Goal: Communication & Community: Answer question/provide support

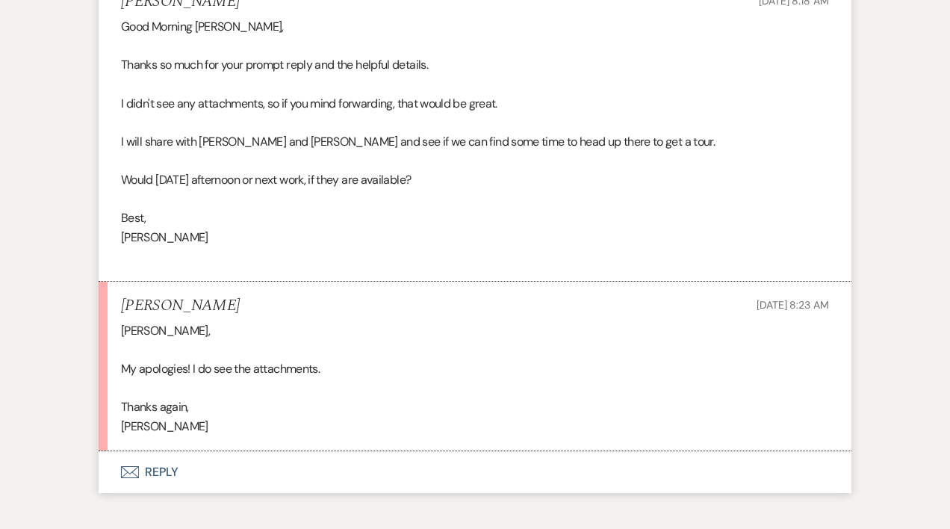
scroll to position [2456, 0]
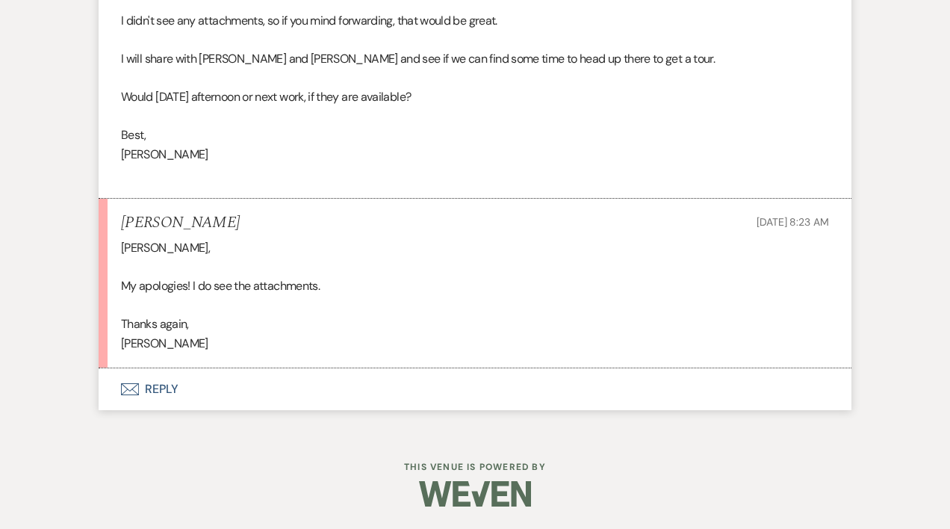
click at [155, 390] on button "Envelope Reply" at bounding box center [475, 389] width 753 height 42
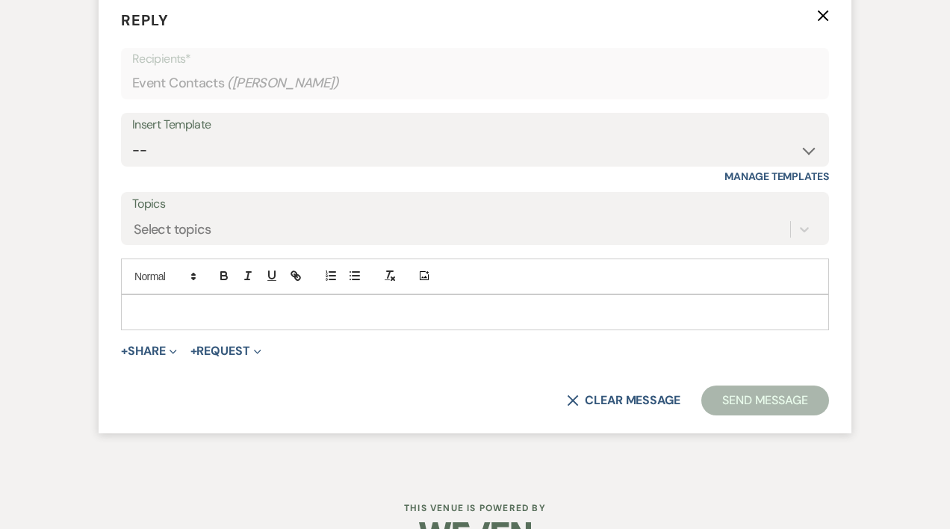
scroll to position [2855, 0]
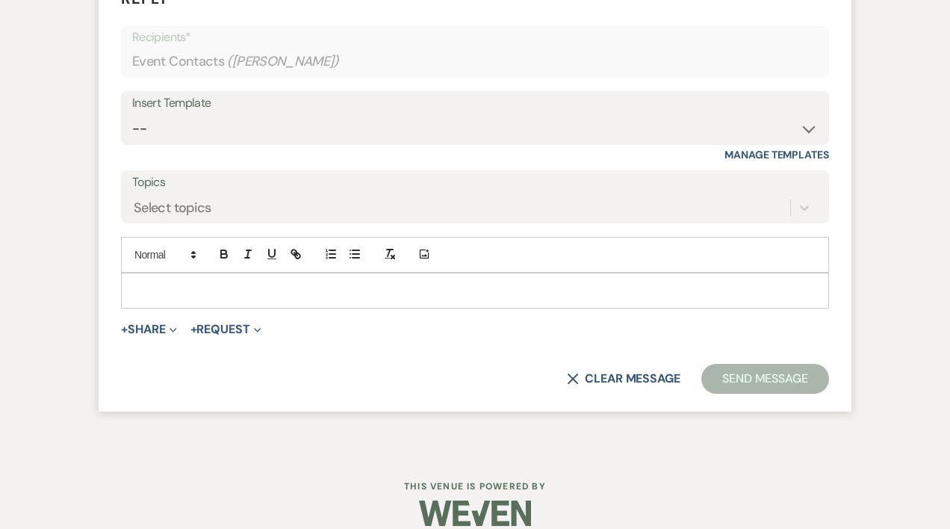
click at [202, 284] on p at bounding box center [475, 290] width 684 height 16
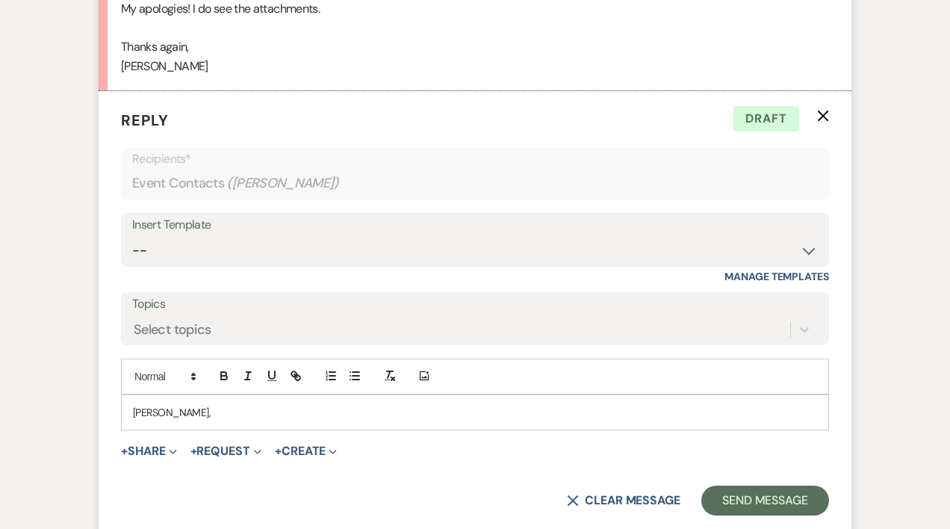
scroll to position [2748, 0]
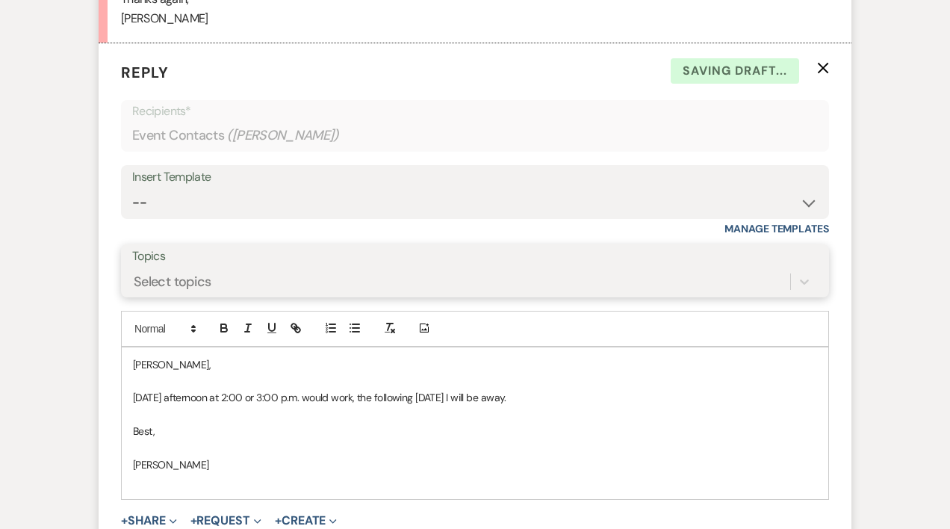
click at [175, 296] on div "Select topics" at bounding box center [474, 281] width 685 height 28
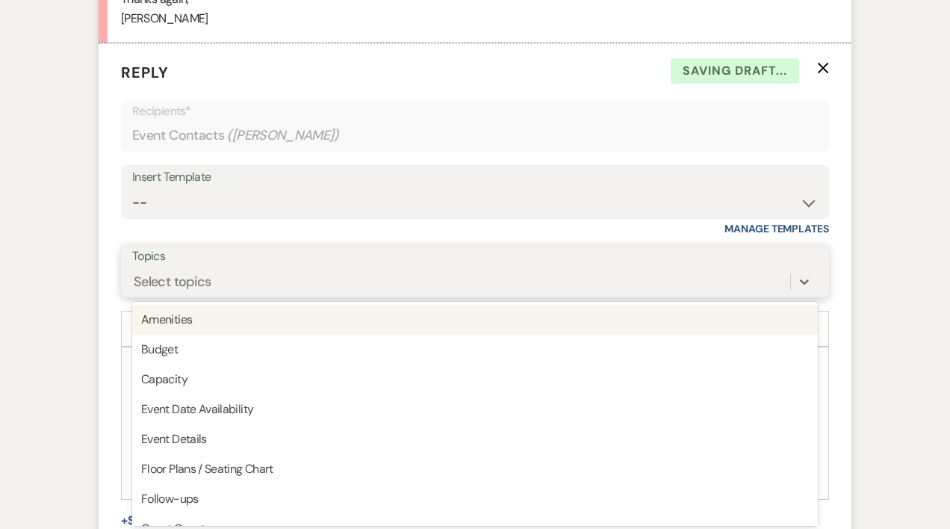
scroll to position [2784, 0]
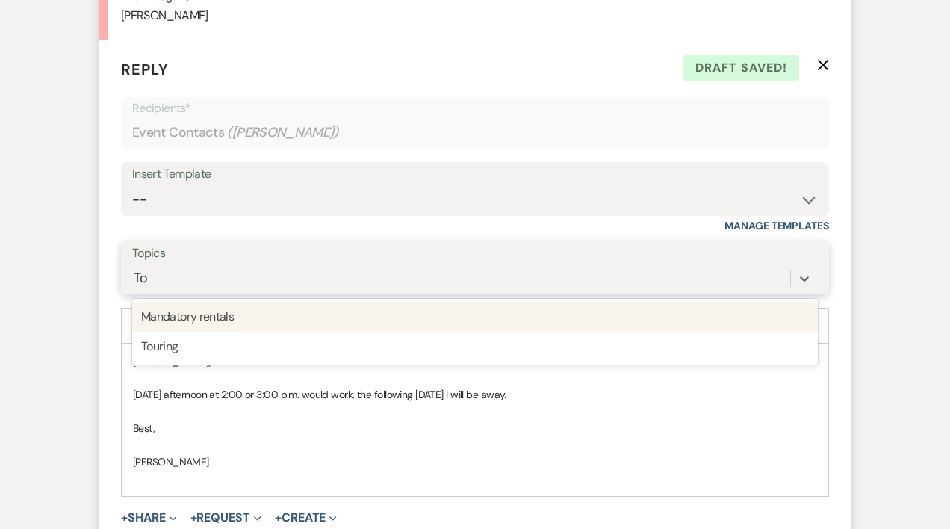
type input "Tour"
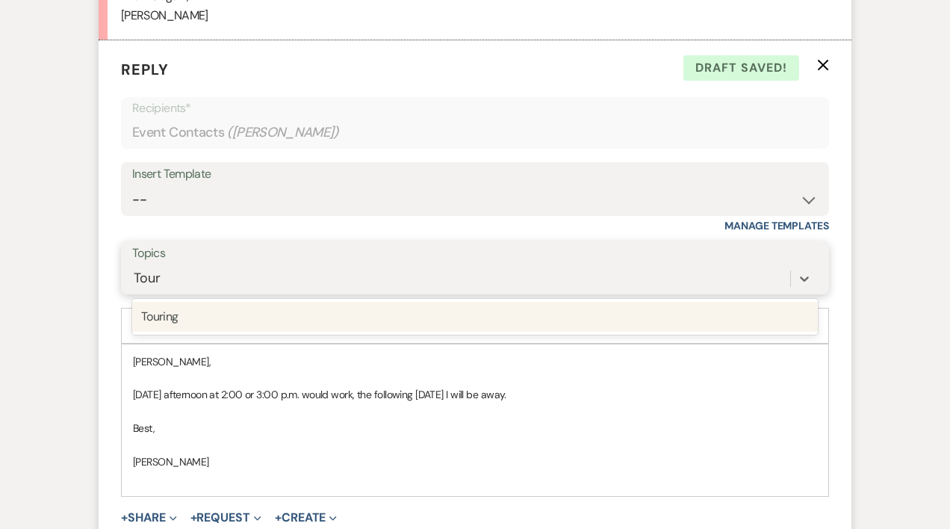
click at [166, 320] on div "Touring" at bounding box center [474, 317] width 685 height 30
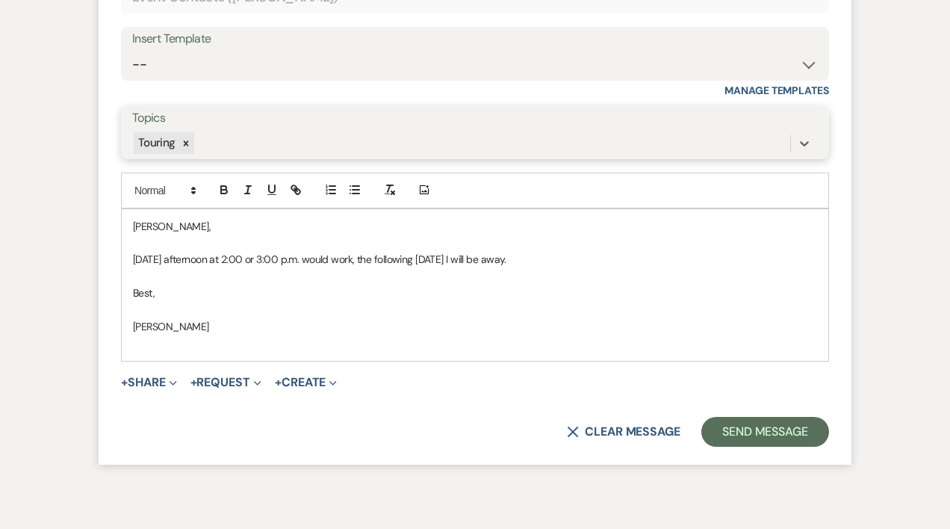
scroll to position [2991, 0]
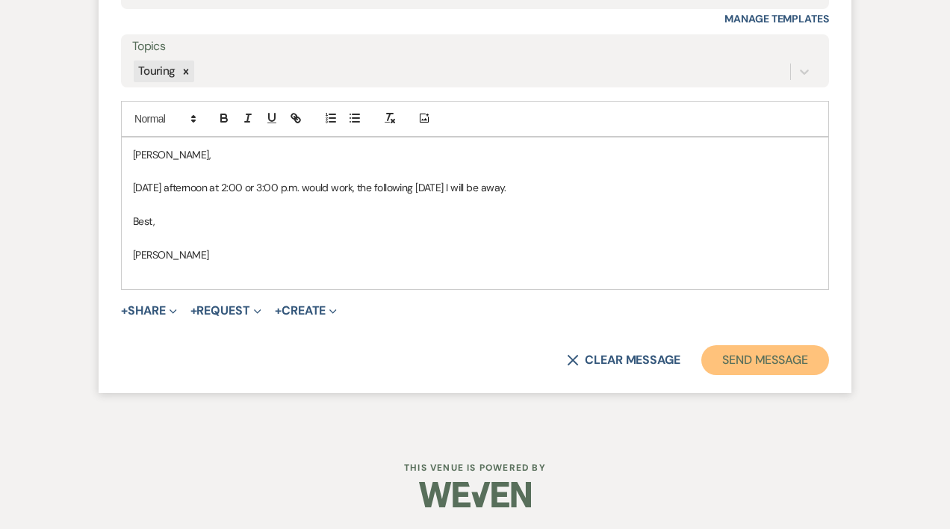
click at [774, 359] on button "Send Message" at bounding box center [765, 360] width 128 height 30
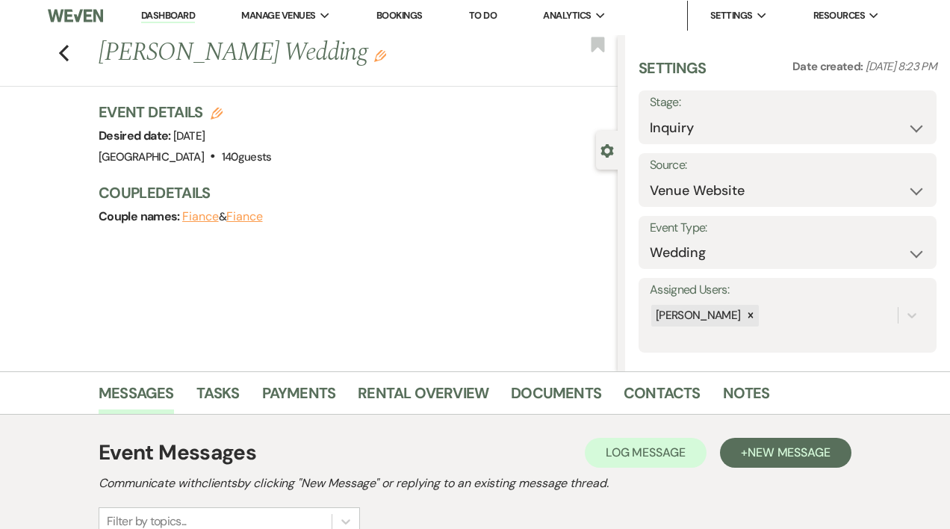
scroll to position [0, 0]
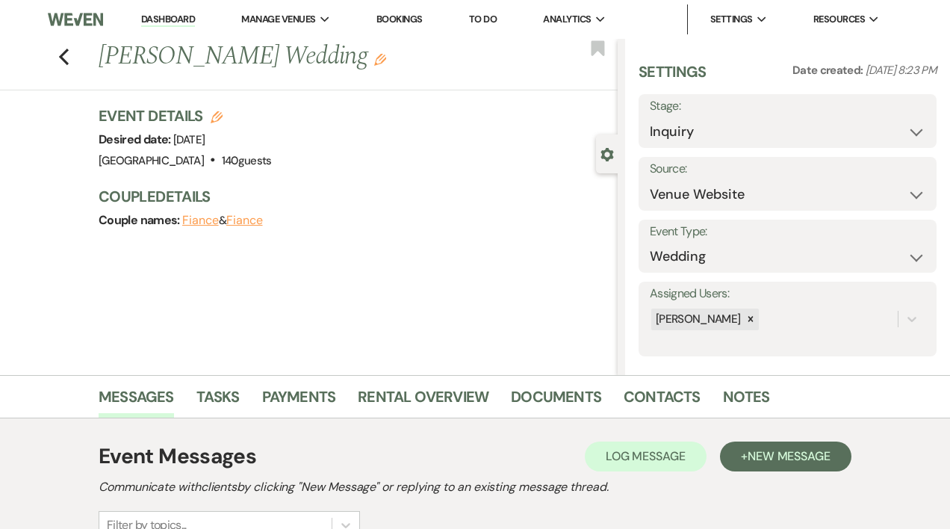
click at [190, 19] on link "Dashboard" at bounding box center [168, 20] width 54 height 14
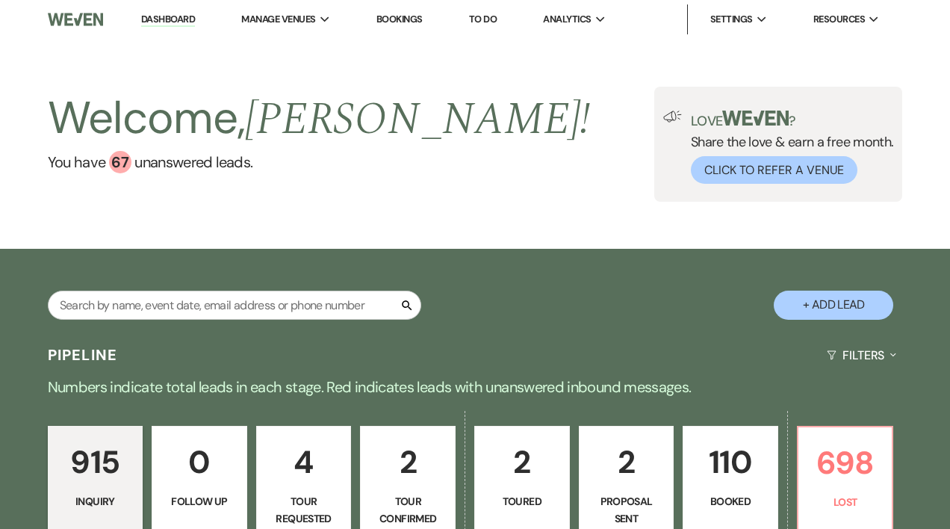
click at [632, 484] on p "2" at bounding box center [626, 462] width 76 height 50
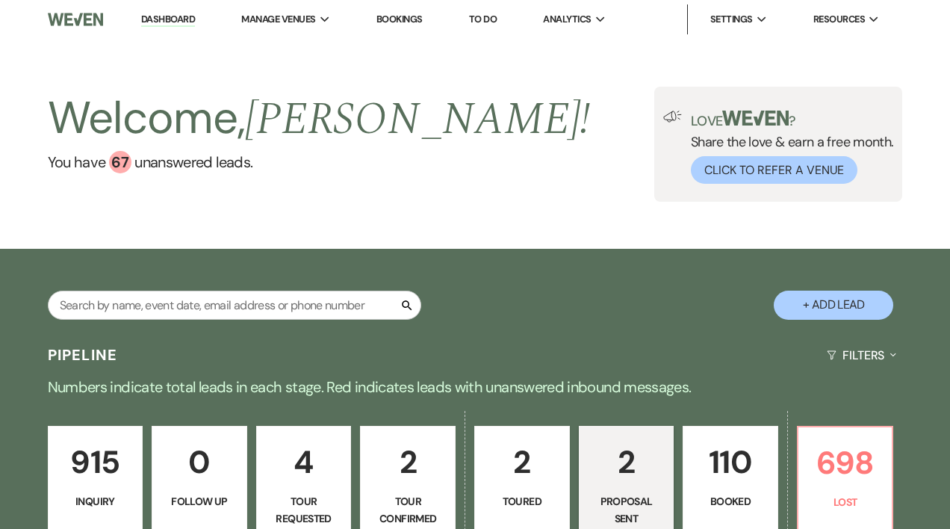
select select "6"
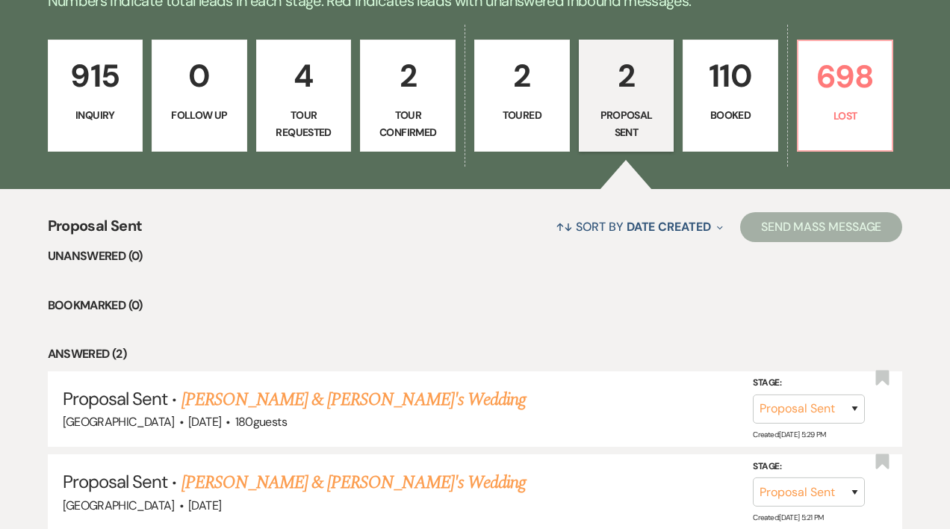
scroll to position [440, 0]
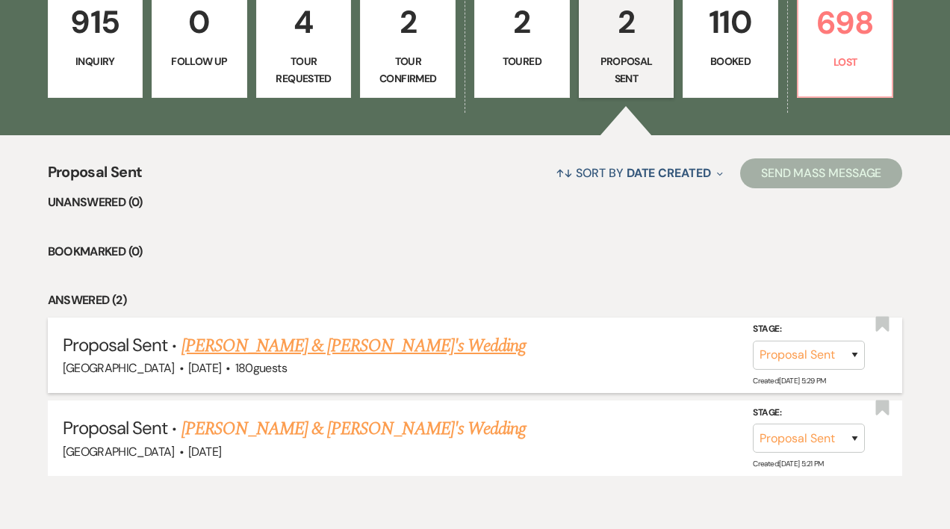
click at [303, 341] on link "[PERSON_NAME] & [PERSON_NAME]'s Wedding" at bounding box center [353, 345] width 345 height 27
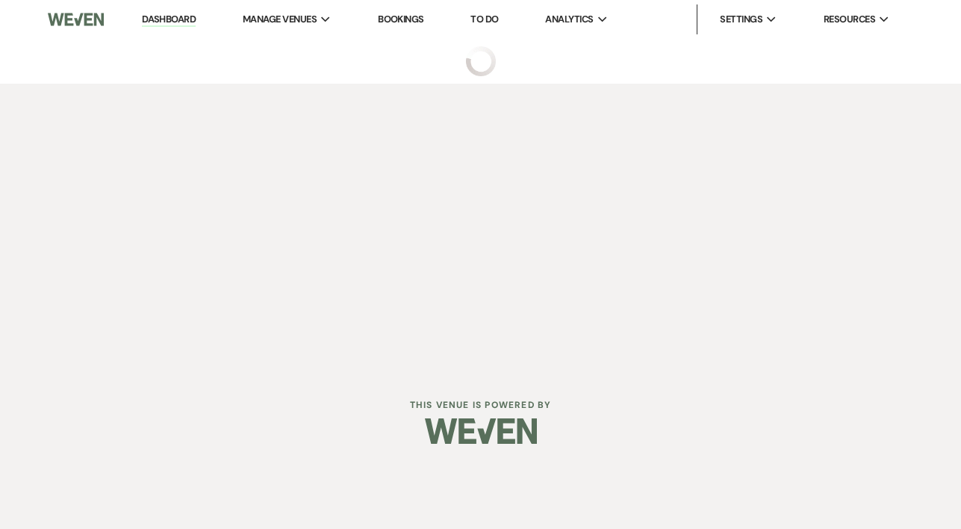
select select "6"
select select "5"
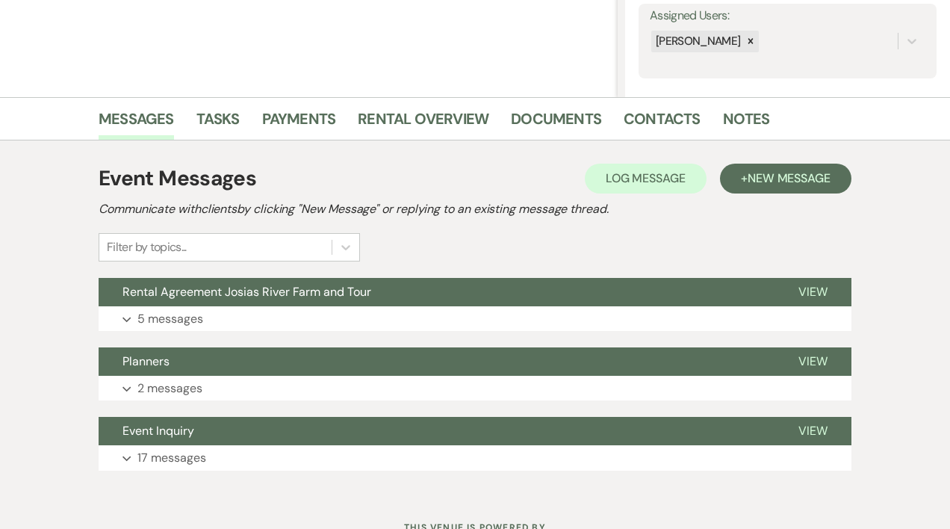
scroll to position [281, 0]
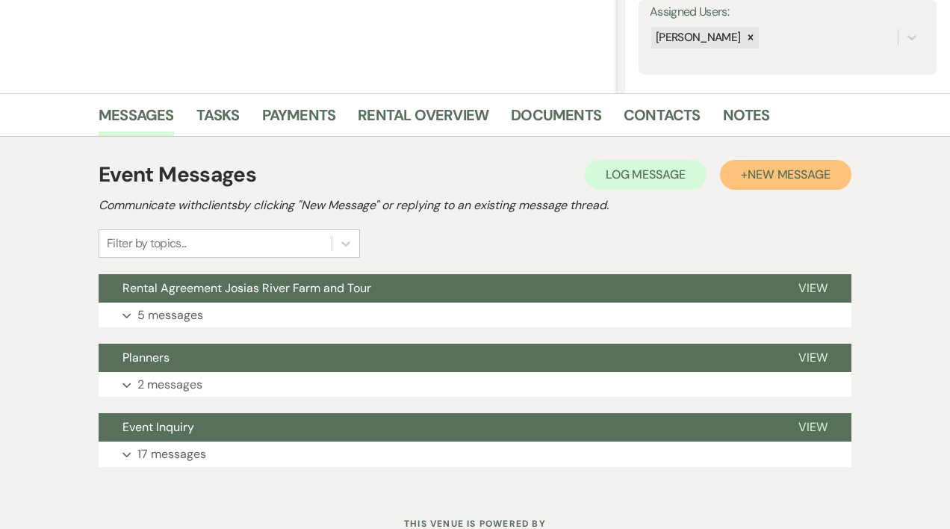
click at [772, 175] on span "New Message" at bounding box center [788, 174] width 83 height 16
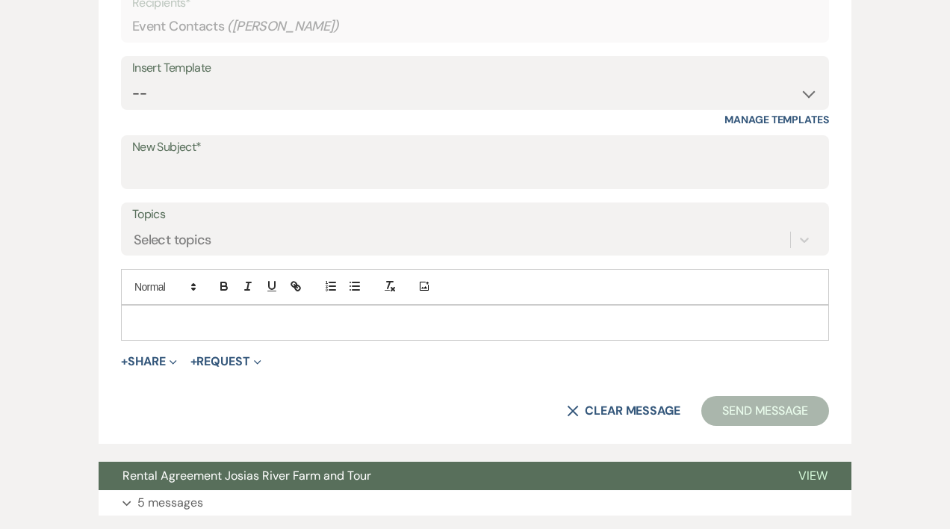
scroll to position [650, 0]
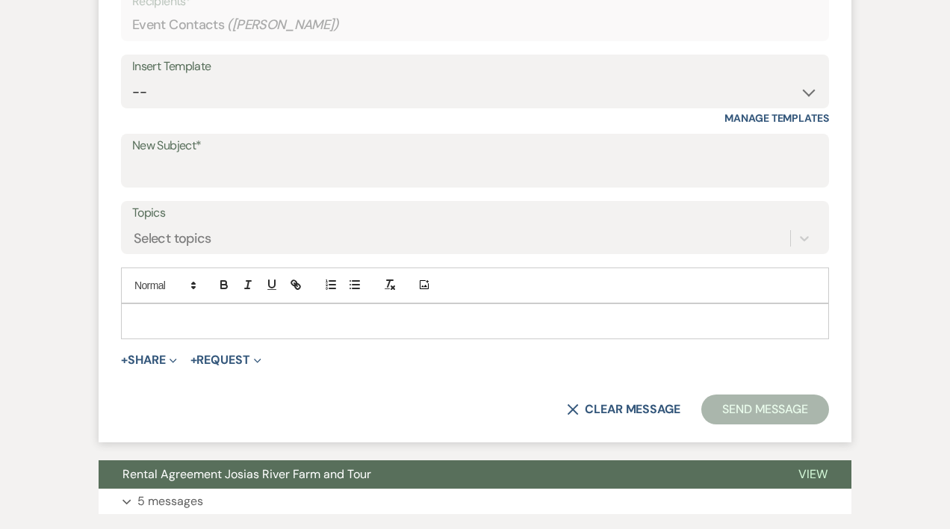
click at [181, 321] on p at bounding box center [475, 321] width 684 height 16
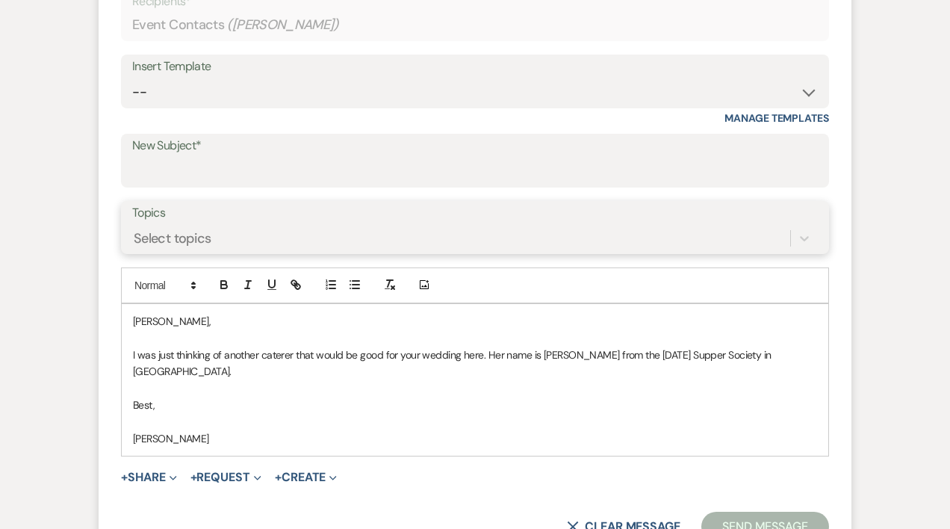
click at [164, 238] on div "Select topics" at bounding box center [173, 238] width 78 height 20
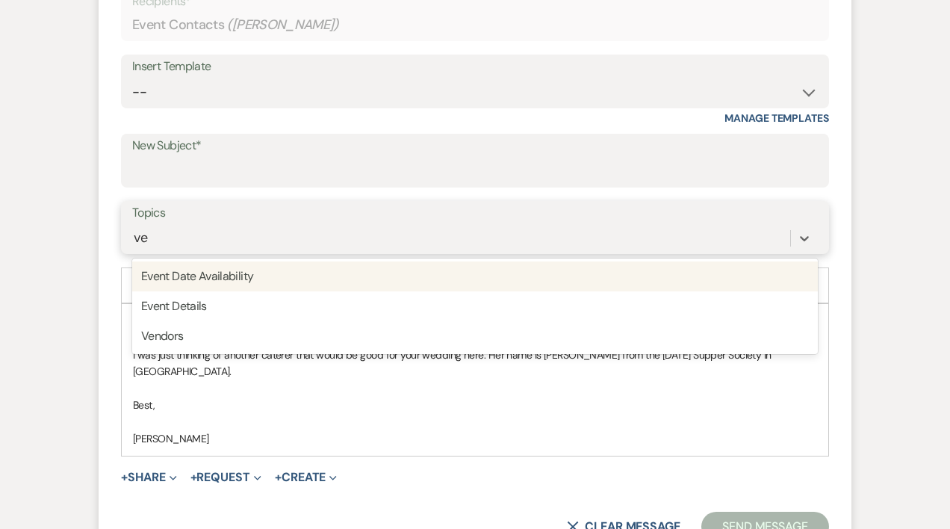
type input "ven"
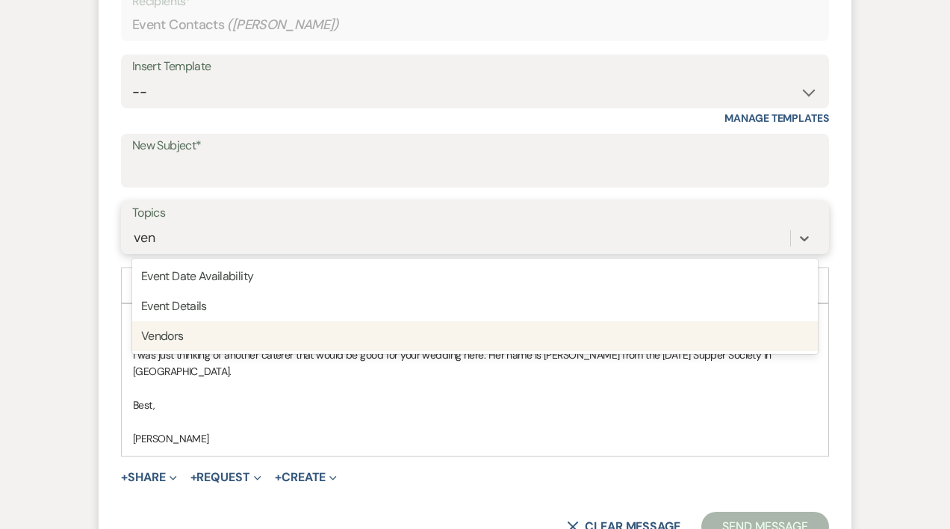
click at [180, 335] on div "Vendors" at bounding box center [474, 336] width 685 height 30
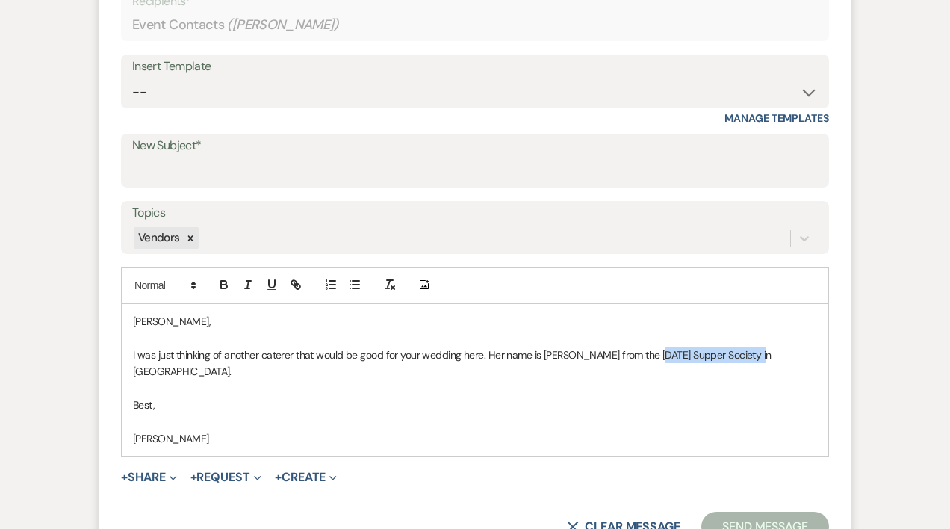
drag, startPoint x: 648, startPoint y: 352, endPoint x: 753, endPoint y: 356, distance: 105.3
click at [753, 356] on p "I was just thinking of another caterer that would be good for your wedding here…" at bounding box center [475, 363] width 684 height 34
click at [299, 283] on icon "button" at bounding box center [295, 284] width 13 height 13
click at [652, 386] on input "[DATE] Supper Society" at bounding box center [708, 383] width 127 height 19
paste input "[URL][DOMAIN_NAME]"
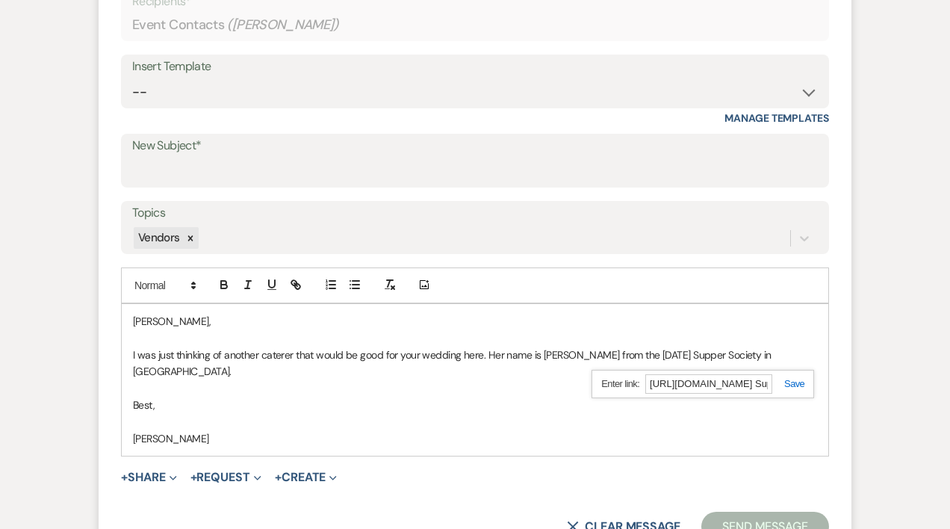
scroll to position [0, 72]
click at [651, 387] on input "[URL][DOMAIN_NAME] Supper Society" at bounding box center [708, 383] width 127 height 19
type input "[URL][DOMAIN_NAME] Supper Society"
click at [795, 381] on link at bounding box center [788, 383] width 32 height 11
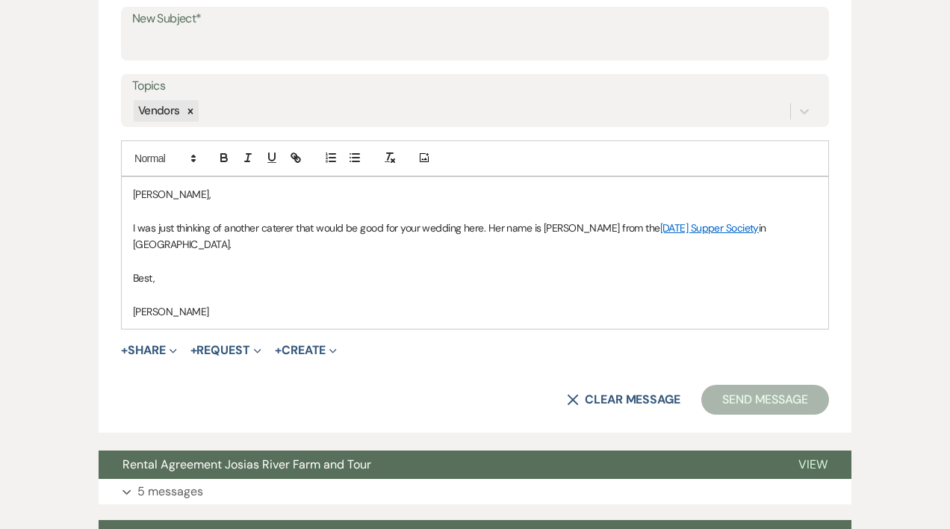
scroll to position [779, 0]
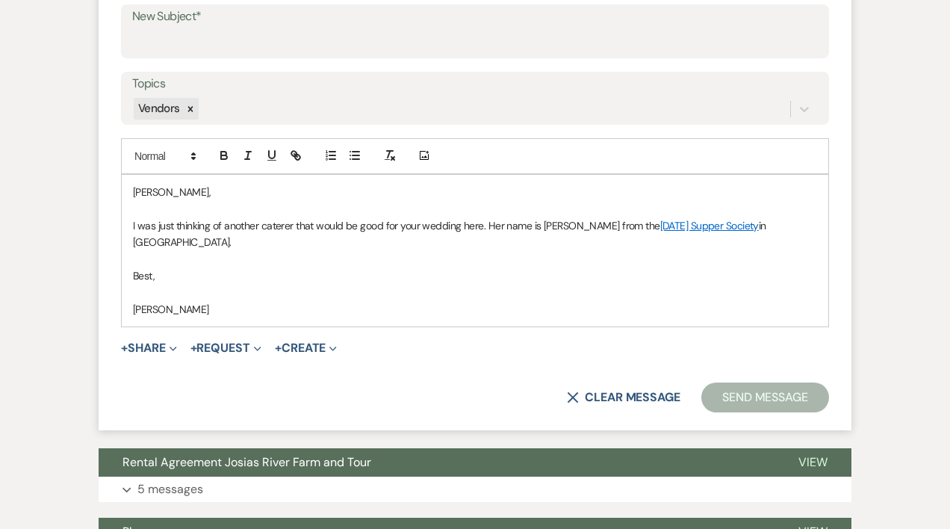
click at [374, 301] on p "[PERSON_NAME]" at bounding box center [475, 309] width 684 height 16
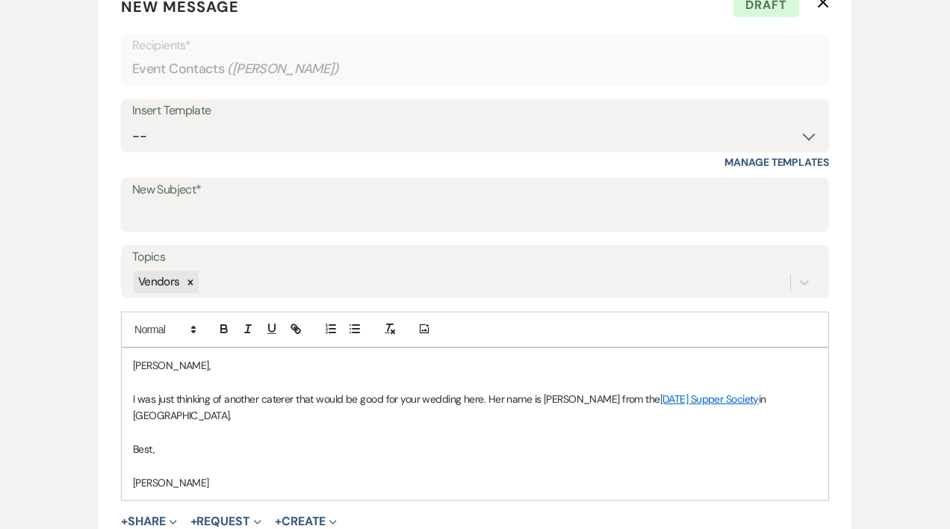
scroll to position [608, 0]
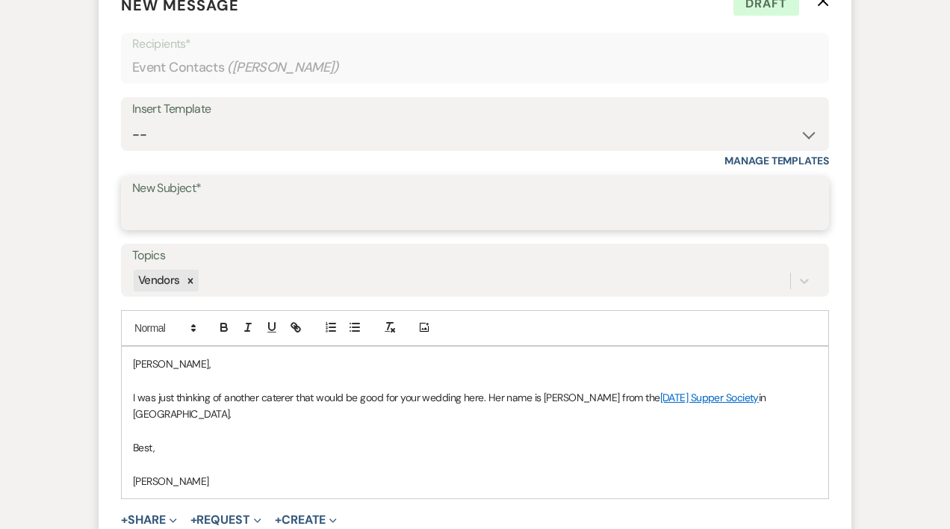
click at [204, 207] on input "New Subject*" at bounding box center [474, 213] width 685 height 29
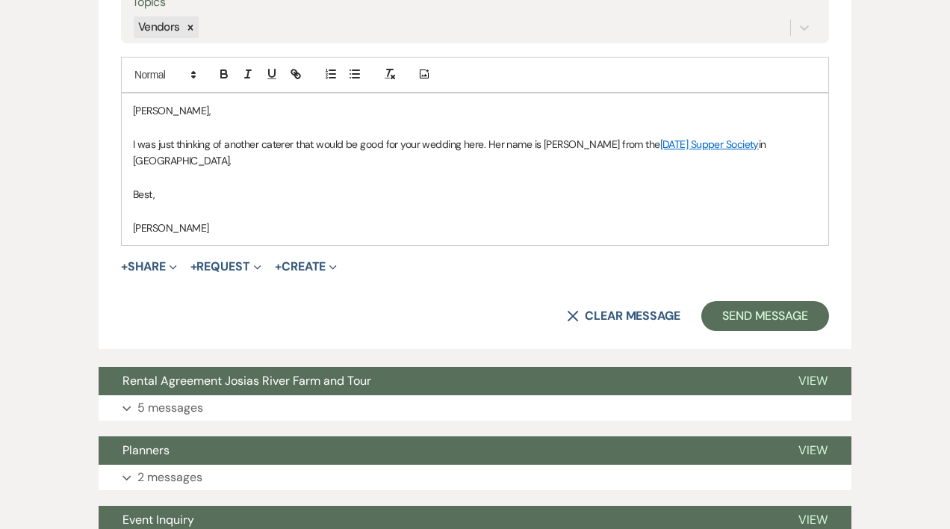
scroll to position [862, 0]
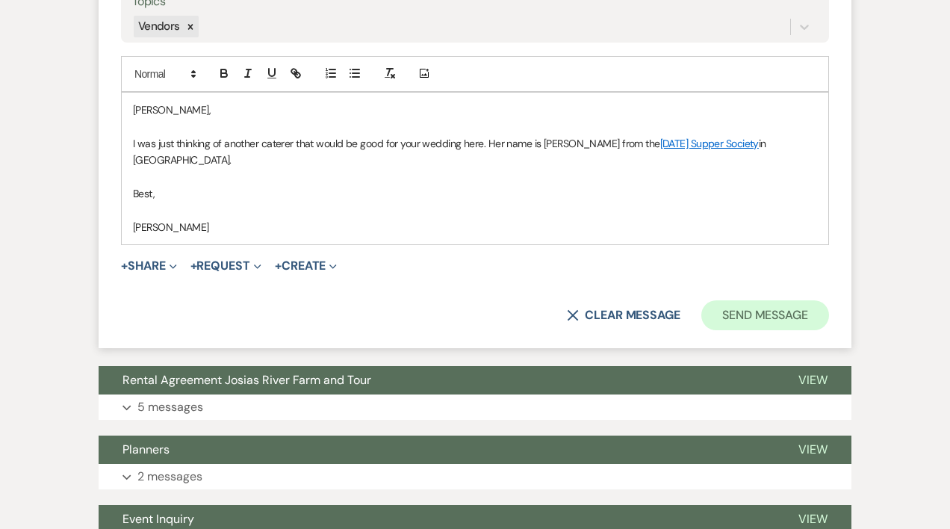
type input "Caterer Lead"
click at [797, 300] on button "Send Message" at bounding box center [765, 315] width 128 height 30
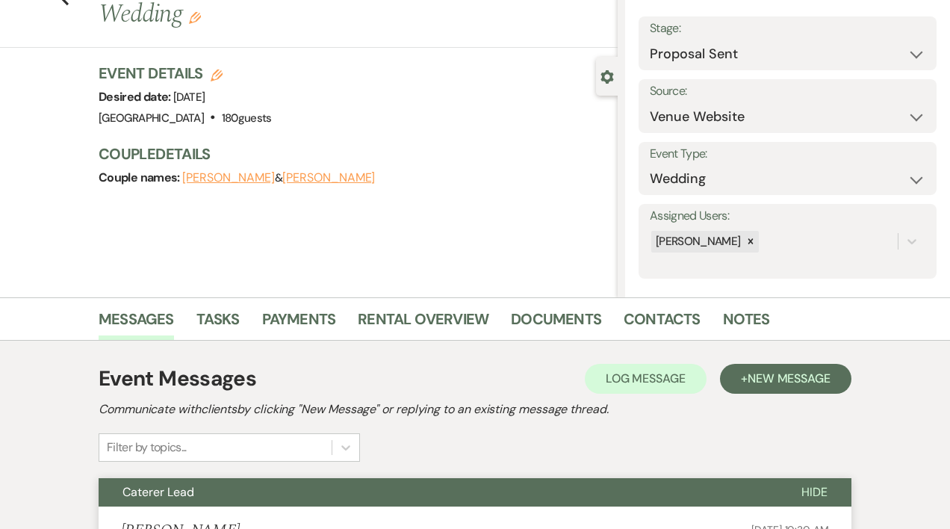
scroll to position [0, 0]
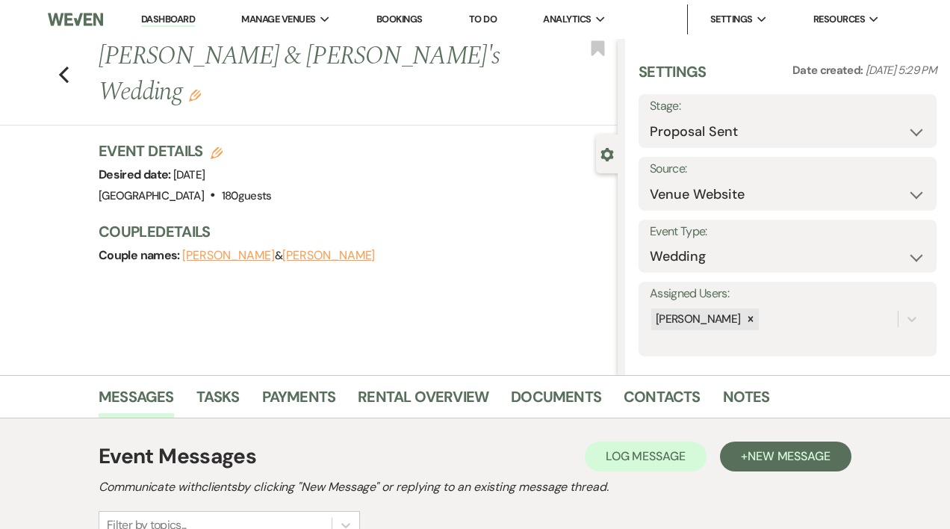
click at [163, 18] on link "Dashboard" at bounding box center [168, 20] width 54 height 14
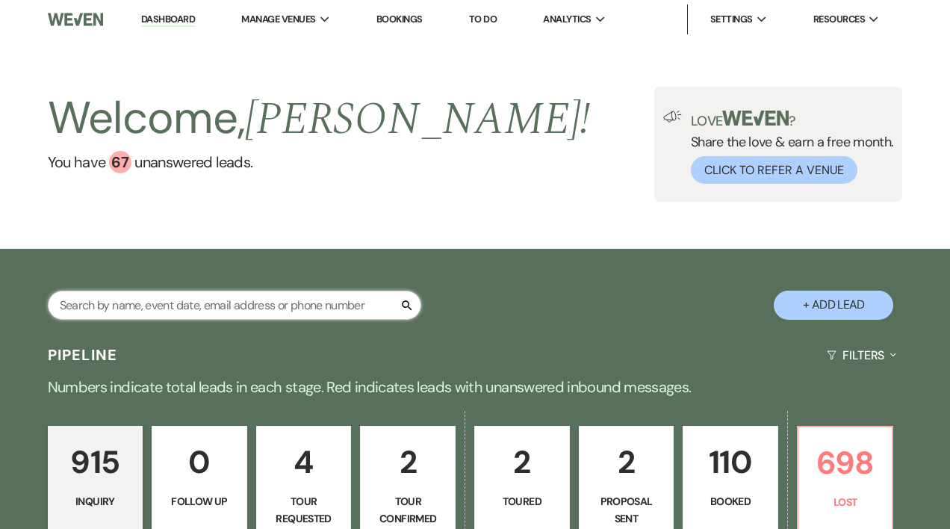
click at [125, 305] on input "text" at bounding box center [234, 304] width 373 height 29
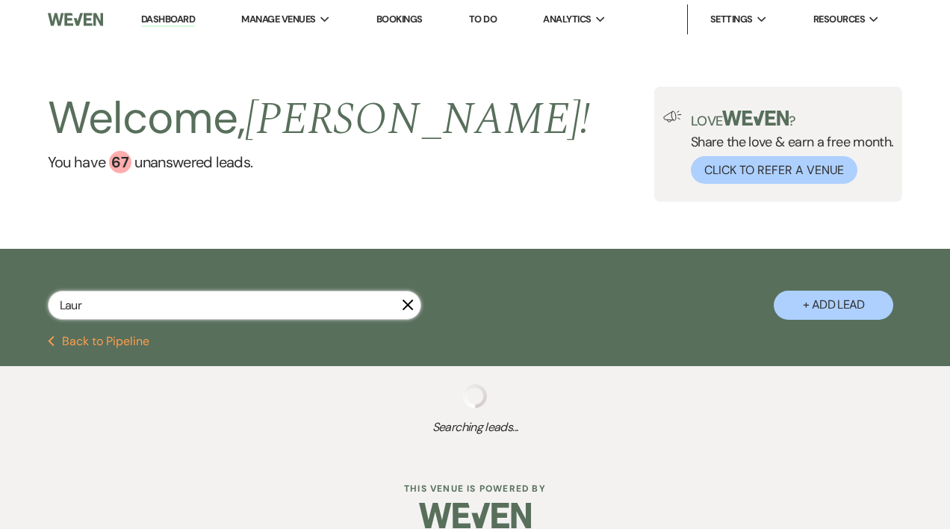
type input "[PERSON_NAME]"
select select "8"
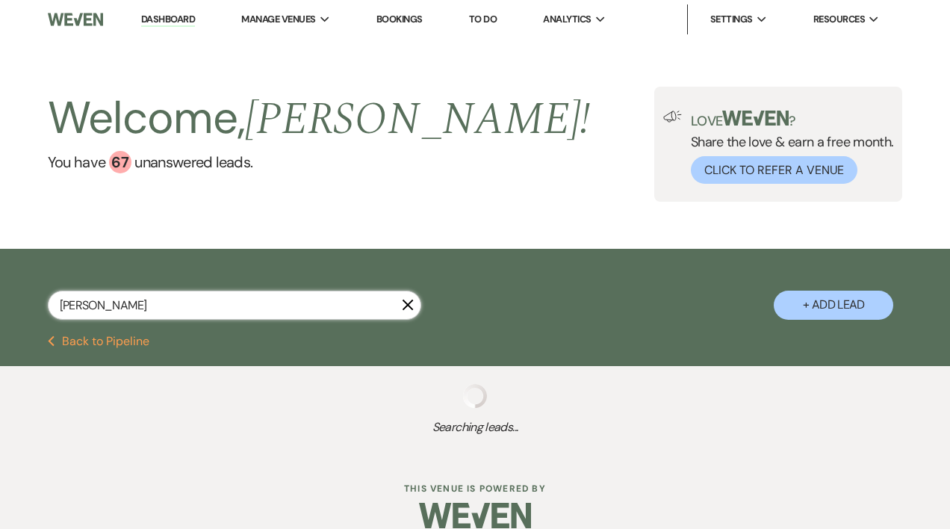
select select "8"
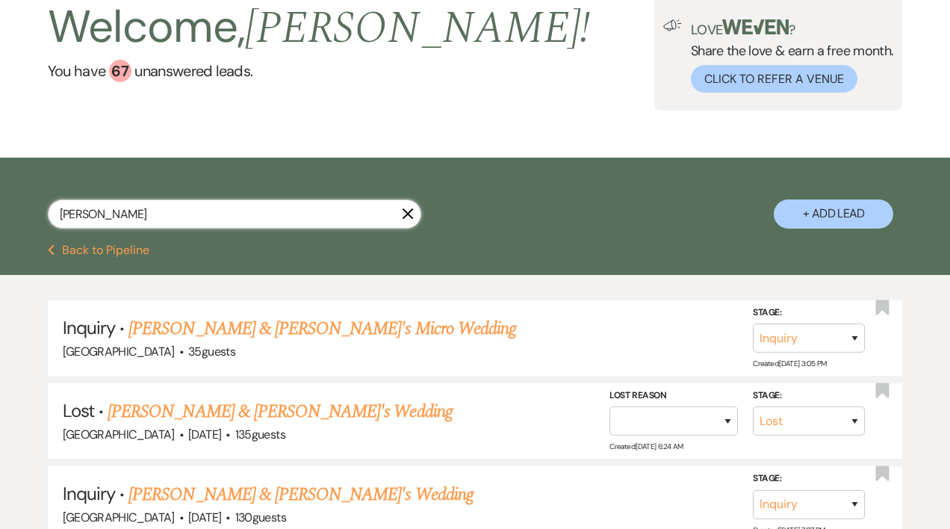
scroll to position [93, 0]
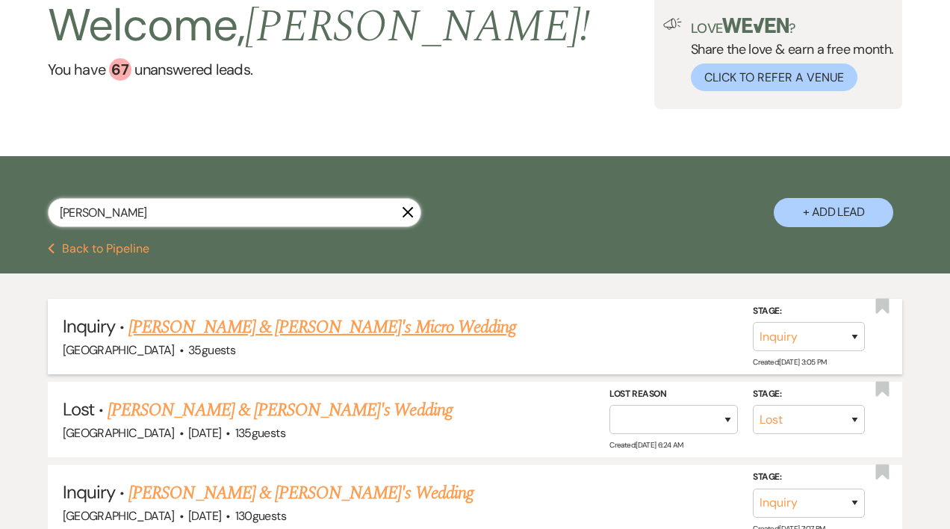
type input "[PERSON_NAME]"
click at [853, 333] on select "Inquiry Follow Up Tour Requested Tour Confirmed Toured Proposal Sent Booked Lost" at bounding box center [809, 336] width 112 height 29
select select "8"
click at [753, 322] on select "Inquiry Follow Up Tour Requested Tour Confirmed Toured Proposal Sent Booked Lost" at bounding box center [809, 336] width 112 height 29
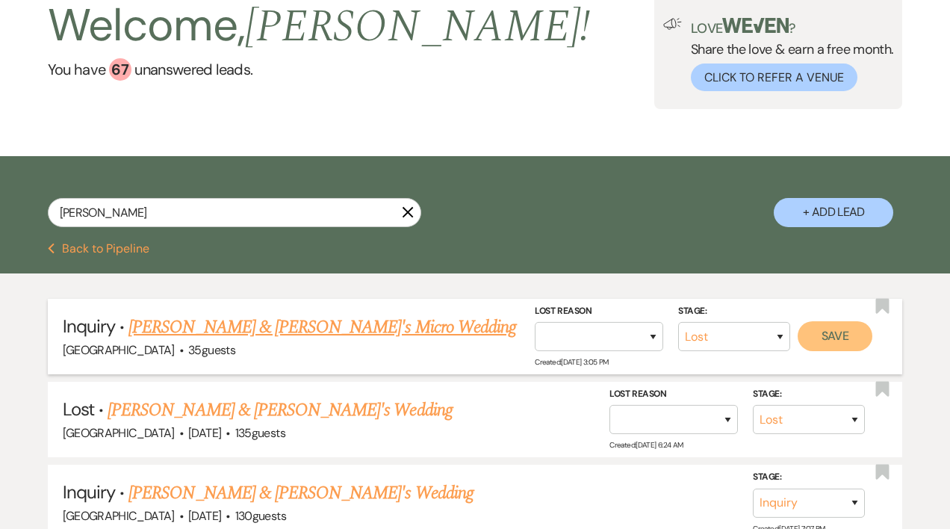
click at [847, 323] on button "Save" at bounding box center [834, 336] width 75 height 30
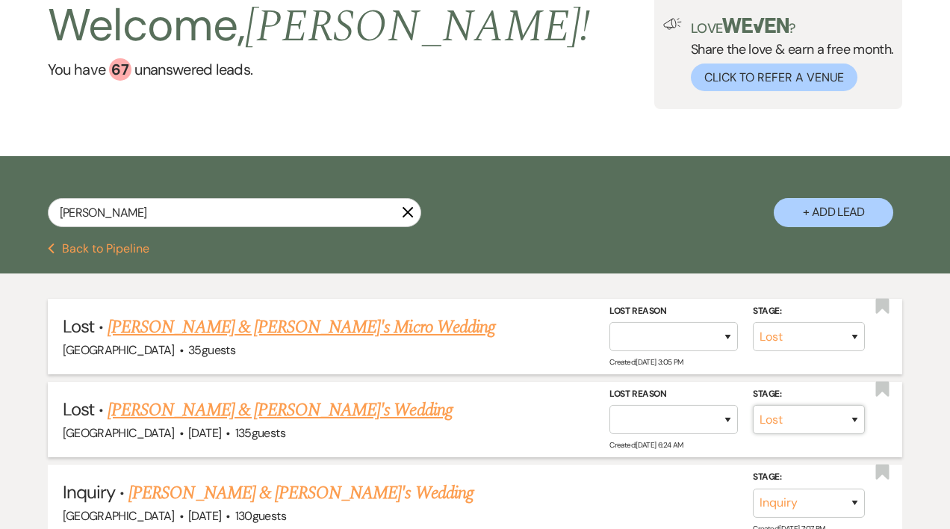
click at [853, 417] on select "Inquiry Follow Up Tour Requested Tour Confirmed Toured Proposal Sent Booked Lost" at bounding box center [809, 419] width 112 height 29
click at [753, 405] on select "Inquiry Follow Up Tour Requested Tour Confirmed Toured Proposal Sent Booked Lost" at bounding box center [809, 419] width 112 height 29
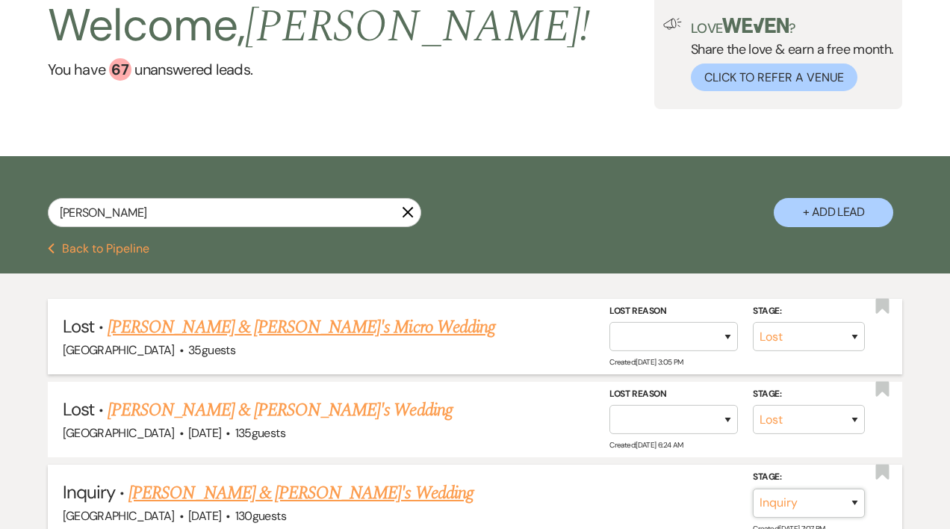
click at [853, 501] on select "Inquiry Follow Up Tour Requested Tour Confirmed Toured Proposal Sent Booked Lost" at bounding box center [809, 501] width 112 height 29
select select "8"
click at [753, 487] on select "Inquiry Follow Up Tour Requested Tour Confirmed Toured Proposal Sent Booked Lost" at bounding box center [809, 501] width 112 height 29
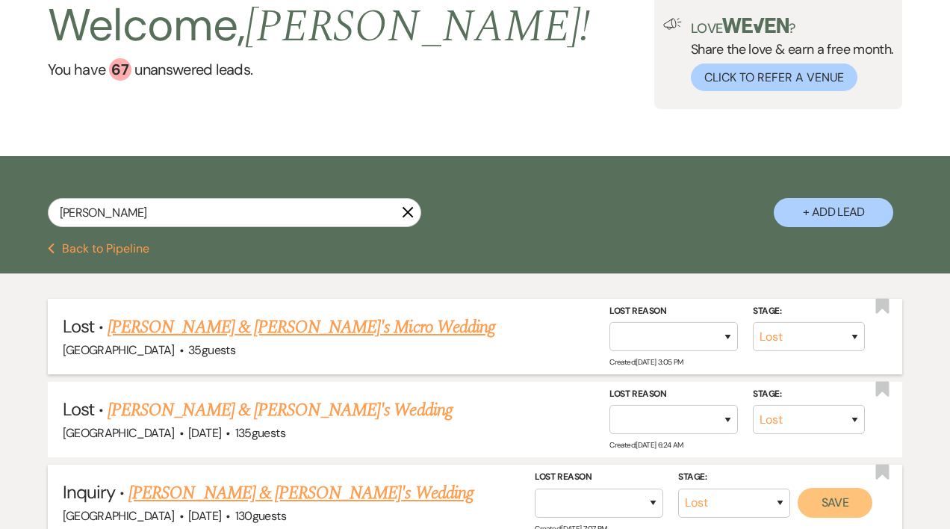
click at [823, 498] on button "Save" at bounding box center [834, 502] width 75 height 30
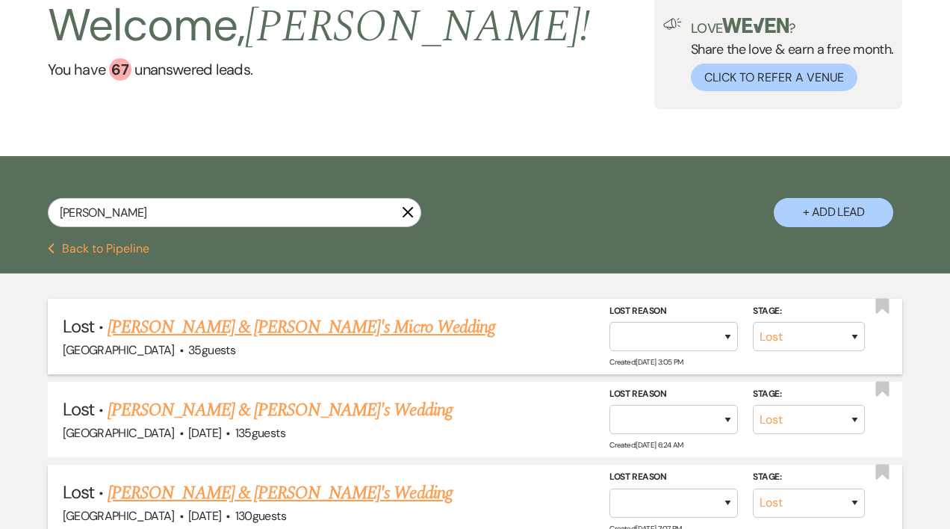
scroll to position [93, 0]
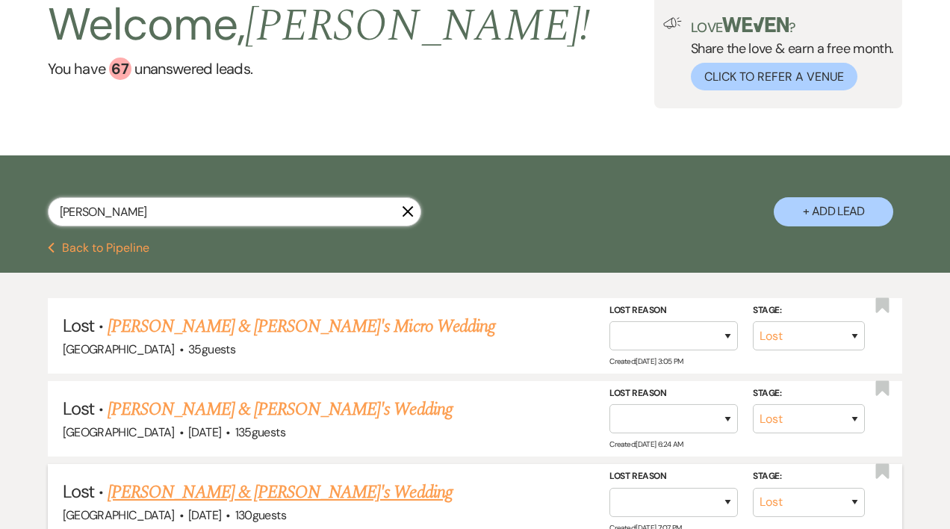
click at [135, 216] on input "[PERSON_NAME]" at bounding box center [234, 211] width 373 height 29
type input "L"
click at [867, 214] on button "+ Add Lead" at bounding box center [832, 211] width 119 height 29
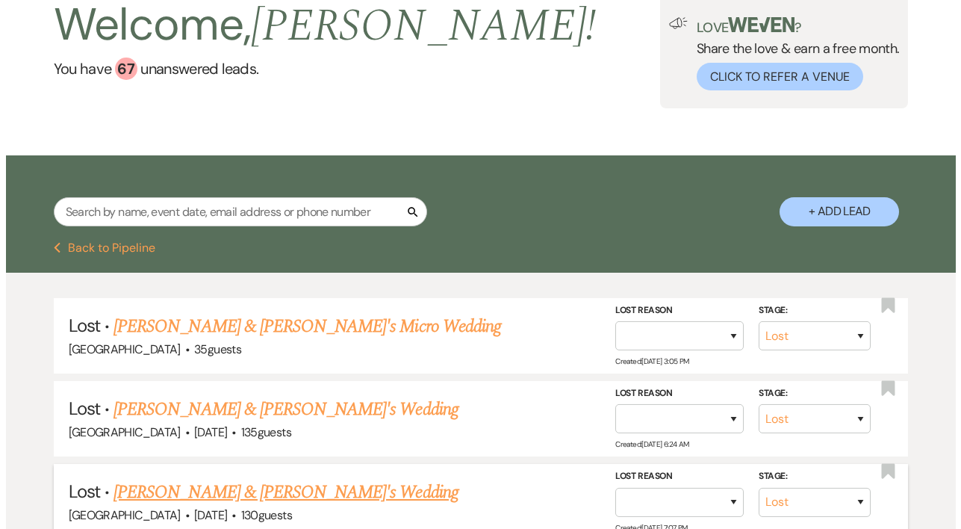
scroll to position [94, 0]
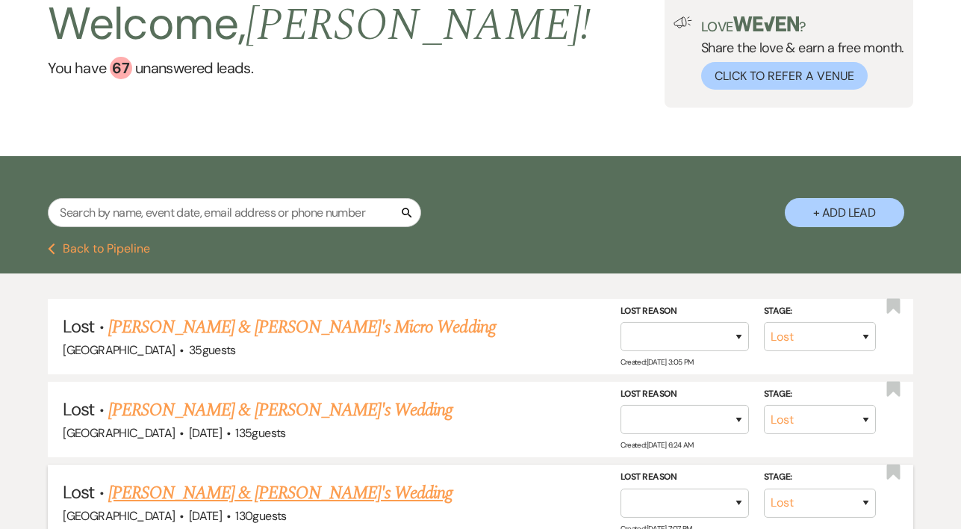
select select "193"
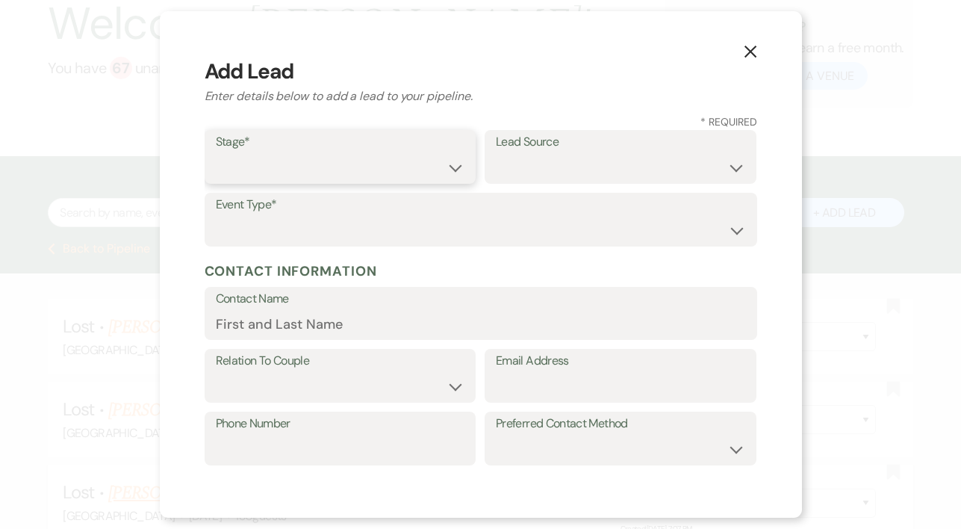
click at [449, 164] on select "Inquiry Follow Up Tour Requested Tour Confirmed Toured Proposal Sent Booked Lost" at bounding box center [340, 167] width 249 height 29
select select "1"
click at [216, 153] on select "Inquiry Follow Up Tour Requested Tour Confirmed Toured Proposal Sent Booked Lost" at bounding box center [340, 167] width 249 height 29
click at [538, 166] on select "Weven Venue Website Instagram Facebook Pinterest Google The Knot Wedding Wire H…" at bounding box center [620, 167] width 249 height 29
select select "3"
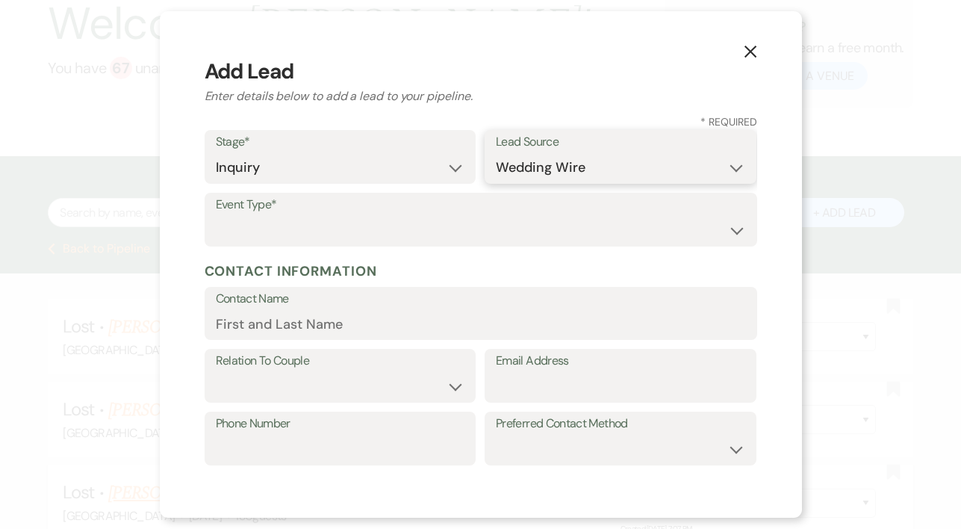
click at [496, 153] on select "Weven Venue Website Instagram Facebook Pinterest Google The Knot Wedding Wire H…" at bounding box center [620, 167] width 249 height 29
click at [263, 226] on select "Wedding Anniversary Party Baby Shower Bachelorette / Bachelor Party Birthday Pa…" at bounding box center [481, 230] width 530 height 29
select select "1"
click at [216, 216] on select "Wedding Anniversary Party Baby Shower Bachelorette / Bachelor Party Birthday Pa…" at bounding box center [481, 230] width 530 height 29
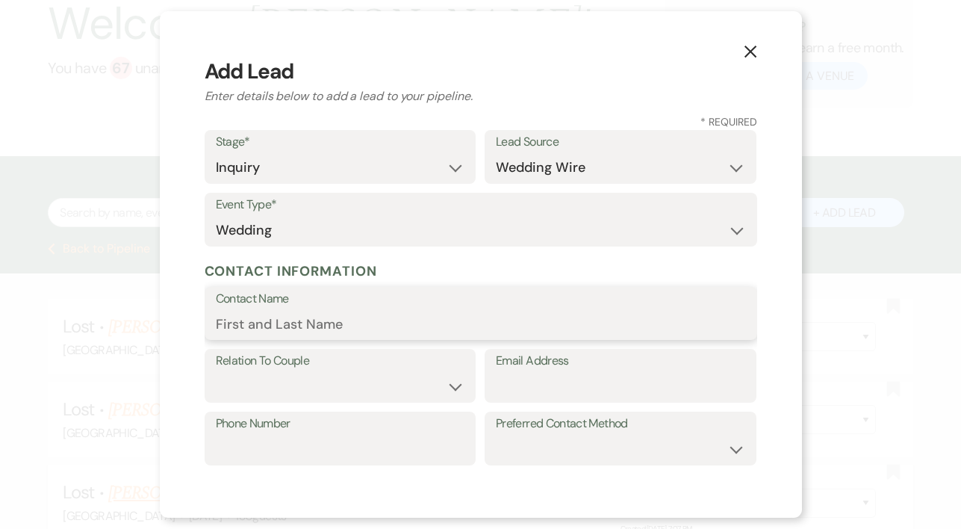
click at [266, 324] on input "Contact Name" at bounding box center [481, 323] width 530 height 29
type input "[PERSON_NAME]"
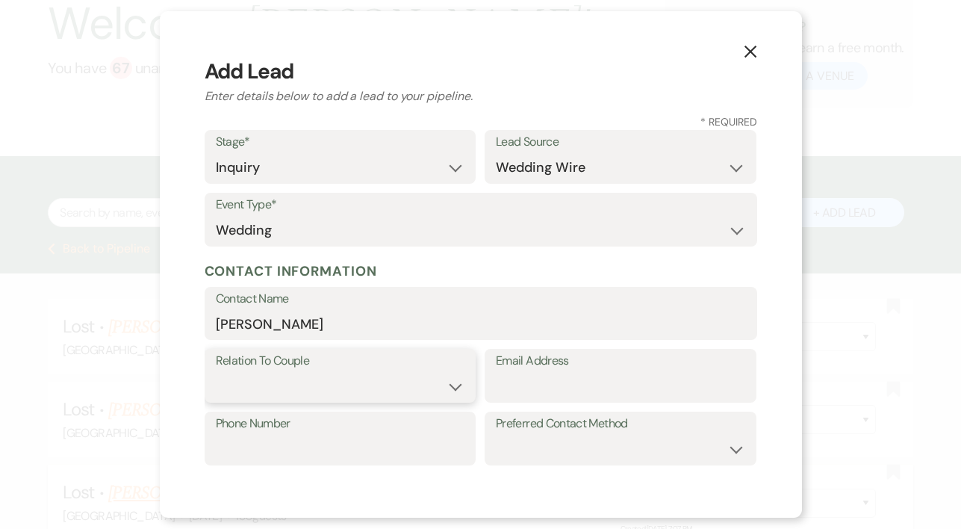
click at [450, 388] on select "Couple Planner Parent of Couple Family Member Friend Other" at bounding box center [340, 386] width 249 height 29
select select "1"
click at [216, 372] on select "Couple Planner Parent of Couple Family Member Friend Other" at bounding box center [340, 386] width 249 height 29
click at [516, 384] on input "Email Address" at bounding box center [620, 386] width 249 height 29
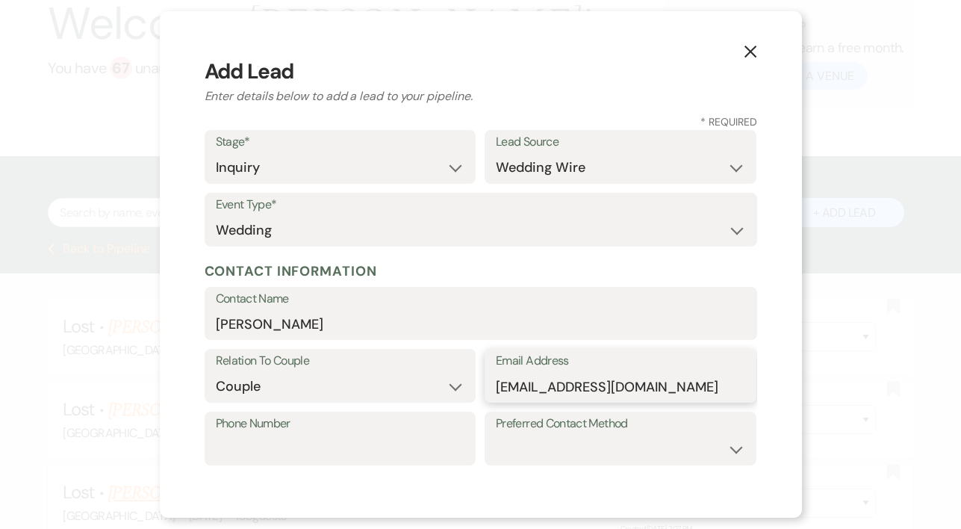
type input "[EMAIL_ADDRESS][DOMAIN_NAME]"
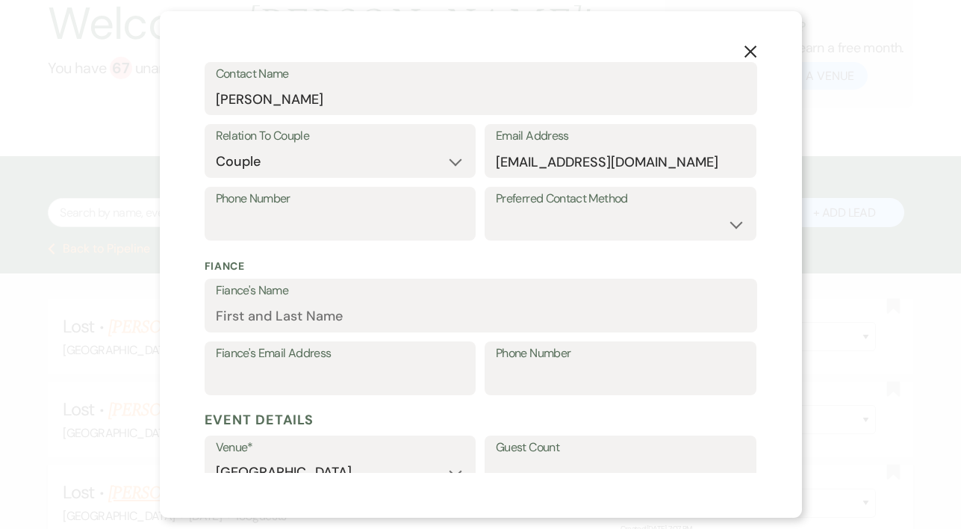
scroll to position [245, 0]
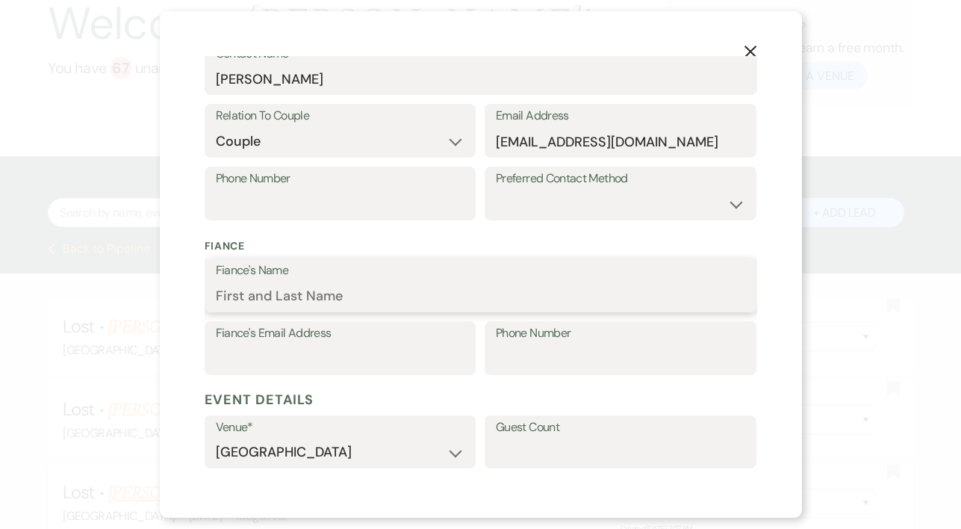
click at [321, 292] on input "Fiance's Name" at bounding box center [481, 295] width 530 height 29
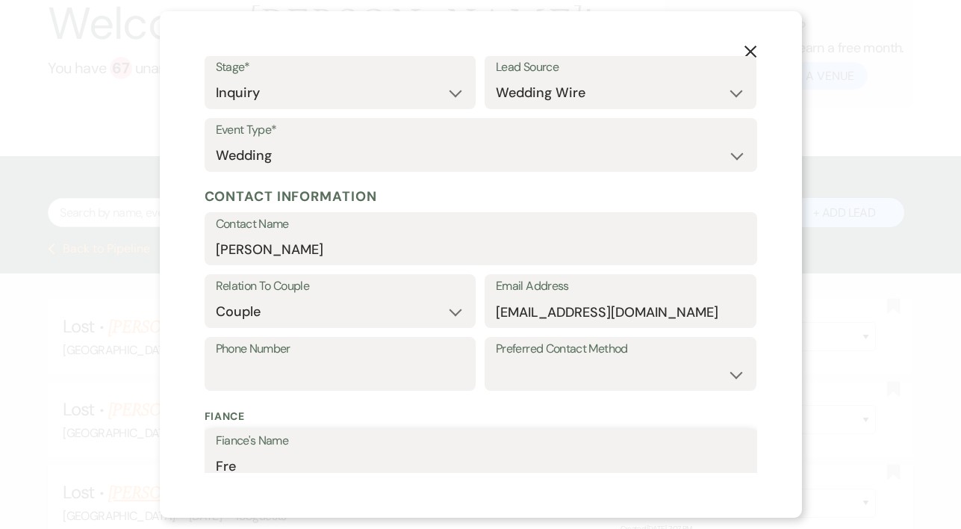
scroll to position [77, 0]
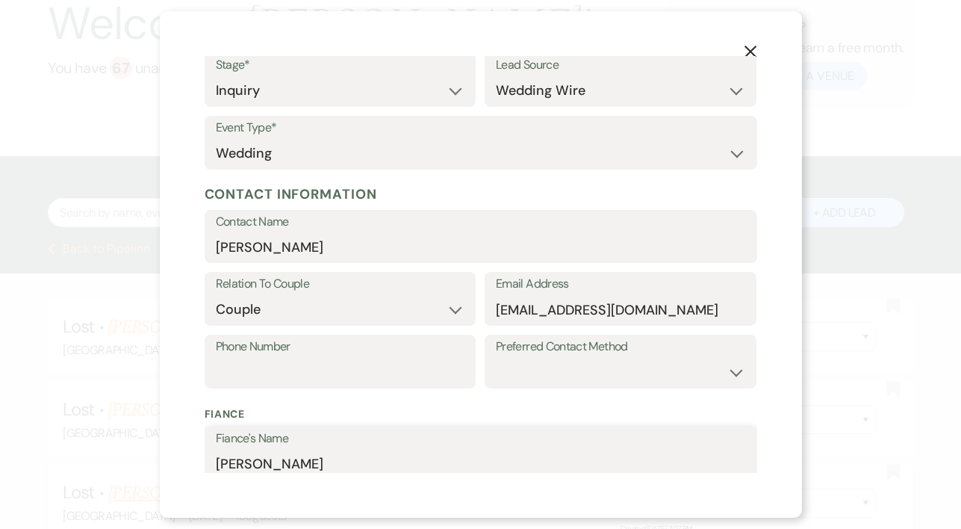
type input "[PERSON_NAME]"
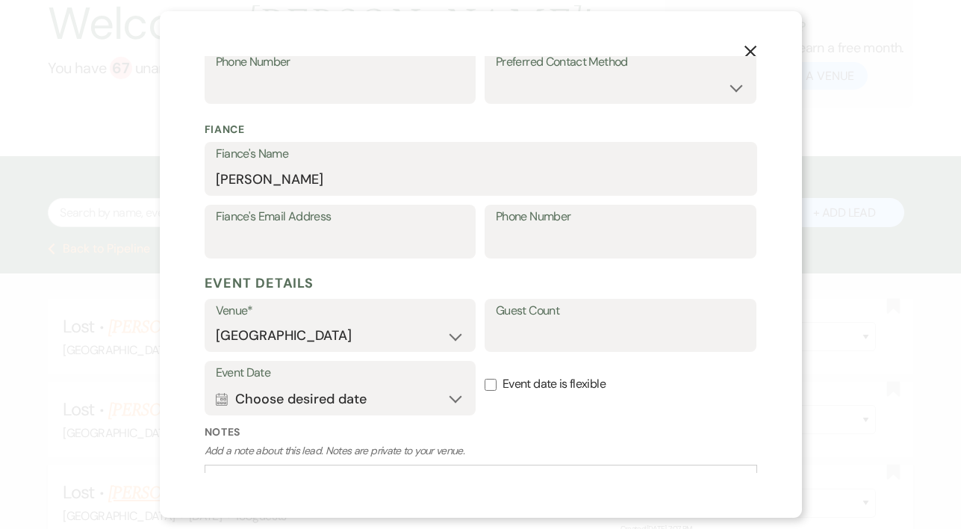
scroll to position [470, 0]
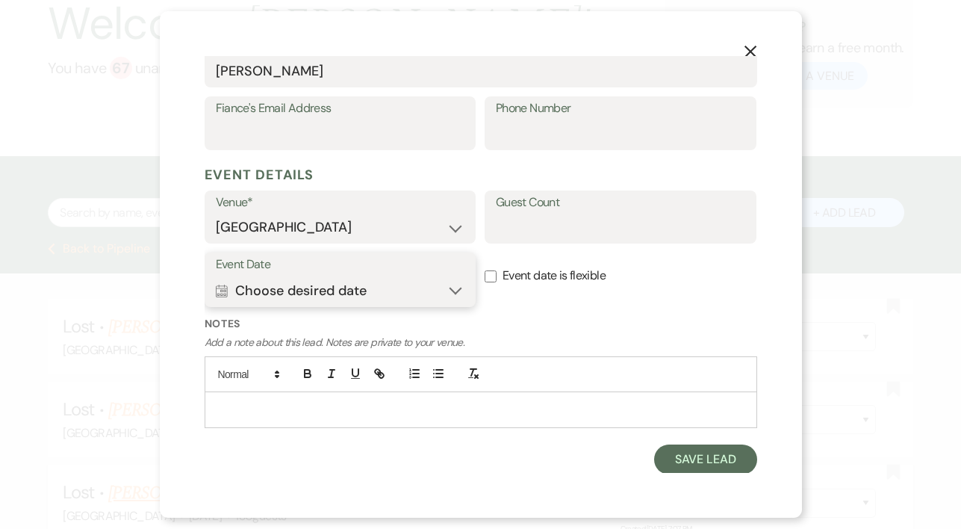
click at [452, 289] on button "Calendar Choose desired date Expand" at bounding box center [340, 290] width 249 height 30
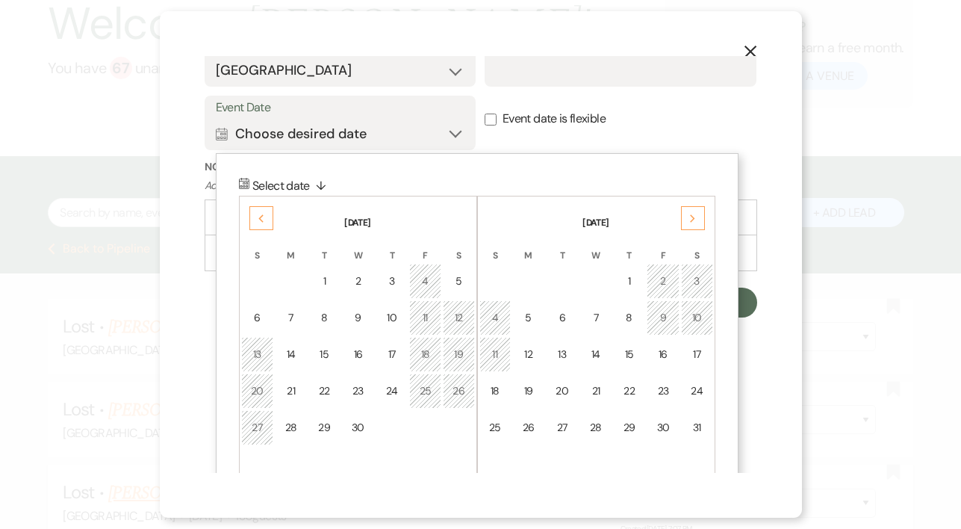
scroll to position [650, 0]
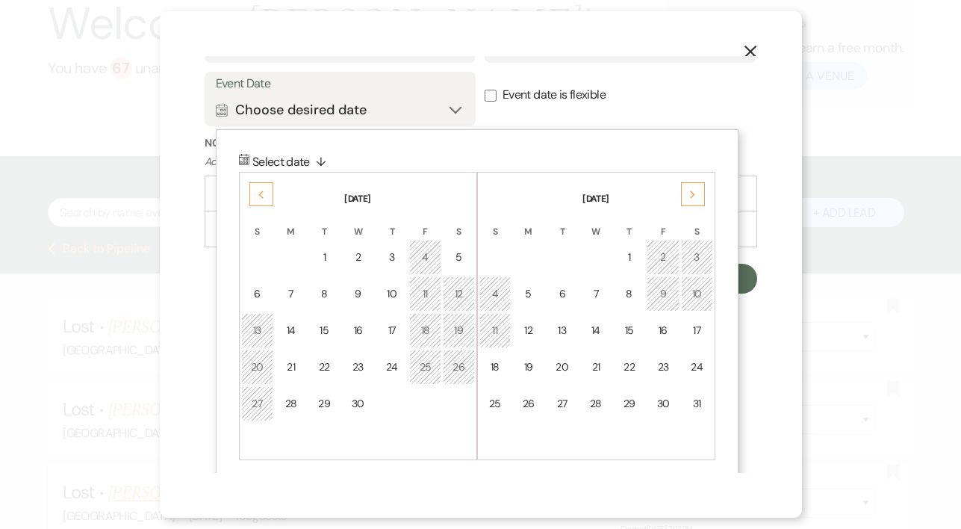
click at [694, 258] on div "3" at bounding box center [697, 257] width 13 height 16
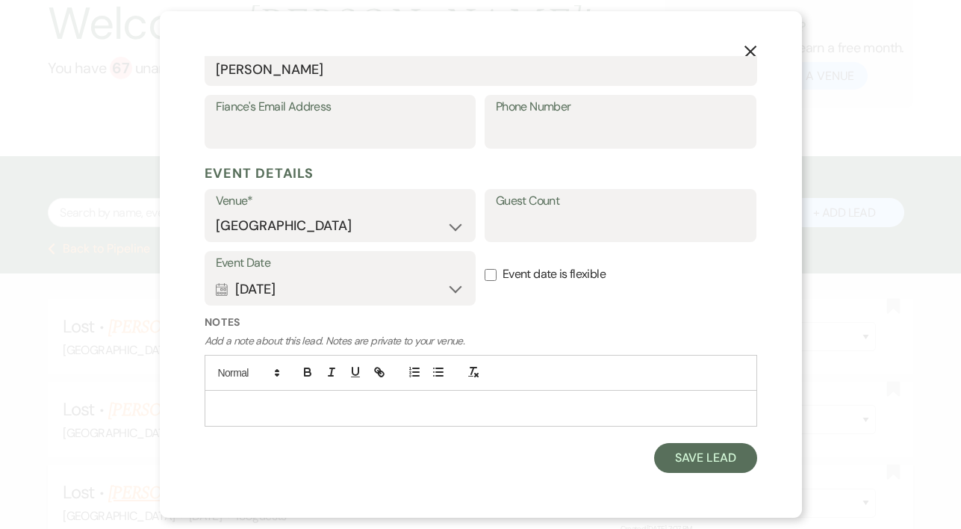
scroll to position [470, 0]
click at [486, 273] on input "Event date is flexible" at bounding box center [491, 276] width 12 height 12
checkbox input "true"
click at [268, 401] on p at bounding box center [480, 409] width 529 height 16
click at [689, 454] on button "Save Lead" at bounding box center [705, 459] width 102 height 30
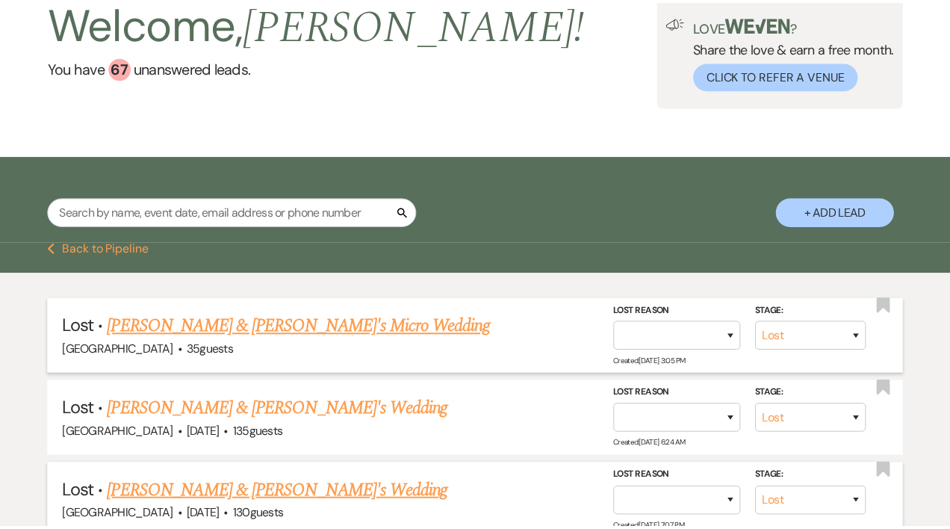
scroll to position [93, 0]
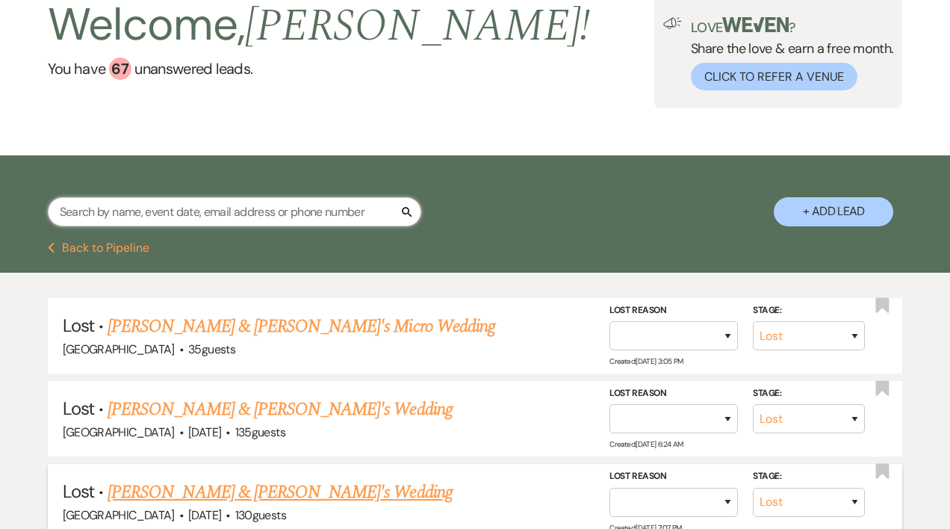
click at [387, 214] on input "text" at bounding box center [234, 211] width 373 height 29
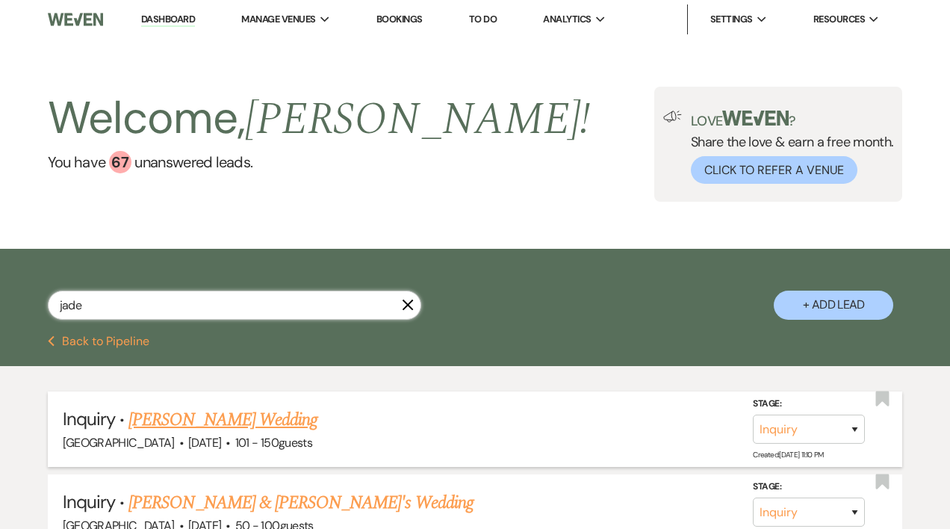
type input "jade"
click at [233, 417] on link "[PERSON_NAME] Wedding" at bounding box center [222, 419] width 189 height 27
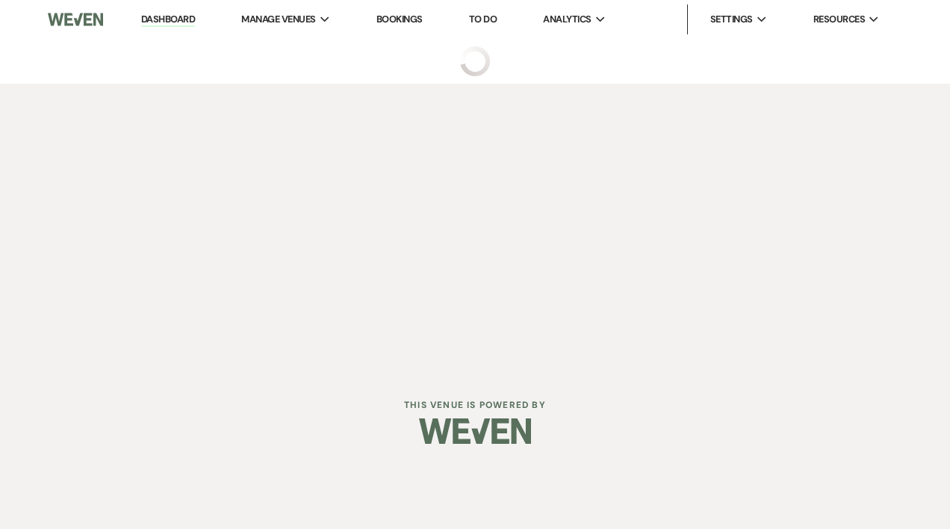
select select "2"
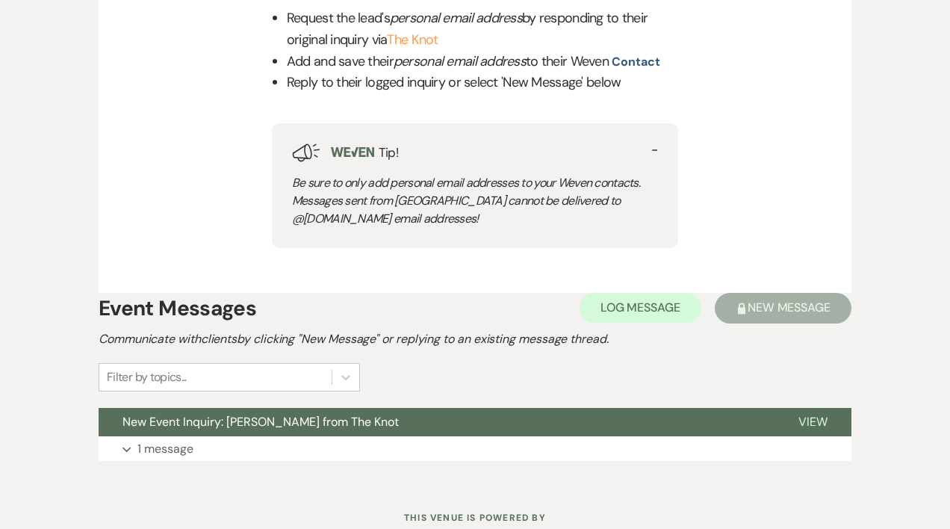
scroll to position [717, 0]
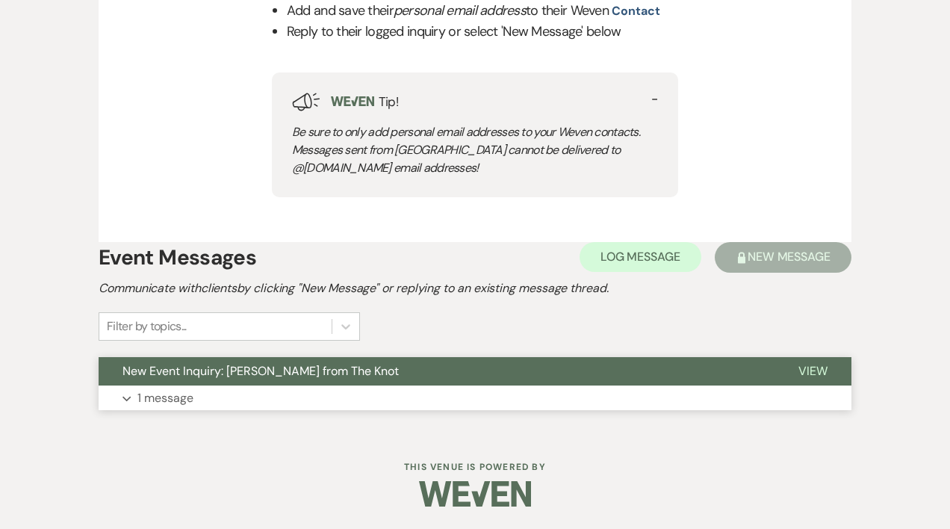
click at [809, 373] on span "View" at bounding box center [812, 371] width 29 height 16
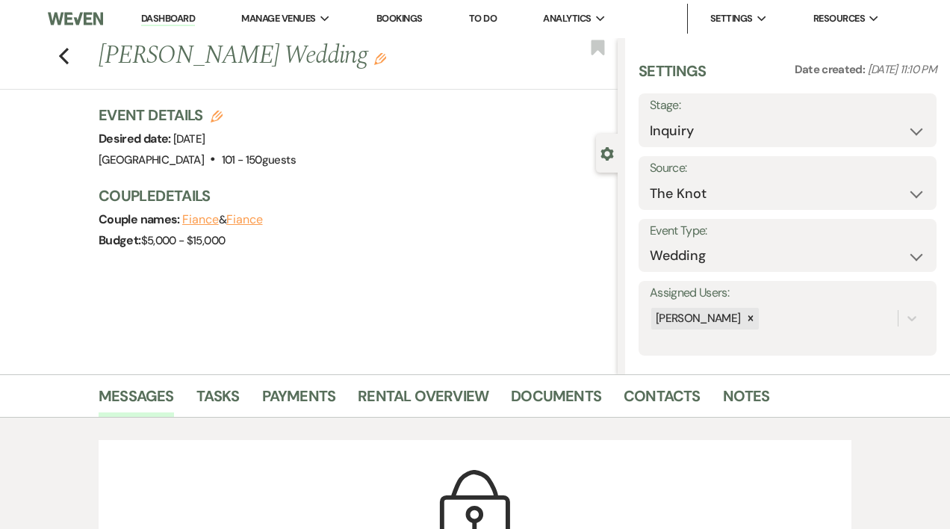
scroll to position [0, 0]
click at [164, 21] on link "Dashboard" at bounding box center [168, 20] width 54 height 14
select select "8"
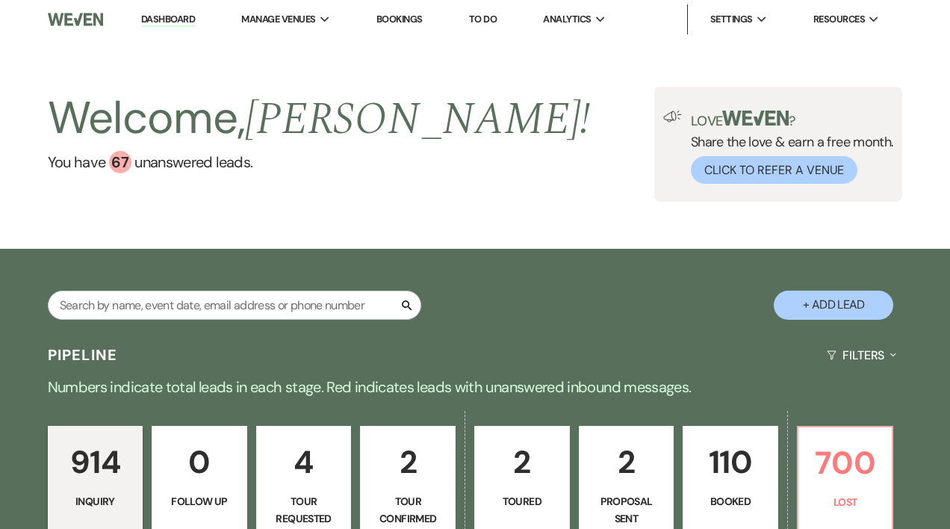
click at [110, 502] on p "Inquiry" at bounding box center [95, 501] width 76 height 16
click at [818, 305] on button "+ Add Lead" at bounding box center [832, 304] width 119 height 29
select select "193"
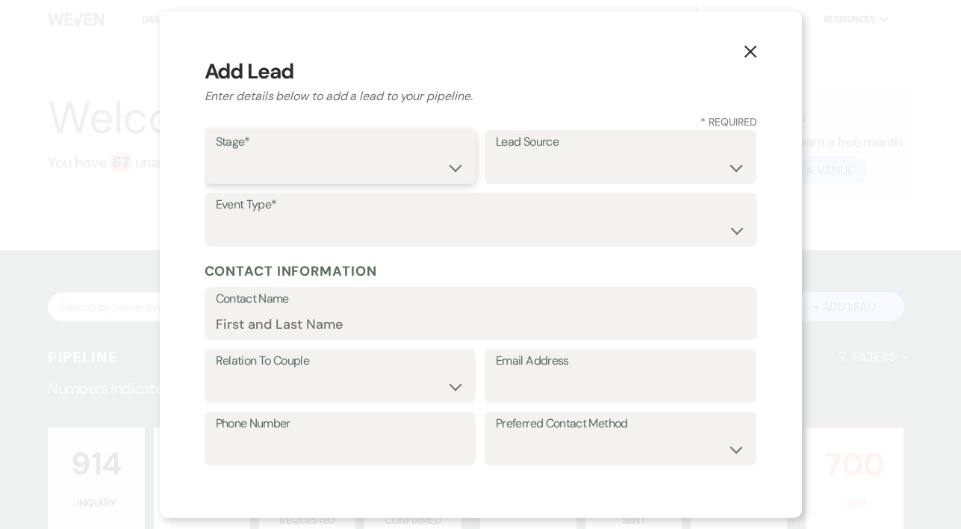
click at [449, 166] on select "Inquiry Follow Up Tour Requested Tour Confirmed Toured Proposal Sent Booked Lost" at bounding box center [340, 167] width 249 height 29
click at [750, 52] on use "button" at bounding box center [750, 52] width 12 height 12
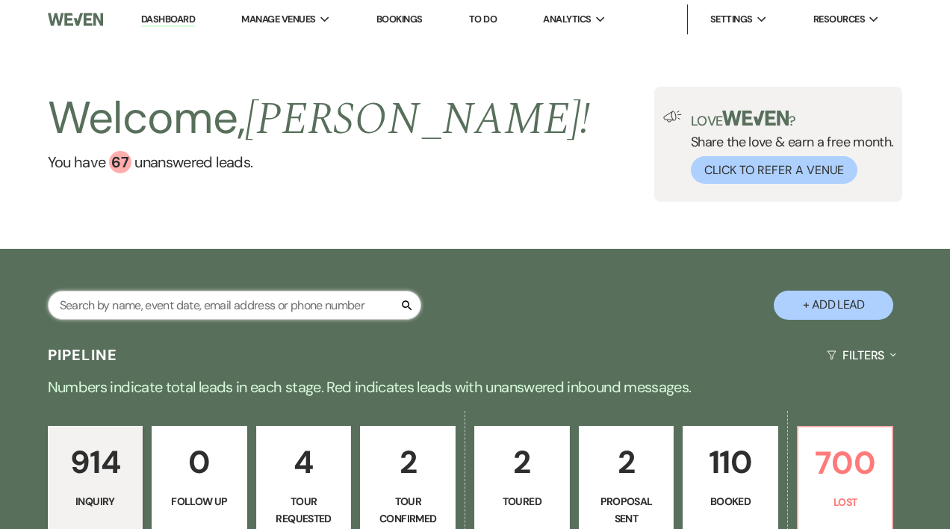
click at [219, 309] on input "text" at bounding box center [234, 304] width 373 height 29
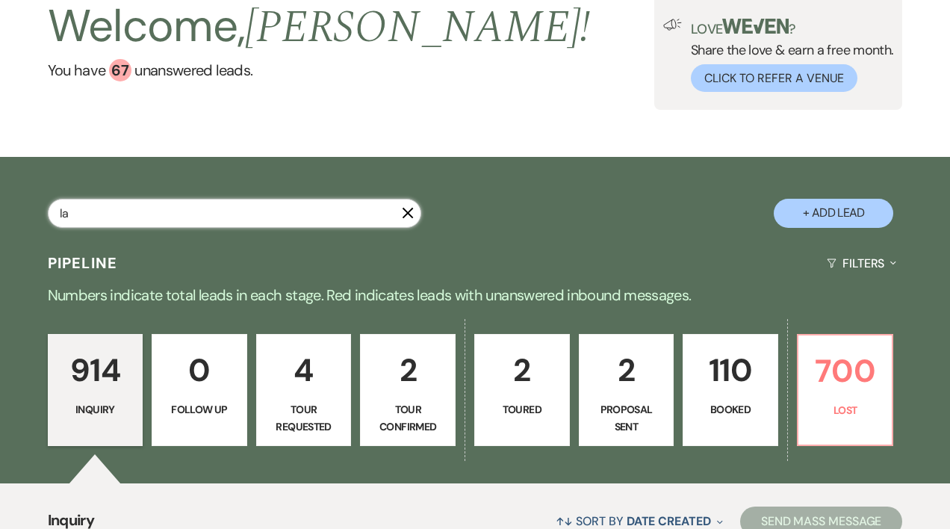
scroll to position [101, 0]
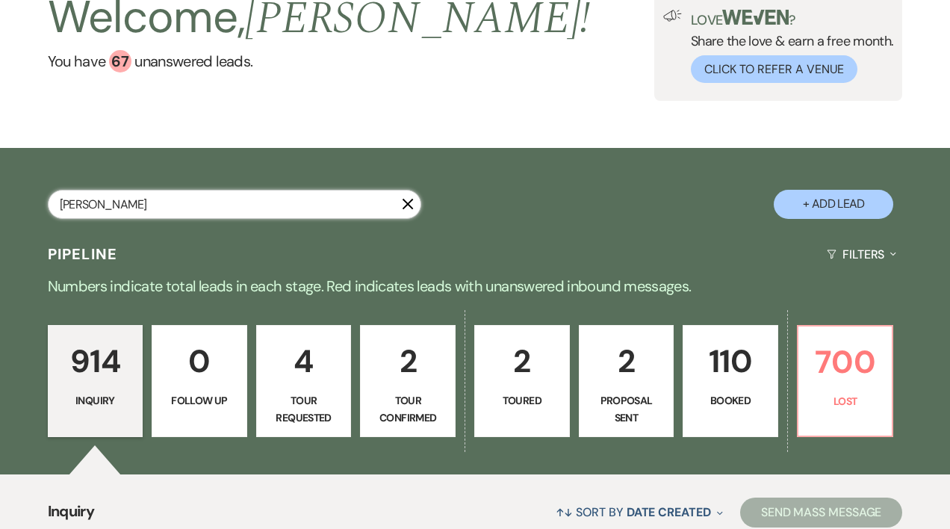
type input "laur"
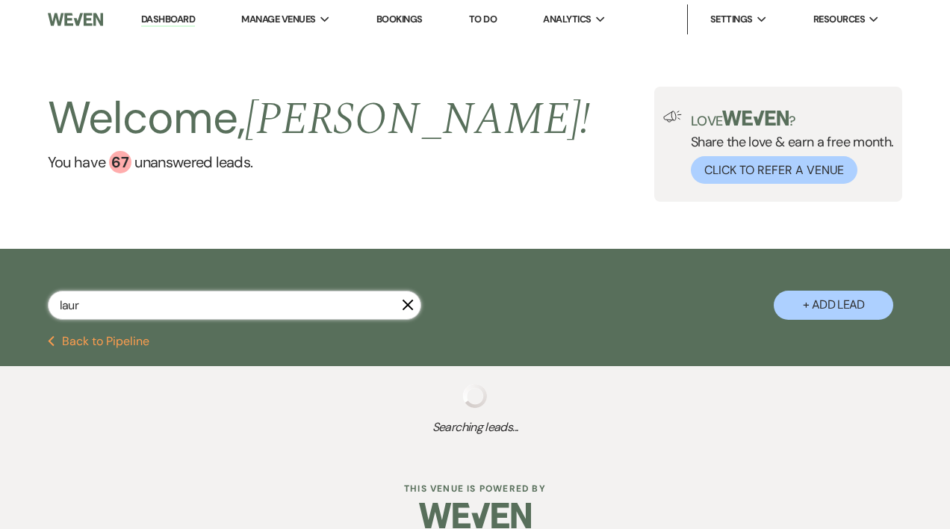
select select "8"
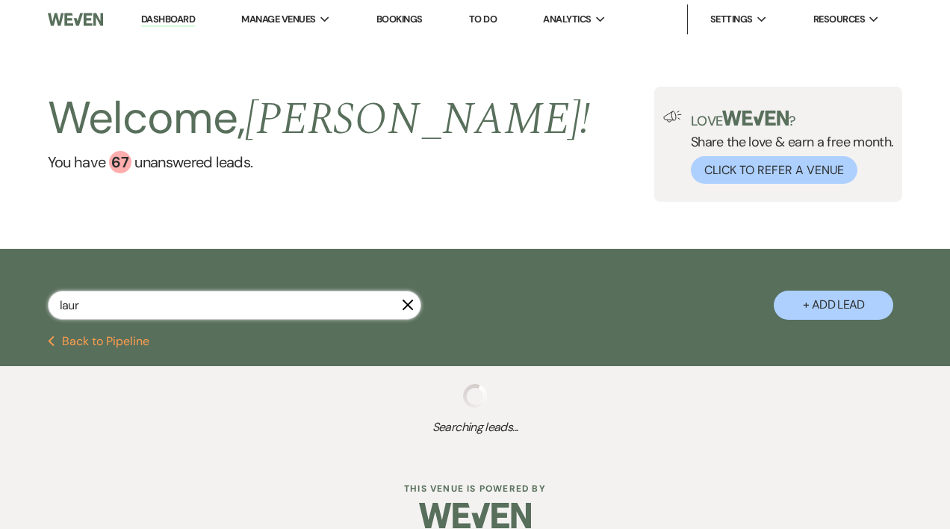
select select "8"
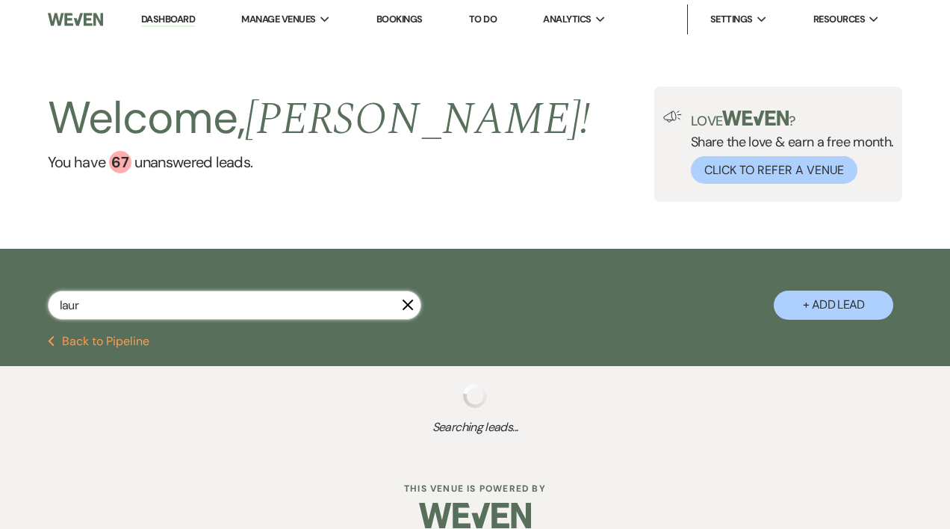
select select "8"
select select "7"
select select "8"
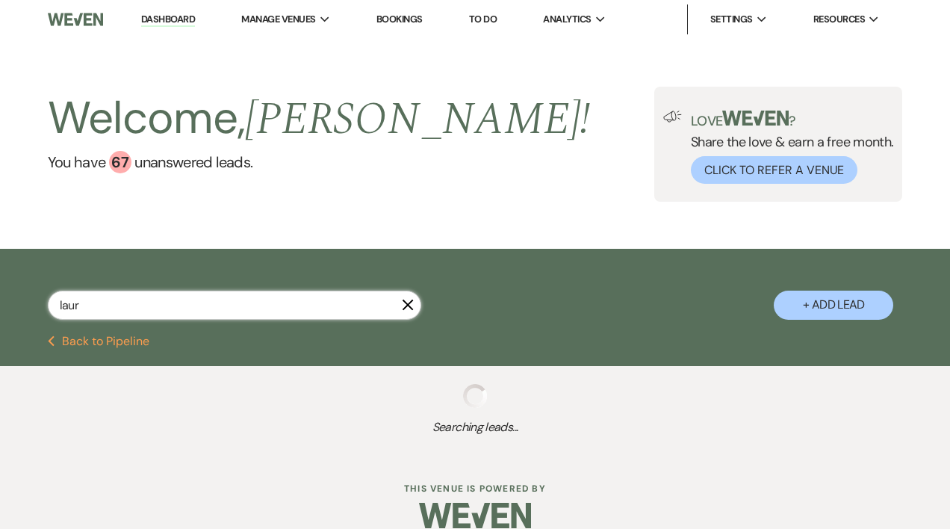
select select "8"
select select "10"
select select "8"
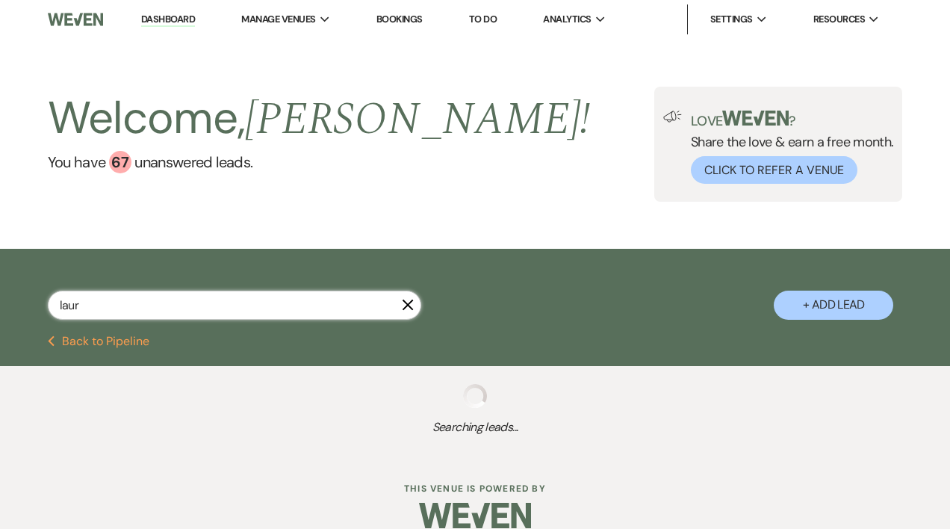
select select "8"
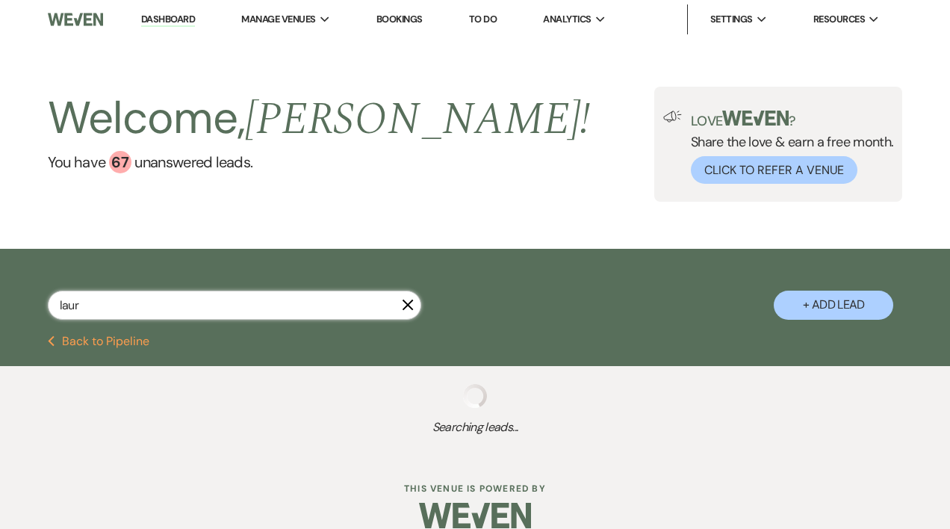
select select "8"
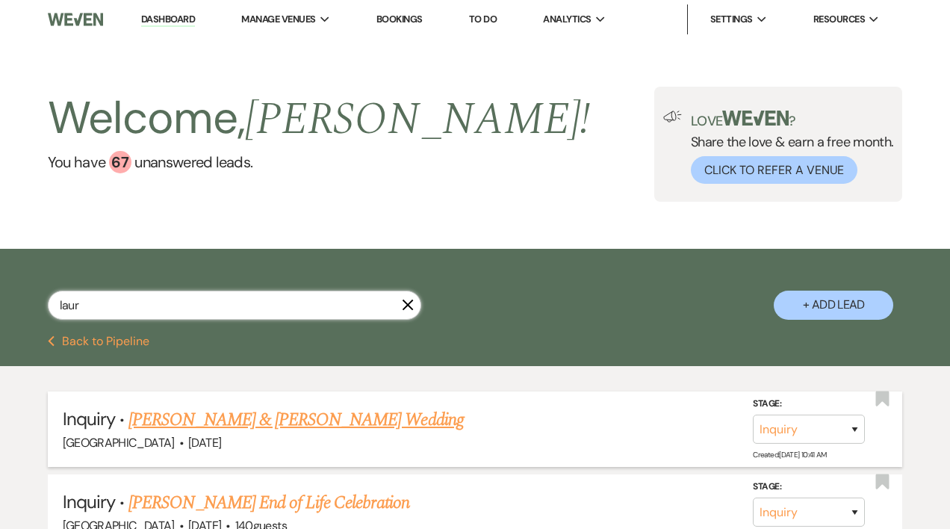
type input "laur"
click at [246, 418] on link "[PERSON_NAME] & [PERSON_NAME] Wedding" at bounding box center [295, 419] width 334 height 27
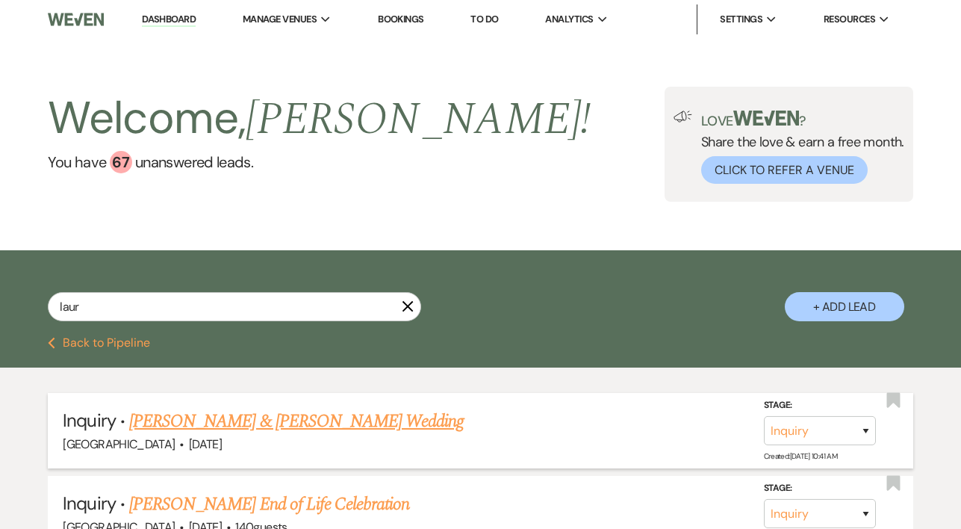
select select "3"
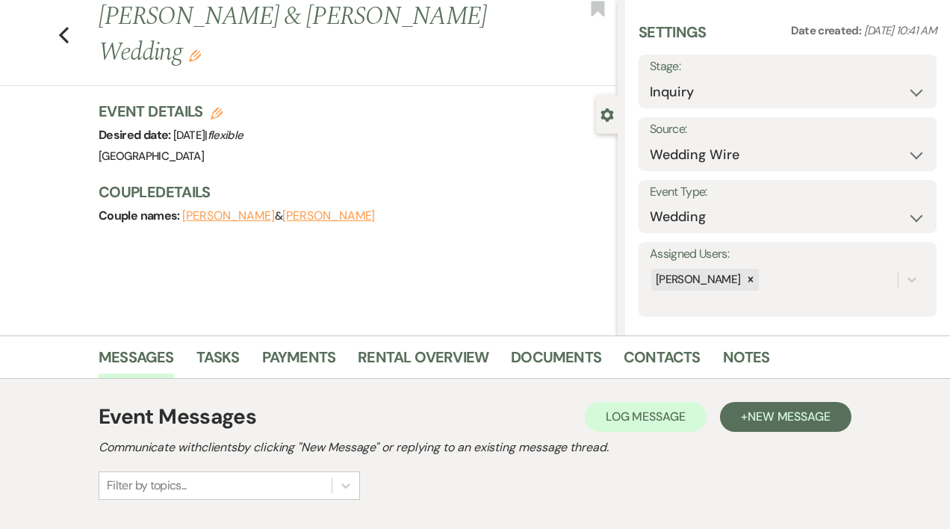
scroll to position [30, 0]
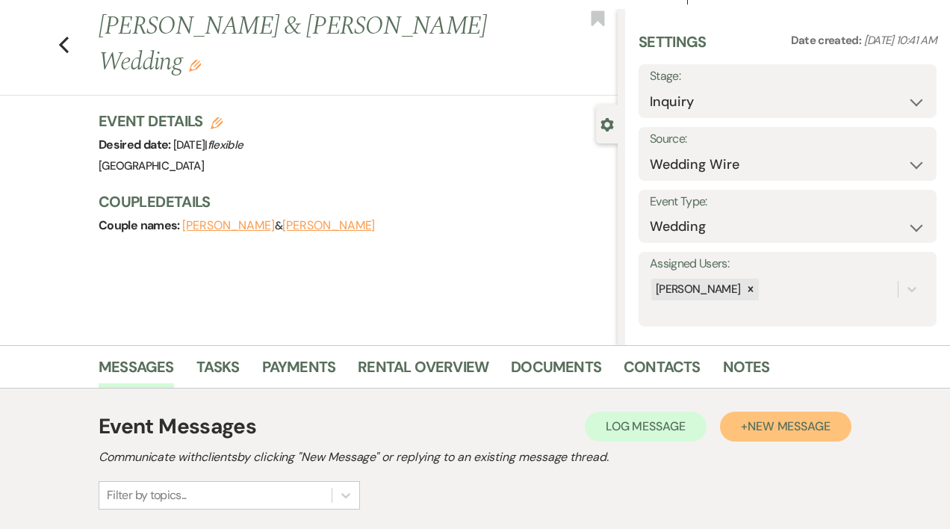
click at [763, 430] on span "New Message" at bounding box center [788, 426] width 83 height 16
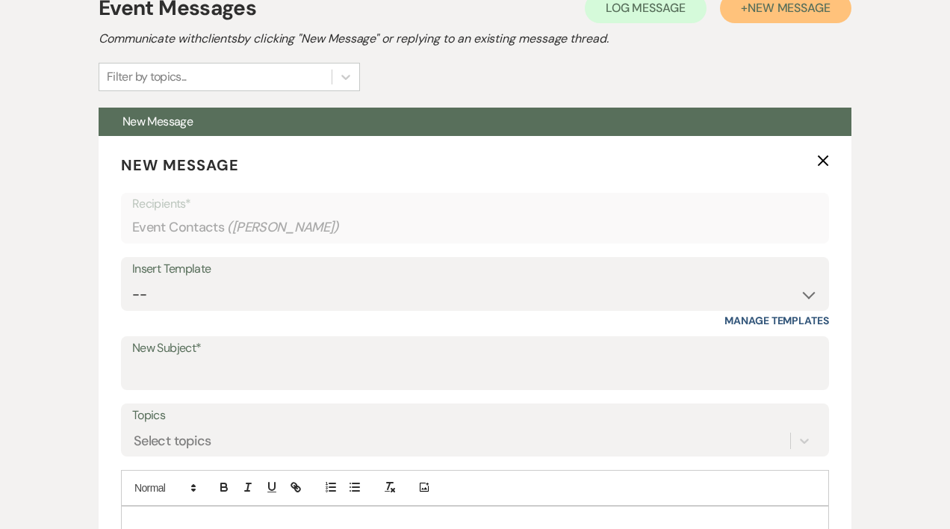
scroll to position [470, 0]
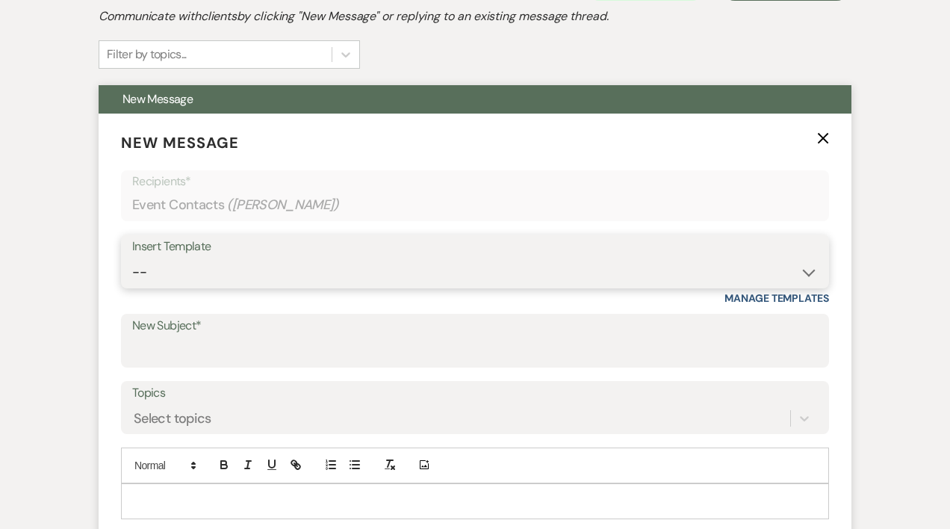
click at [140, 269] on select "-- Weven Planning Portal Introduction (Booked Events) Initial Inquiry Response …" at bounding box center [474, 272] width 685 height 29
select select "389"
click at [132, 258] on select "-- Weven Planning Portal Introduction (Booked Events) Initial Inquiry Response …" at bounding box center [474, 272] width 685 height 29
type input "Wedding Date Availability"
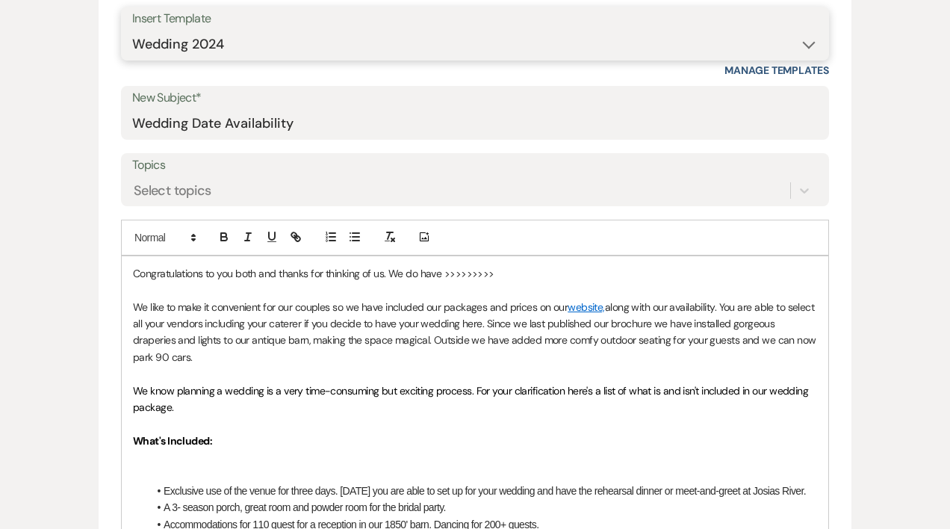
scroll to position [702, 0]
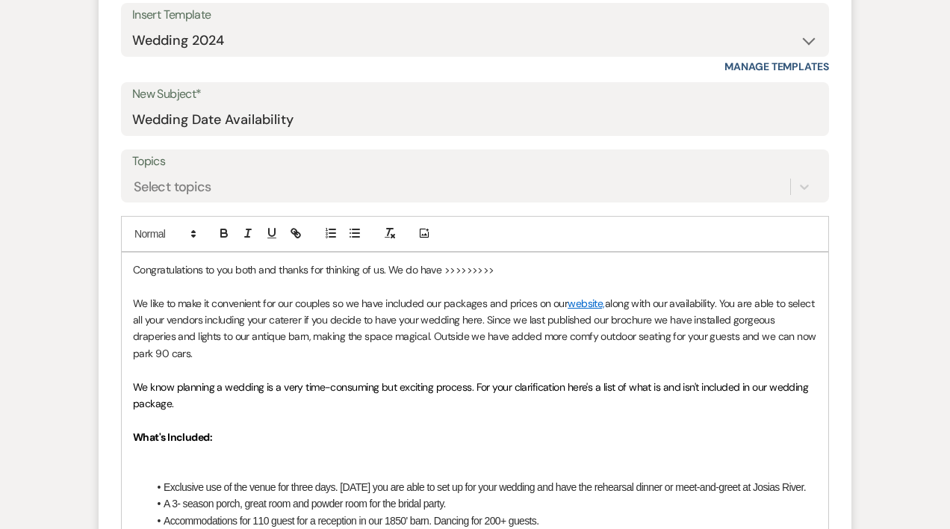
click at [134, 267] on p "Congratulations to you both and thanks for thinking of us. We do have >>>>>>>>>" at bounding box center [475, 269] width 684 height 16
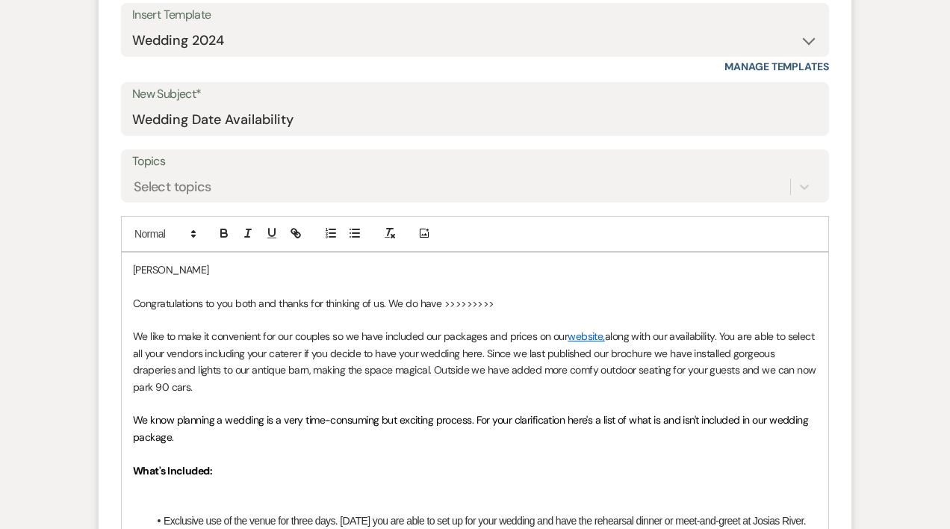
click at [502, 300] on p "Congratulations to you both and thanks for thinking of us. We do have >>>>>>>>>" at bounding box center [475, 303] width 684 height 16
click at [643, 302] on p "Thanks for sending along your email address, it makes it so much easier to send…" at bounding box center [475, 303] width 684 height 16
click at [735, 299] on p "Thanks for sending along your email address, it makes it so much easier to send…" at bounding box center [475, 303] width 684 height 16
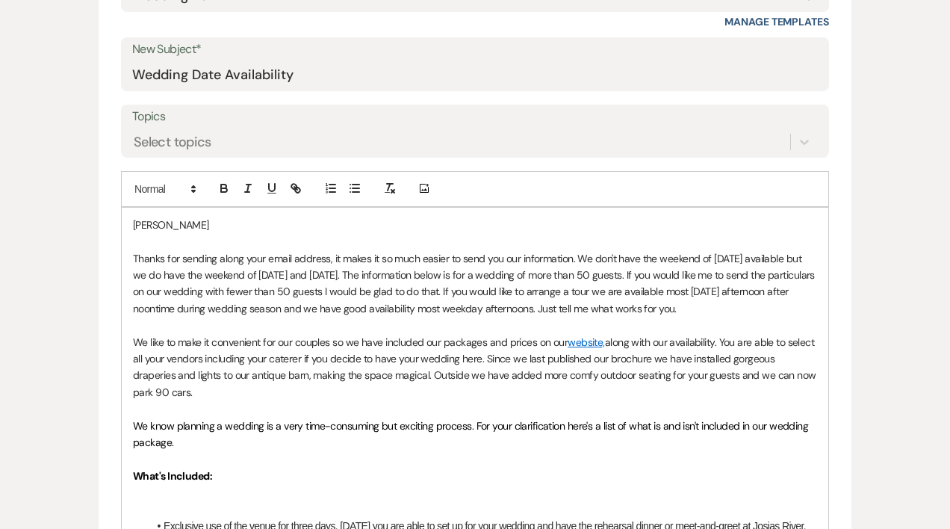
scroll to position [732, 0]
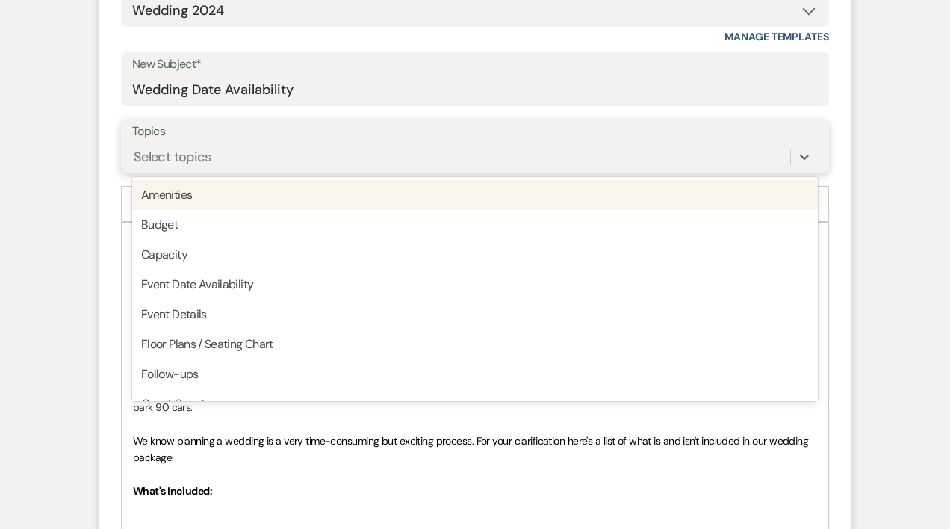
click at [182, 149] on div "Select topics" at bounding box center [173, 156] width 78 height 20
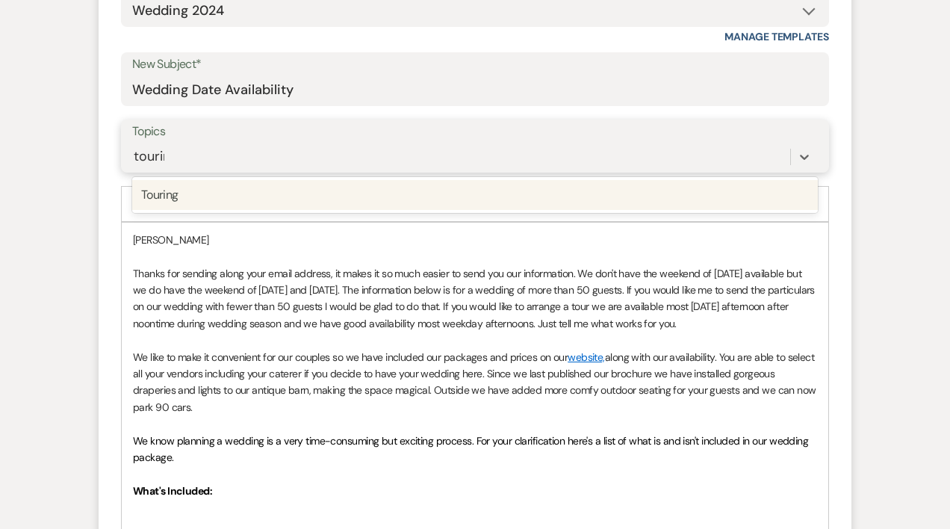
type input "touring"
click at [170, 195] on div "Touring" at bounding box center [474, 195] width 685 height 30
type input "loca"
click at [184, 196] on div "Local accommodations" at bounding box center [474, 195] width 685 height 30
type input "ame"
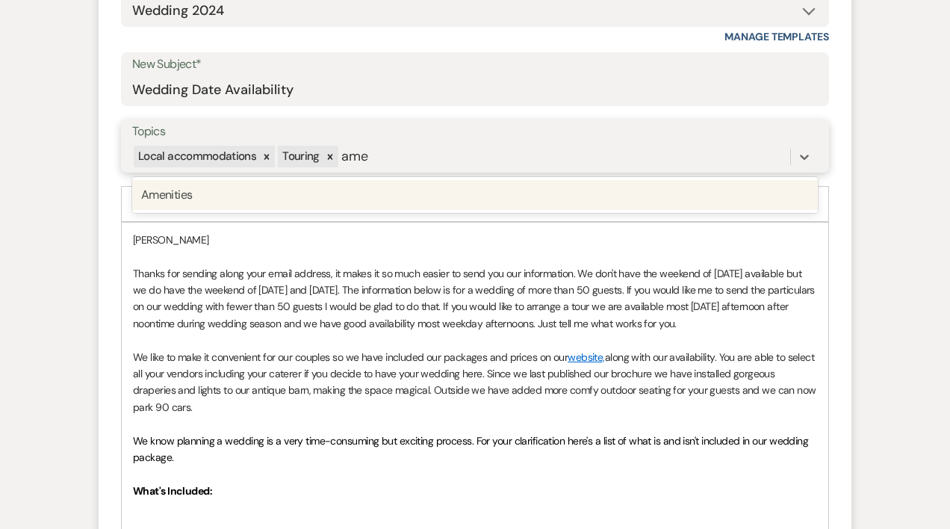
click at [169, 193] on div "Amenities" at bounding box center [474, 195] width 685 height 30
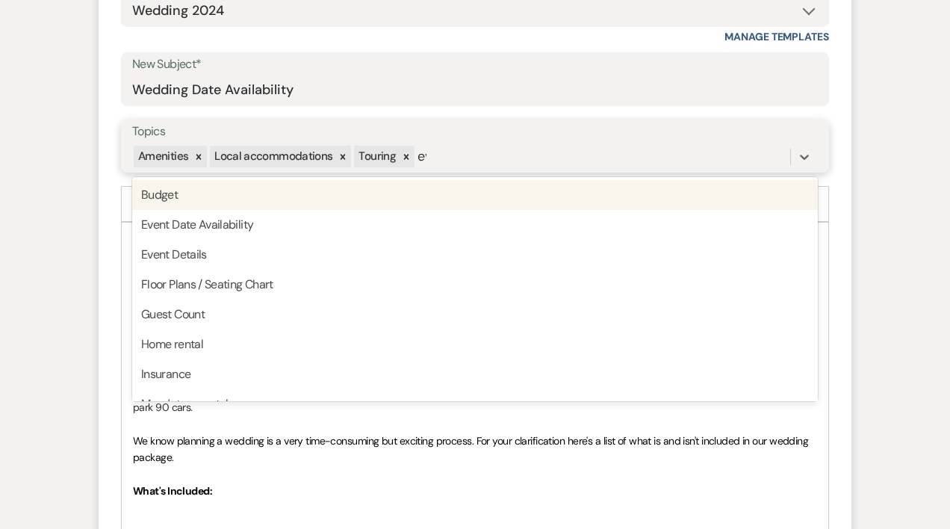
type input "eve"
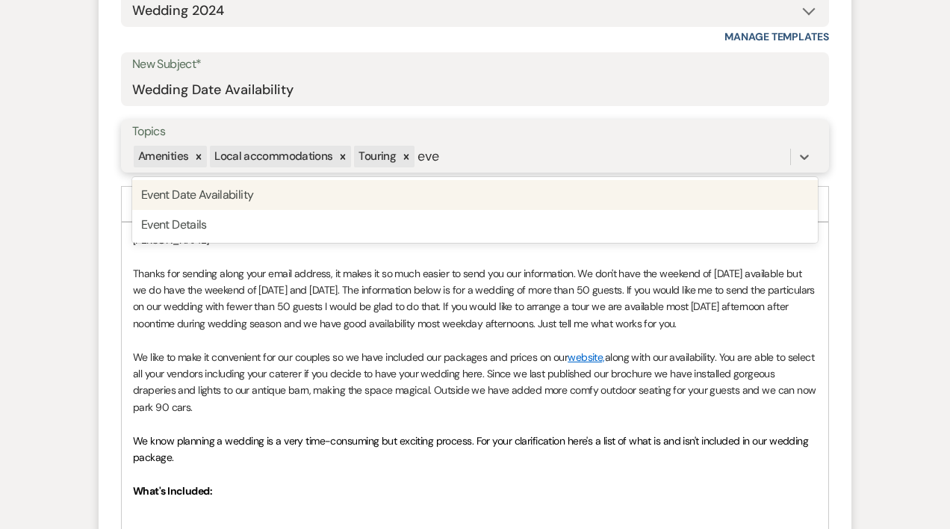
click at [185, 192] on div "Event Date Availability" at bounding box center [474, 195] width 685 height 30
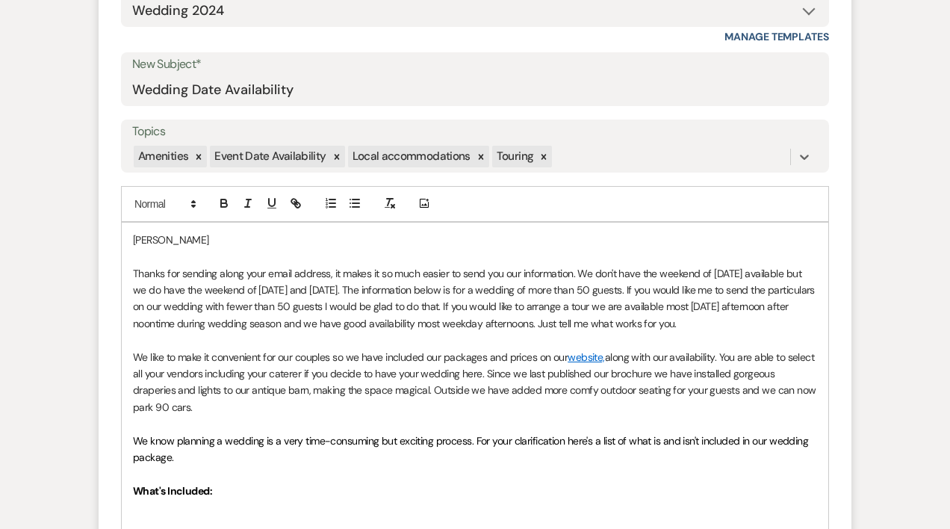
click at [191, 241] on p "[PERSON_NAME]" at bounding box center [475, 239] width 684 height 16
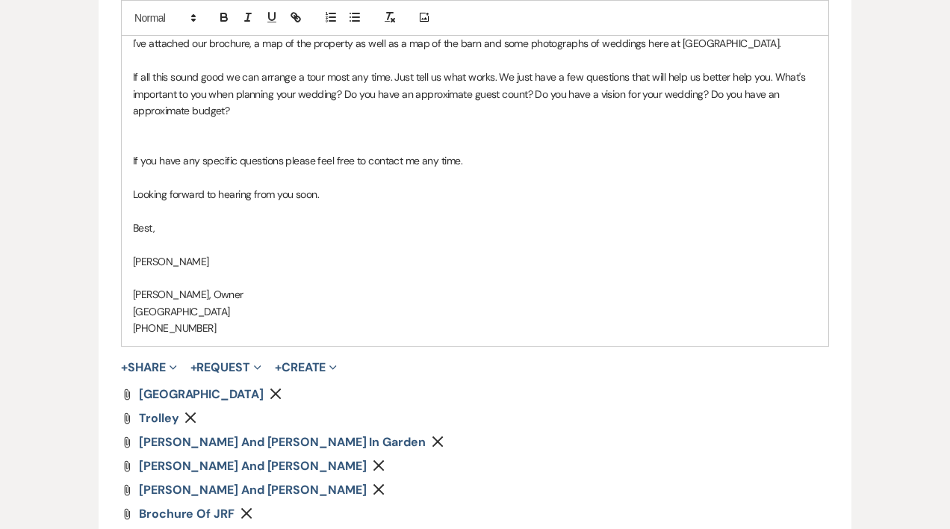
scroll to position [1682, 0]
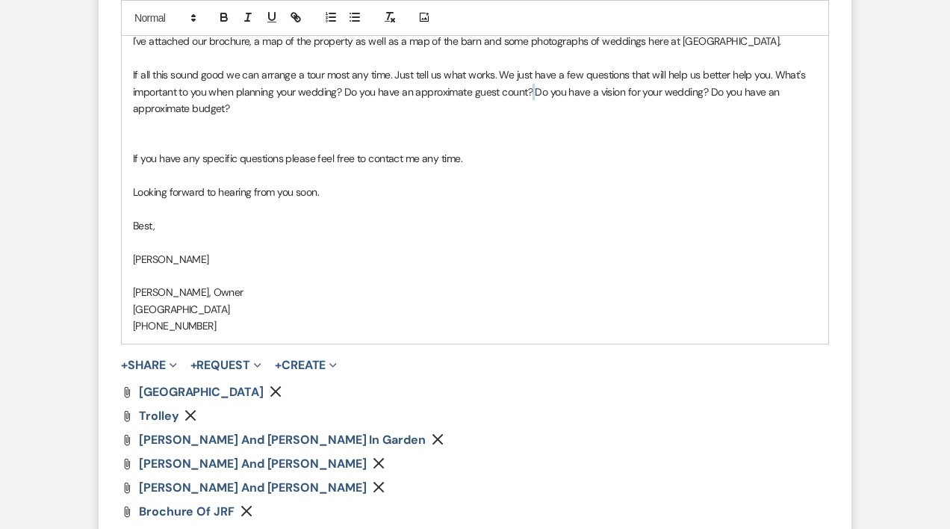
click at [534, 106] on p "If all this sound good we can arrange a tour most any time. Just tell us what w…" at bounding box center [475, 91] width 684 height 50
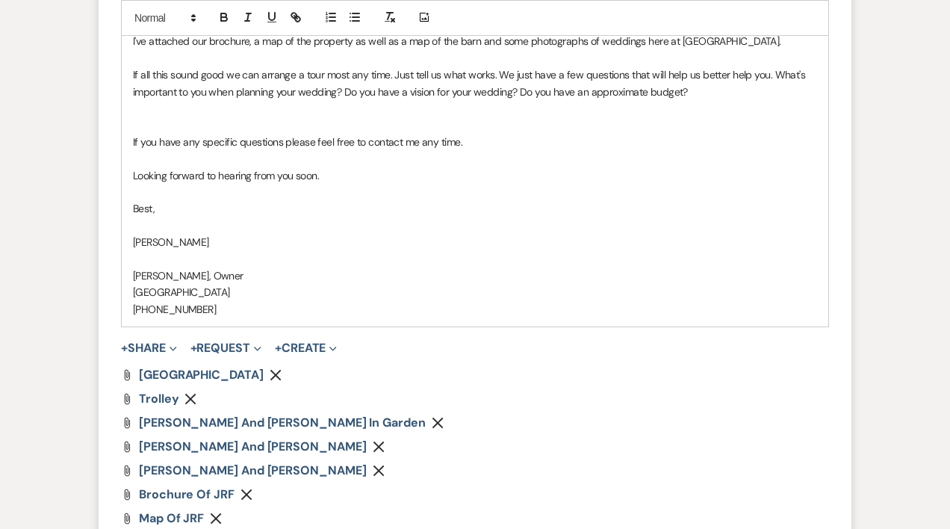
click at [493, 92] on p "If all this sound good we can arrange a tour most any time. Just tell us what w…" at bounding box center [475, 83] width 684 height 34
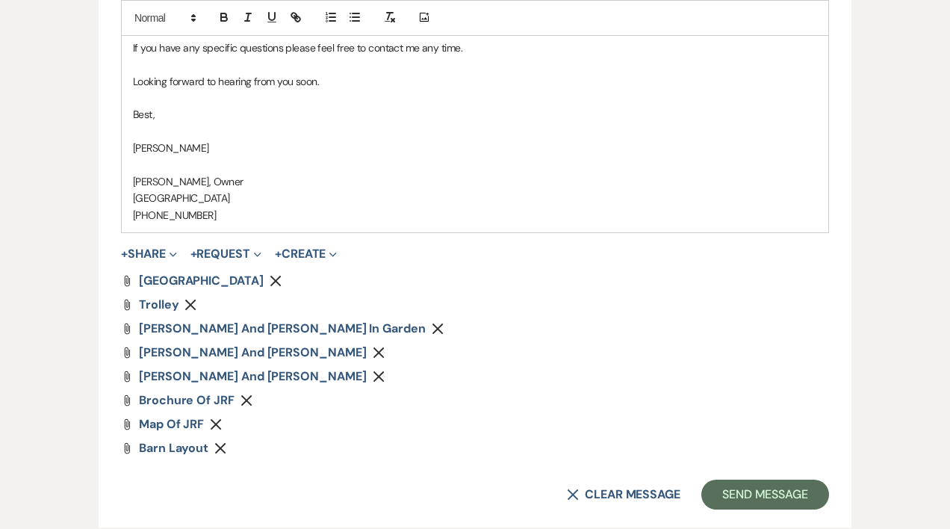
scroll to position [1860, 0]
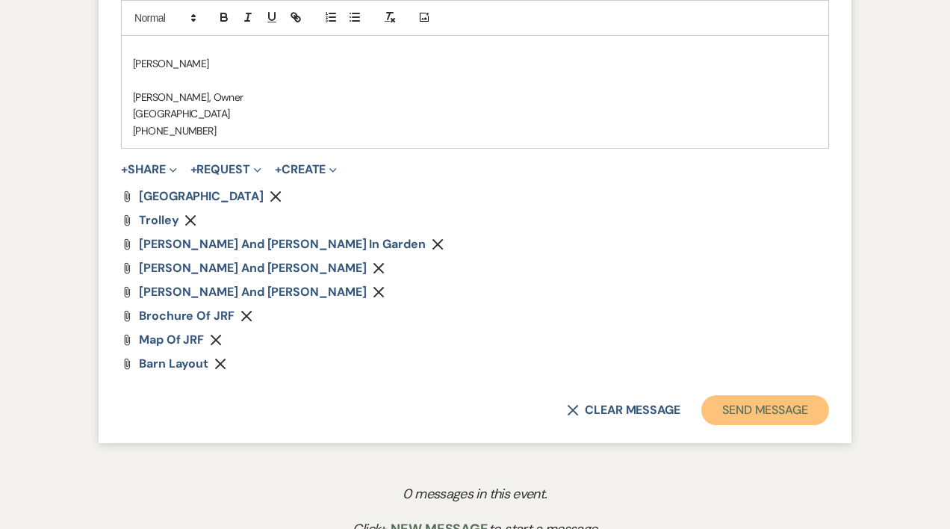
click at [745, 420] on button "Send Message" at bounding box center [765, 410] width 128 height 30
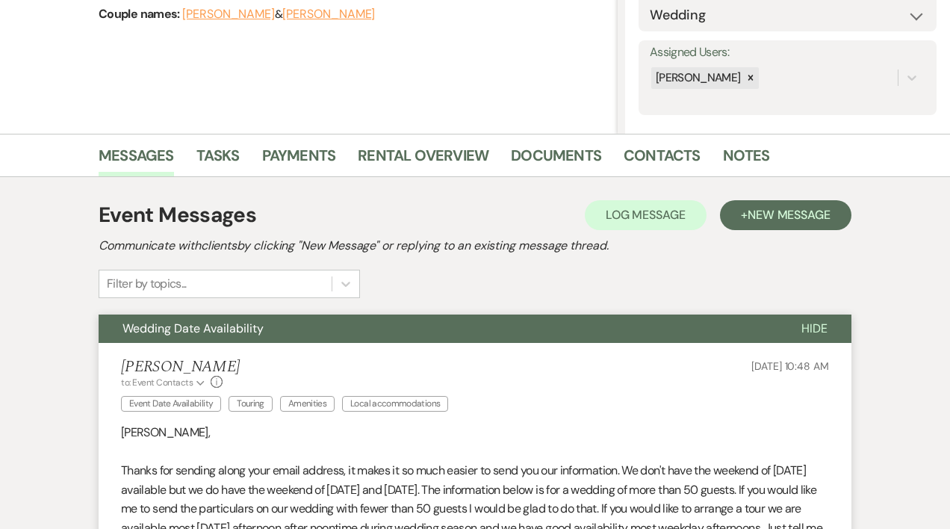
scroll to position [0, 0]
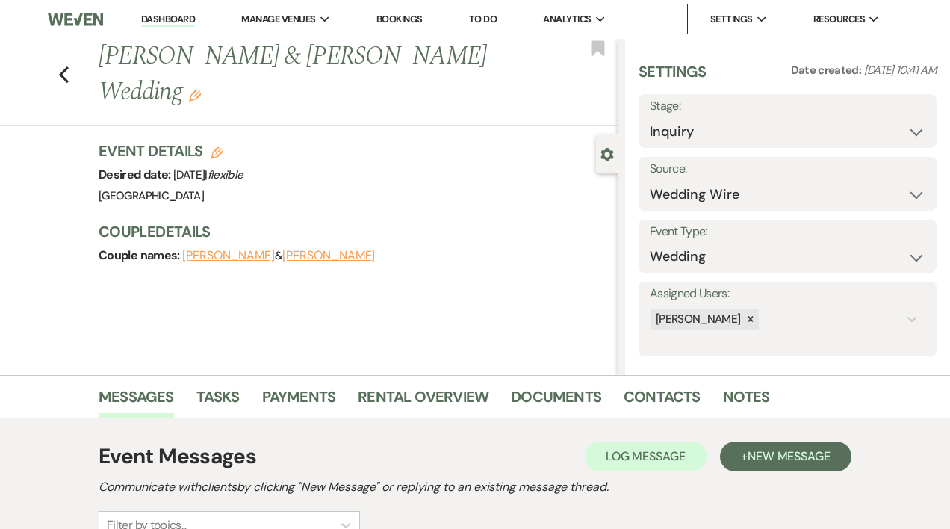
click at [183, 19] on link "Dashboard" at bounding box center [168, 20] width 54 height 14
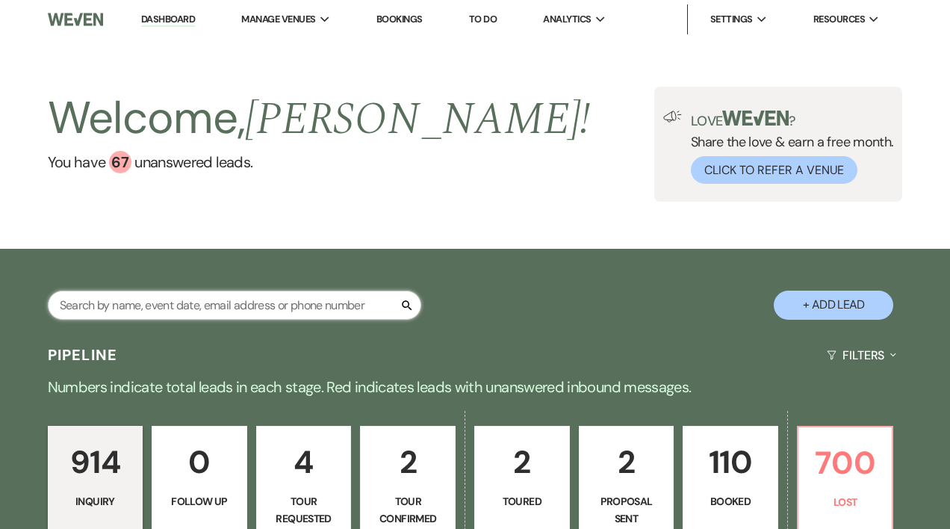
click at [184, 302] on input "text" at bounding box center [234, 304] width 373 height 29
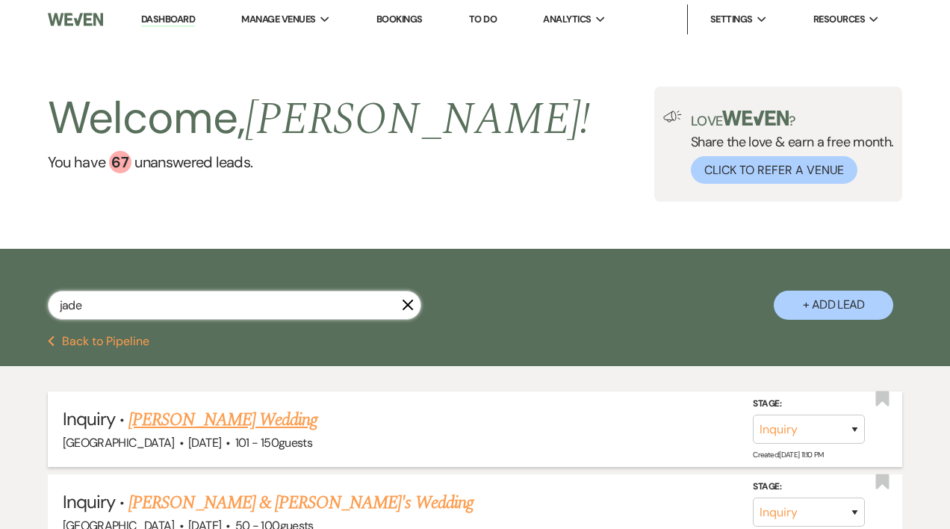
type input "jade"
click at [179, 424] on link "[PERSON_NAME] Wedding" at bounding box center [222, 419] width 189 height 27
select select "2"
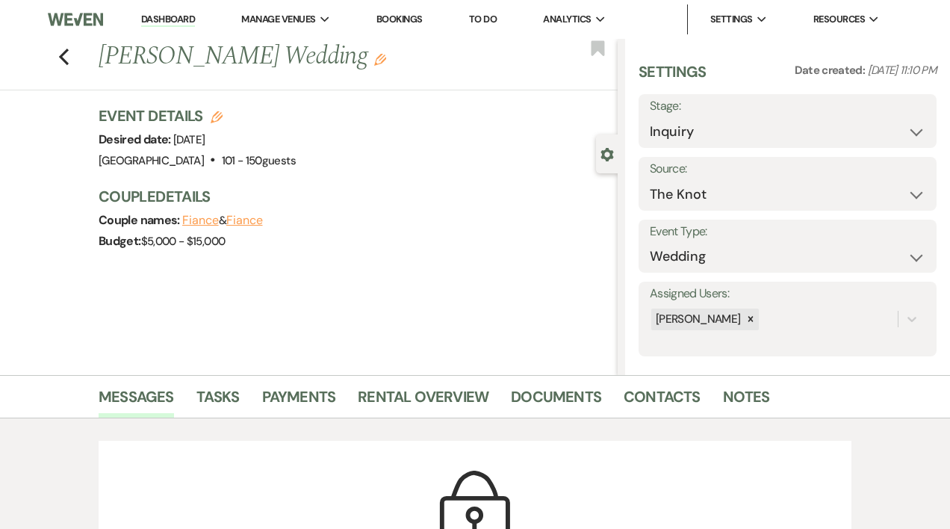
click at [208, 224] on button "Fiance" at bounding box center [200, 220] width 37 height 12
select select "1"
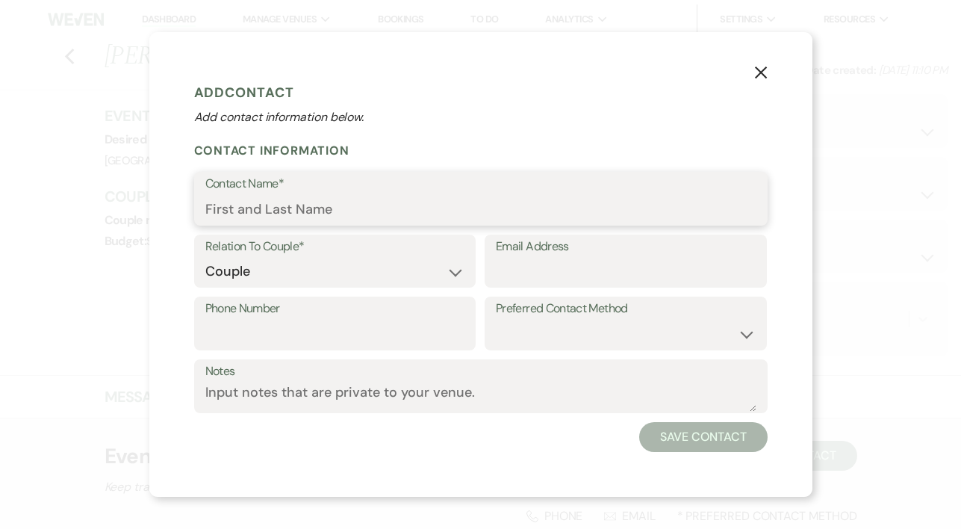
click at [234, 211] on input "Contact Name*" at bounding box center [480, 209] width 551 height 29
type input "[PERSON_NAME]"
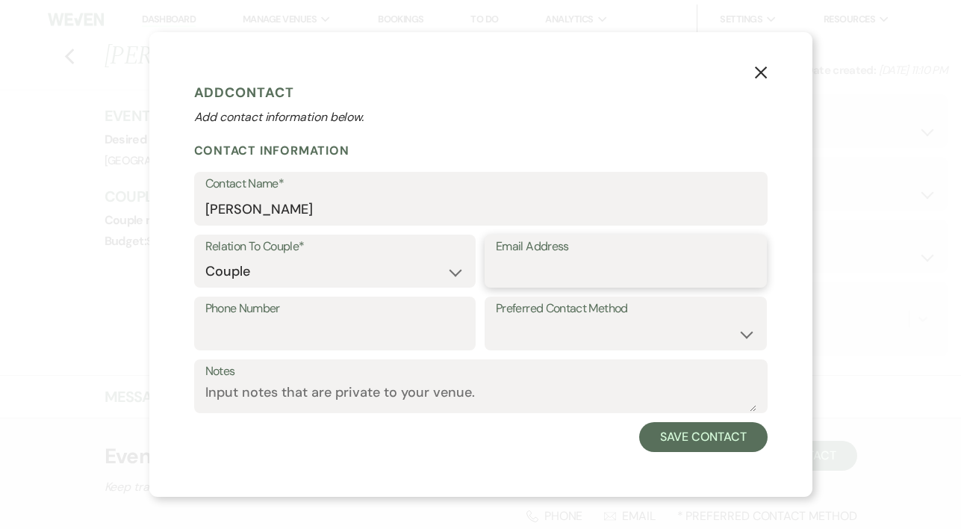
click at [511, 269] on input "Email Address" at bounding box center [626, 271] width 260 height 29
type input "[EMAIL_ADDRESS][PERSON_NAME][DOMAIN_NAME]"
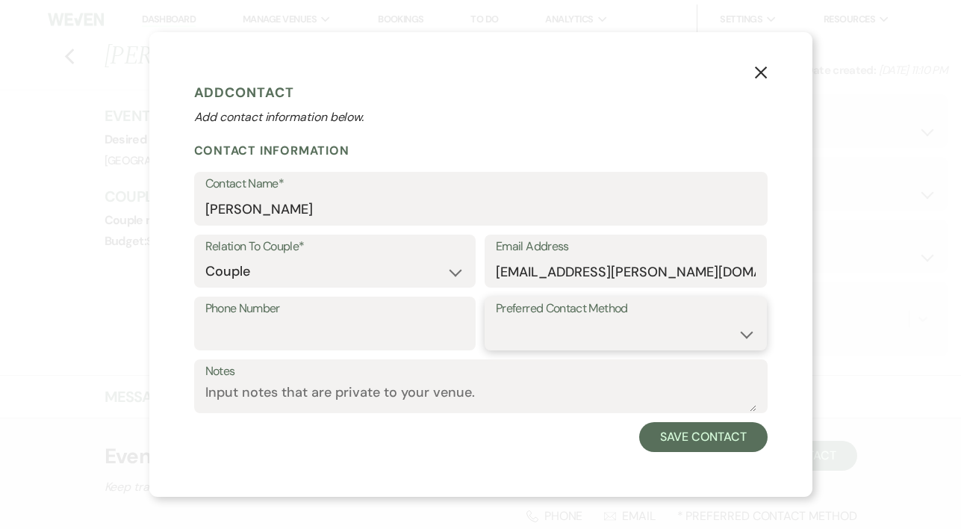
click at [745, 334] on select "Email Phone Text" at bounding box center [626, 334] width 260 height 29
select select "email"
click at [496, 320] on select "Email Phone Text" at bounding box center [626, 334] width 260 height 29
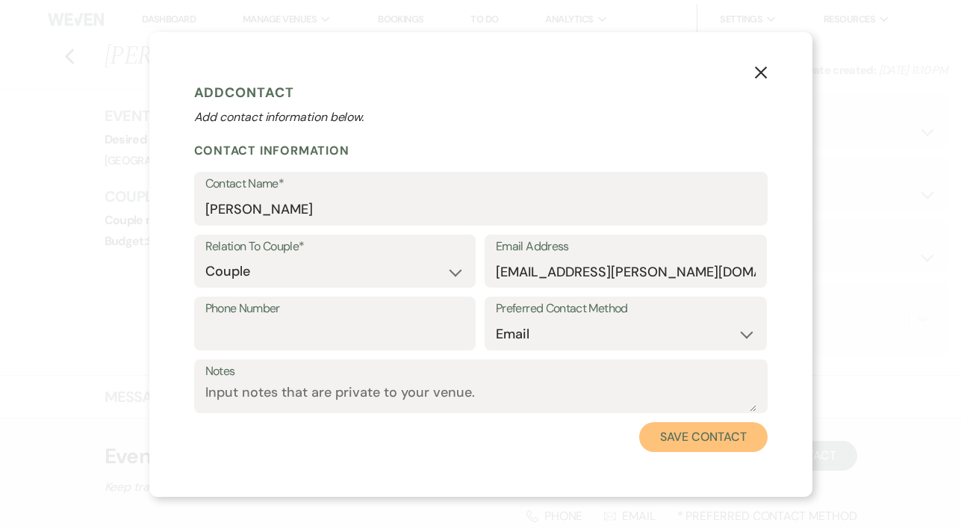
click at [679, 435] on button "Save Contact" at bounding box center [703, 437] width 128 height 30
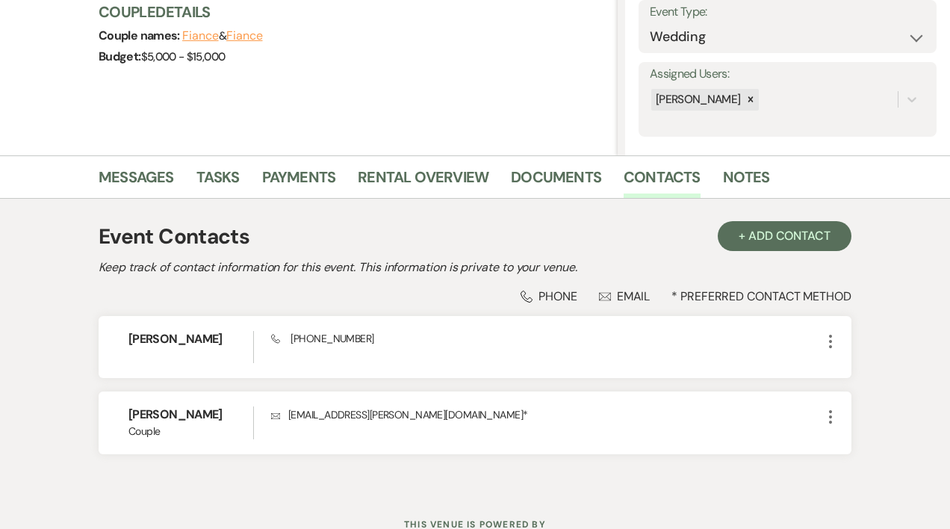
scroll to position [225, 0]
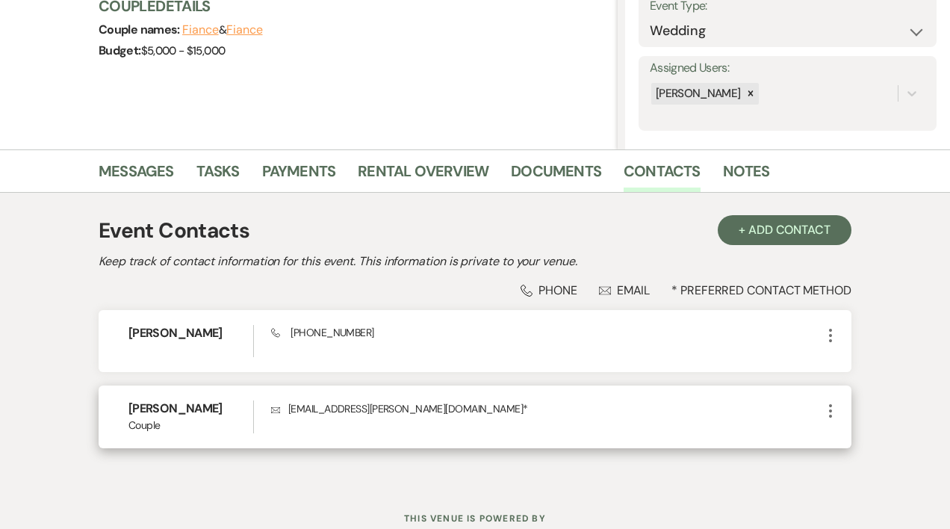
click at [828, 411] on icon "More" at bounding box center [830, 411] width 18 height 18
click at [857, 440] on button "Pencil Edit" at bounding box center [865, 439] width 89 height 25
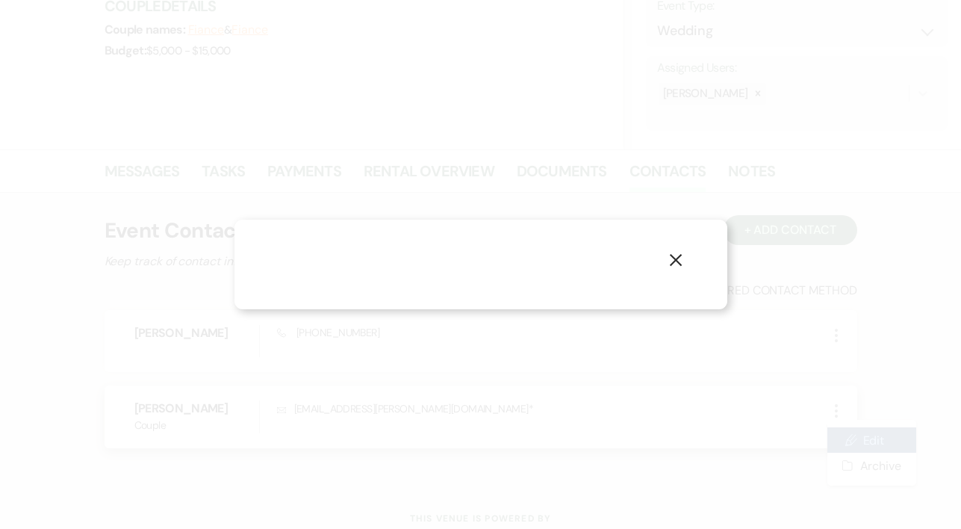
select select "1"
select select "email"
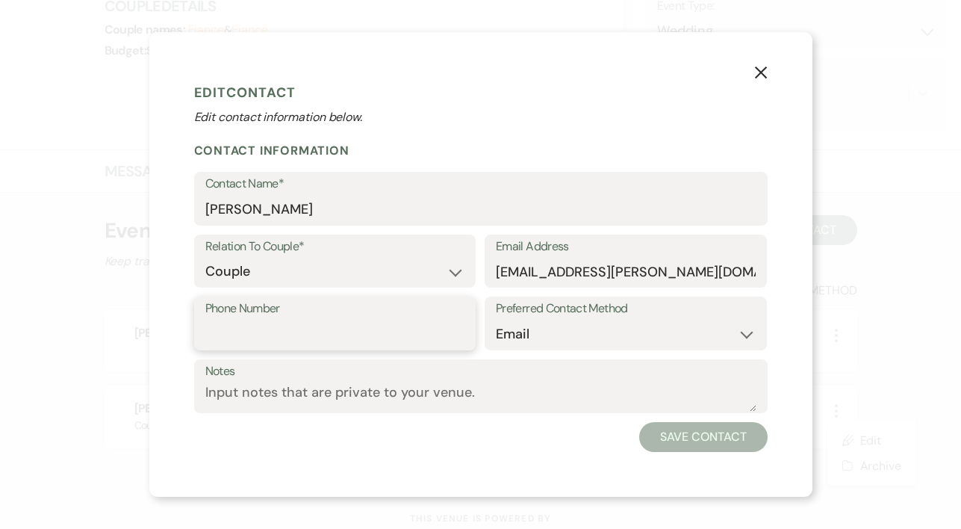
click at [272, 334] on input "Phone Number" at bounding box center [335, 334] width 260 height 29
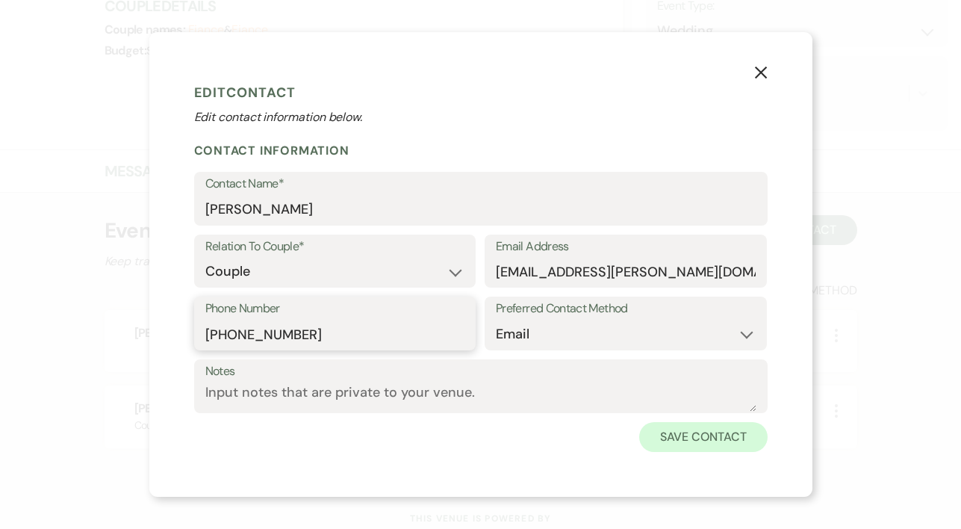
type input "[PHONE_NUMBER]"
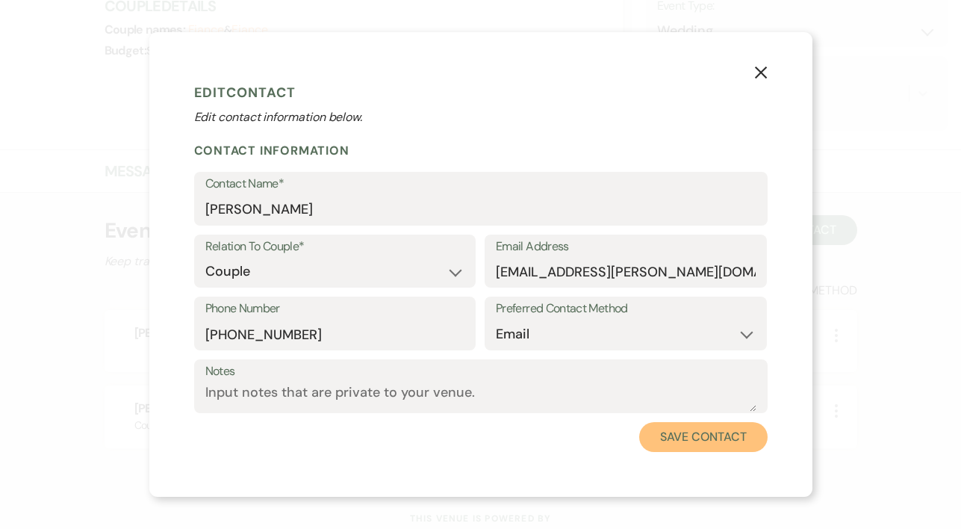
click at [682, 434] on button "Save Contact" at bounding box center [703, 437] width 128 height 30
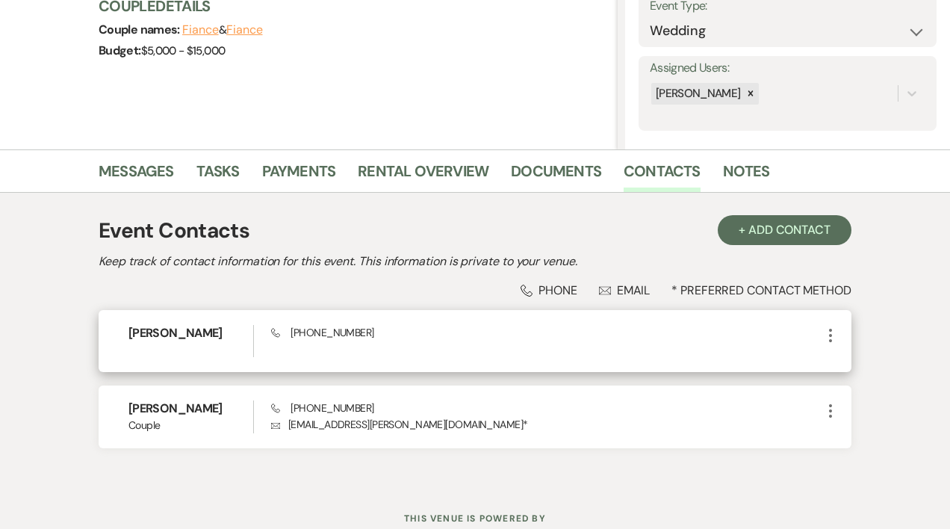
click at [831, 333] on icon "More" at bounding box center [830, 335] width 18 height 18
click at [856, 365] on button "Pencil Edit" at bounding box center [865, 364] width 89 height 25
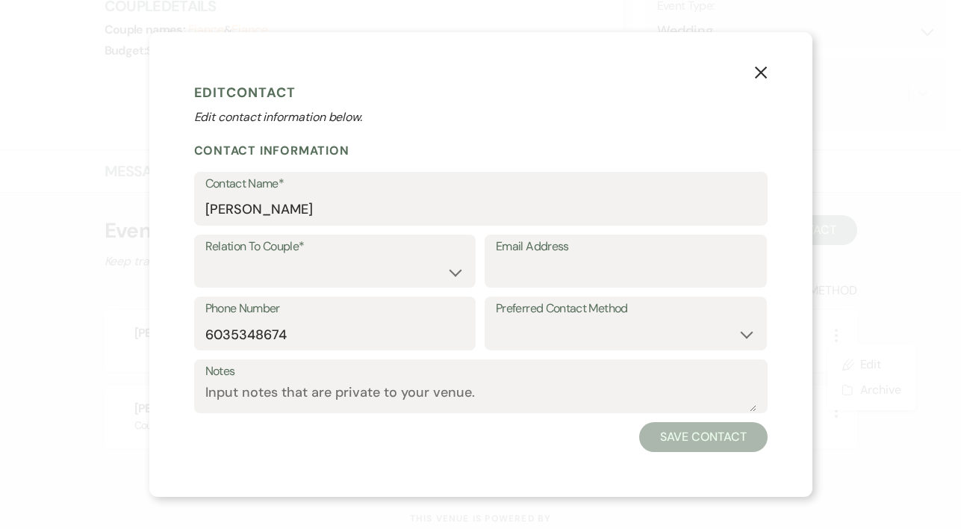
click at [763, 76] on use "button" at bounding box center [760, 72] width 12 height 12
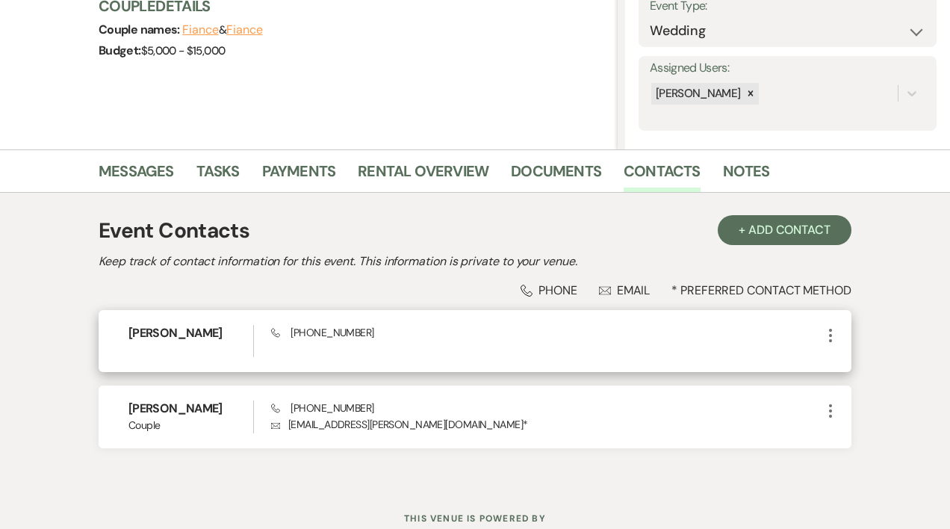
click at [827, 337] on icon "More" at bounding box center [830, 335] width 18 height 18
click at [844, 390] on use "button" at bounding box center [844, 389] width 10 height 10
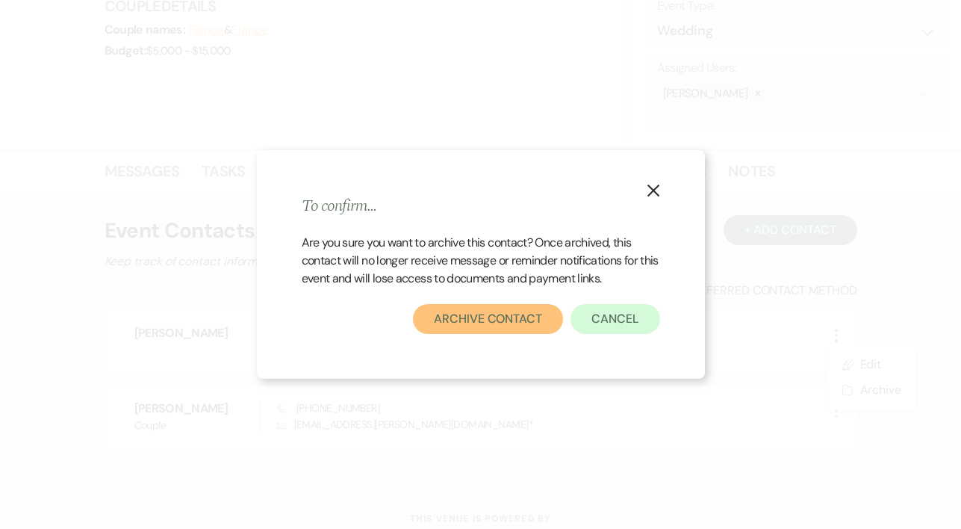
click at [509, 317] on button "Archive Contact" at bounding box center [488, 319] width 150 height 30
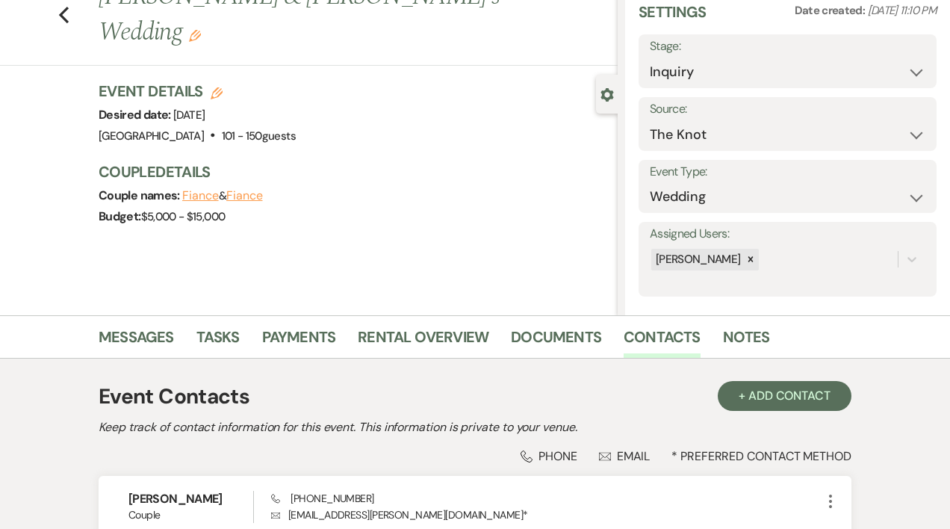
scroll to position [38, 0]
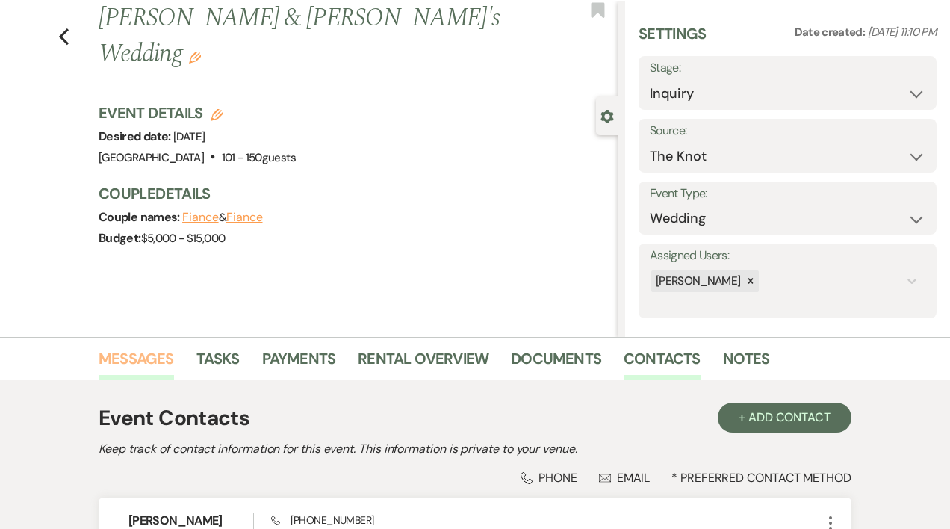
click at [141, 363] on link "Messages" at bounding box center [136, 362] width 75 height 33
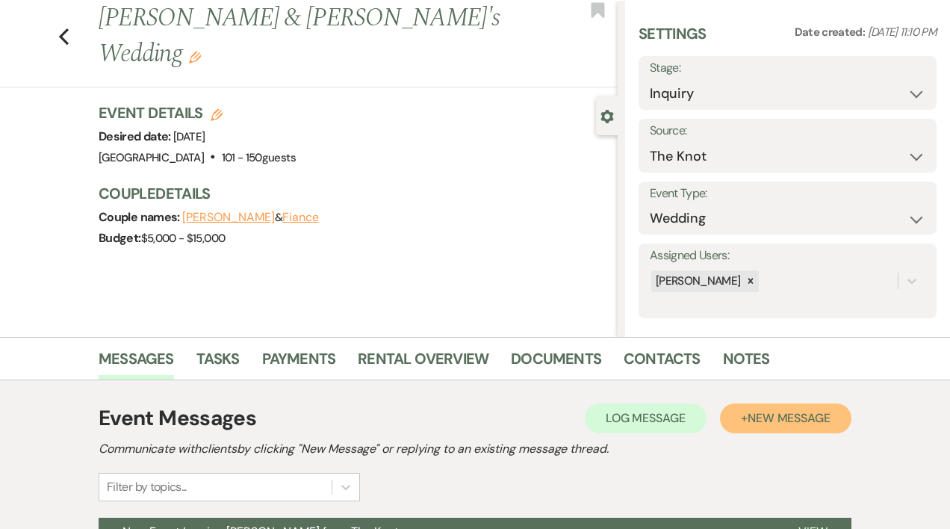
click at [732, 417] on button "+ New Message" at bounding box center [785, 418] width 131 height 30
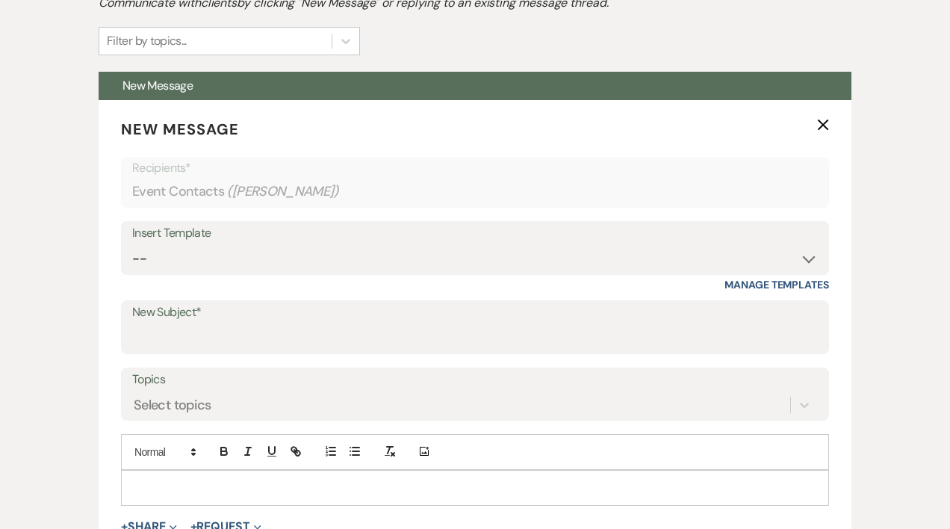
scroll to position [488, 0]
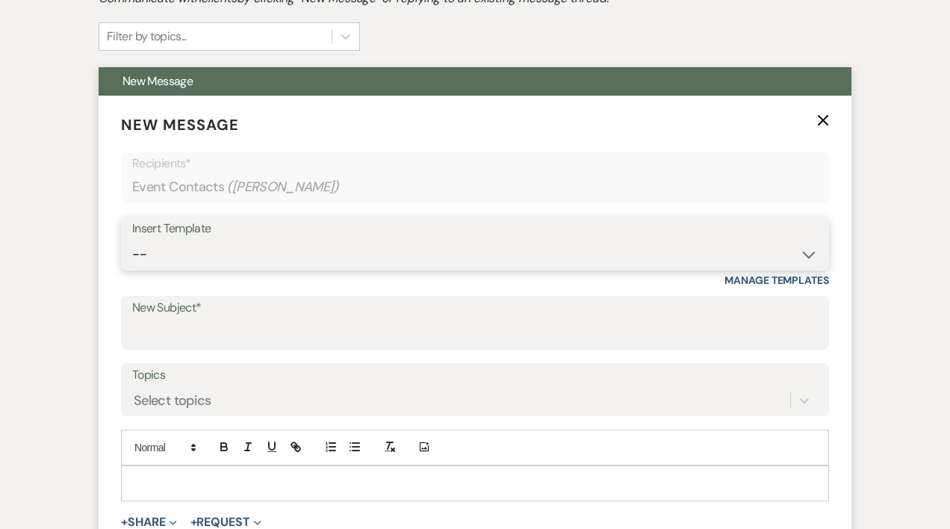
click at [154, 258] on select "-- Weven Planning Portal Introduction (Booked Events) Initial Inquiry Response …" at bounding box center [474, 254] width 685 height 29
select select "389"
click at [132, 240] on select "-- Weven Planning Portal Introduction (Booked Events) Initial Inquiry Response …" at bounding box center [474, 254] width 685 height 29
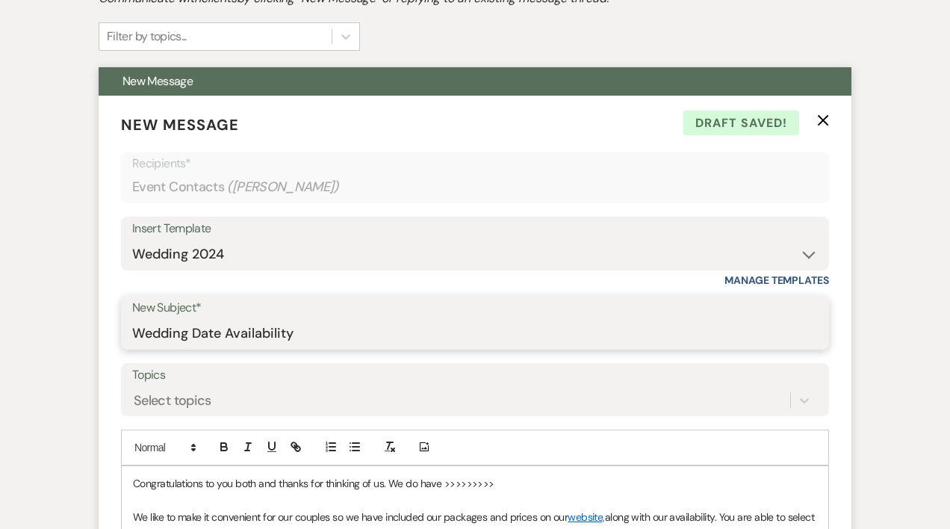
click at [313, 333] on input "Wedding Date Availability" at bounding box center [474, 333] width 685 height 29
type input "W"
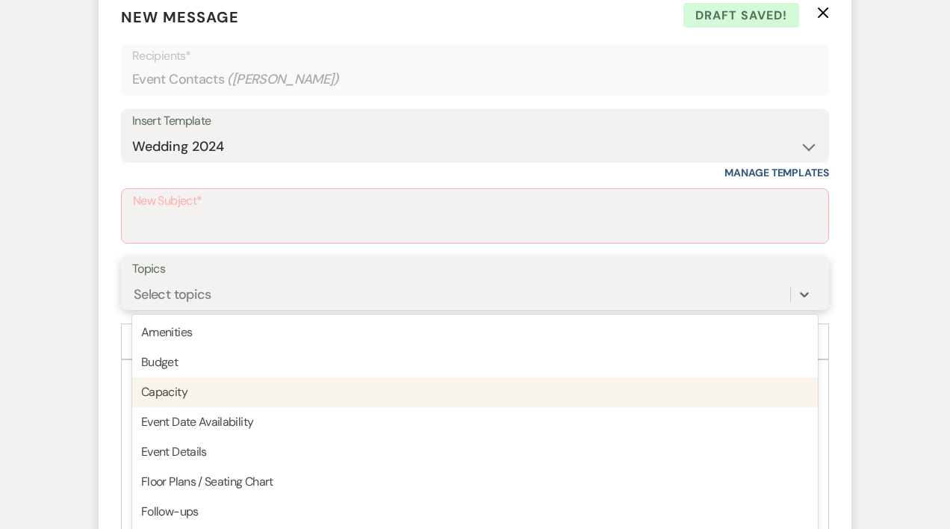
click at [196, 308] on div "option Capacity focused, 3 of 20. 20 results available. Use Up and Down to choo…" at bounding box center [474, 294] width 685 height 28
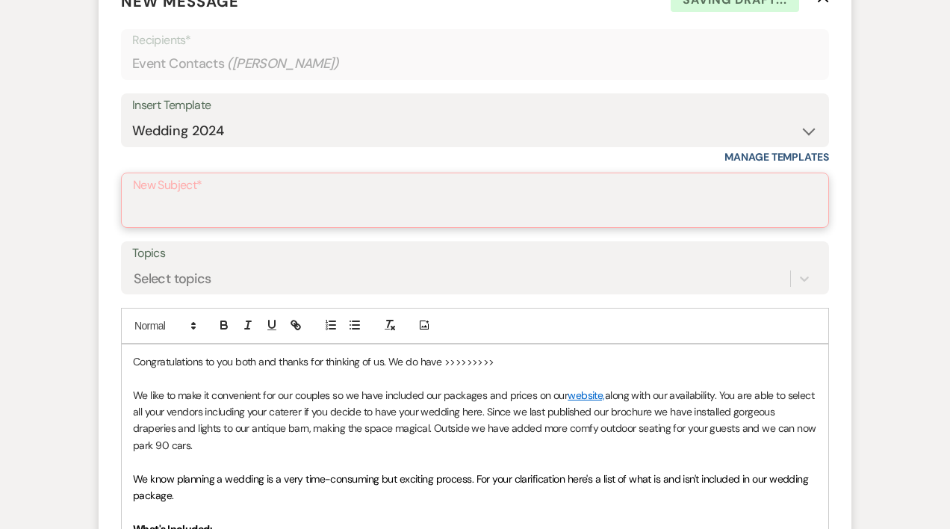
click at [184, 198] on input "New Subject*" at bounding box center [475, 210] width 684 height 29
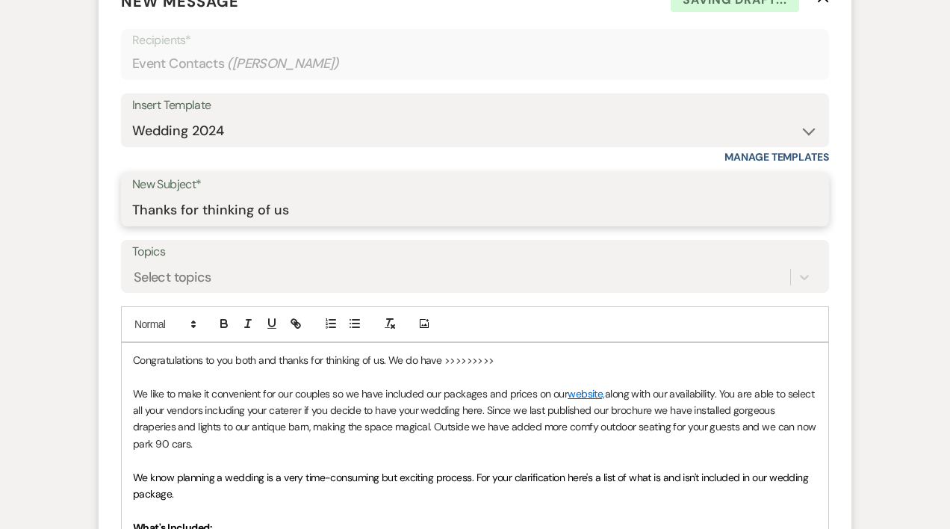
type input "Thanks for thinking of us"
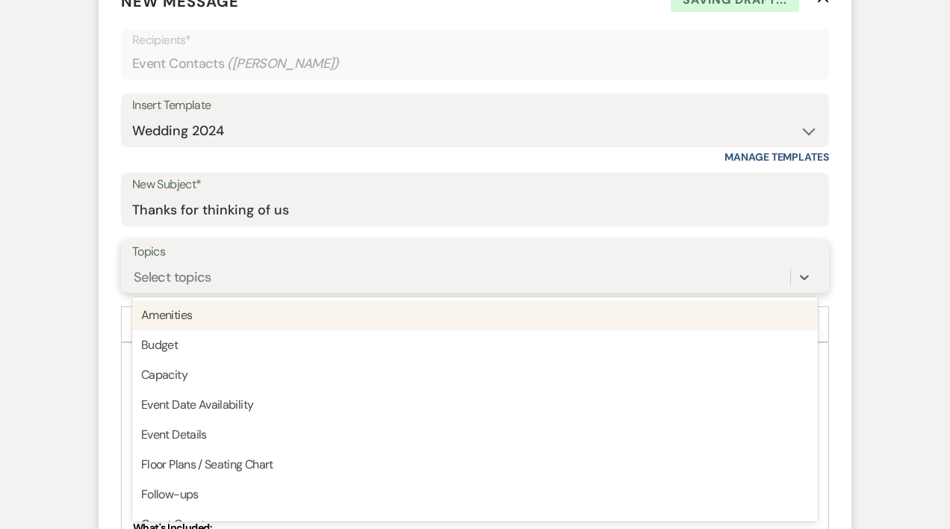
click at [149, 264] on div "Select topics" at bounding box center [461, 277] width 658 height 26
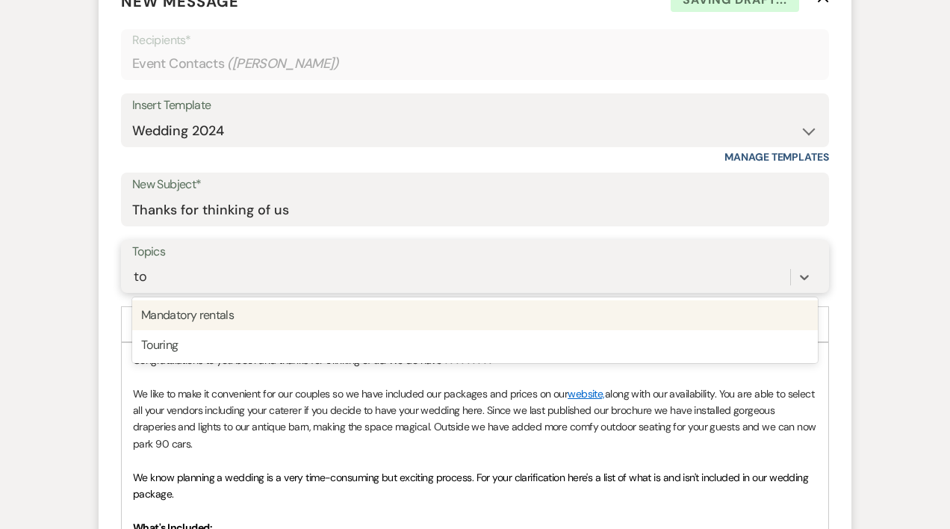
type input "tour"
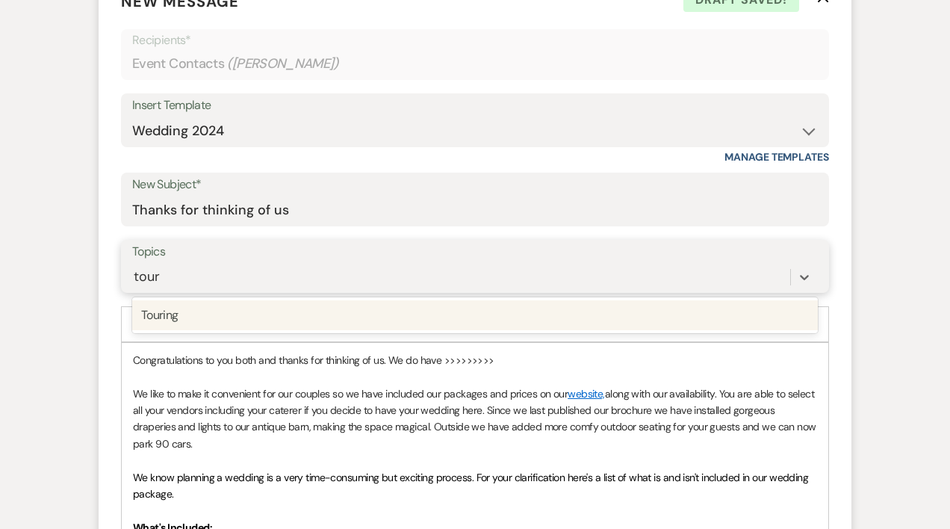
click at [161, 317] on div "Touring" at bounding box center [474, 315] width 685 height 30
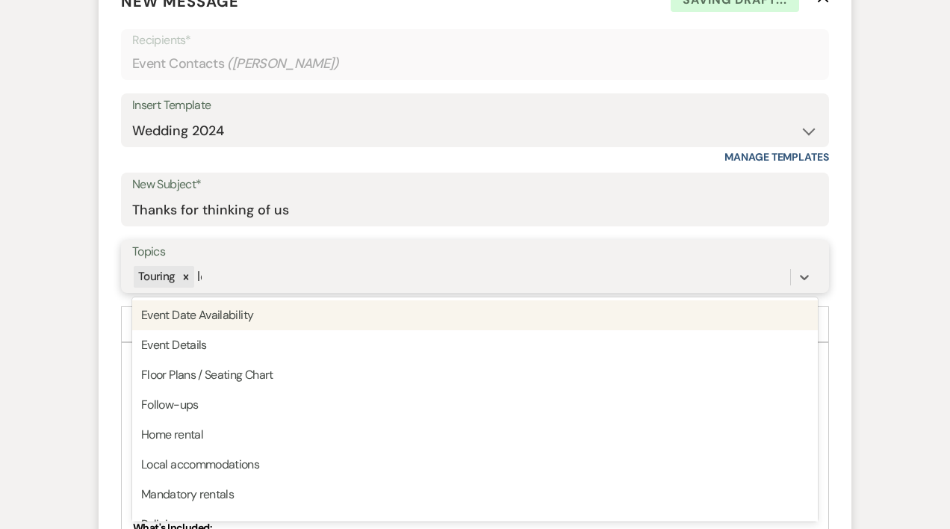
type input "loca"
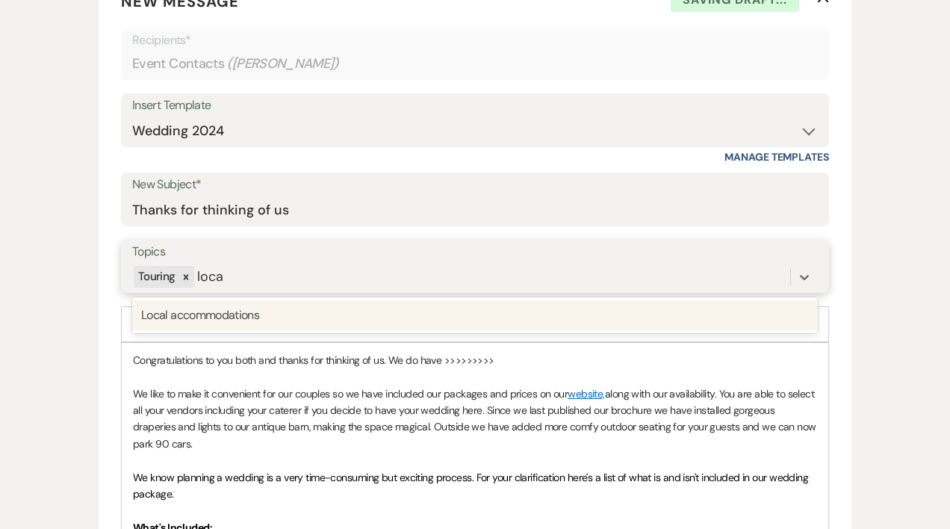
click at [163, 314] on div "Local accommodations" at bounding box center [474, 315] width 685 height 30
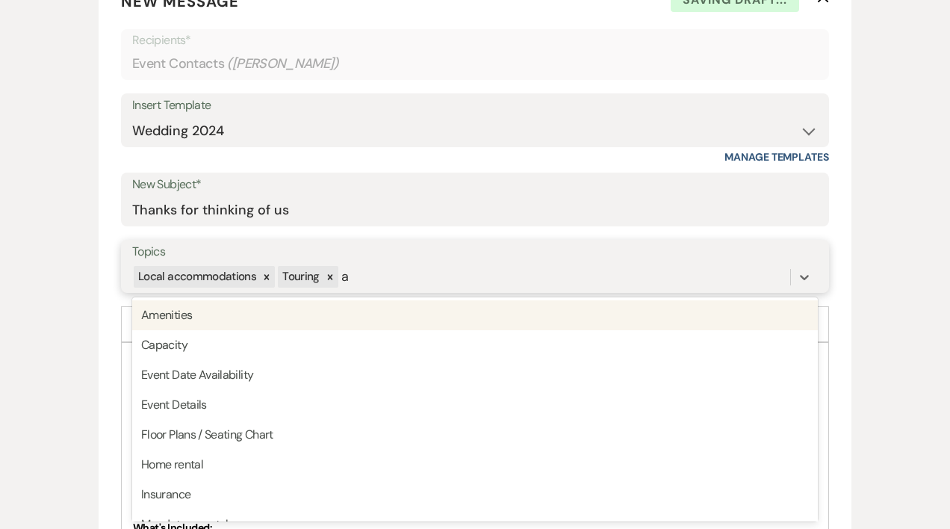
type input "am"
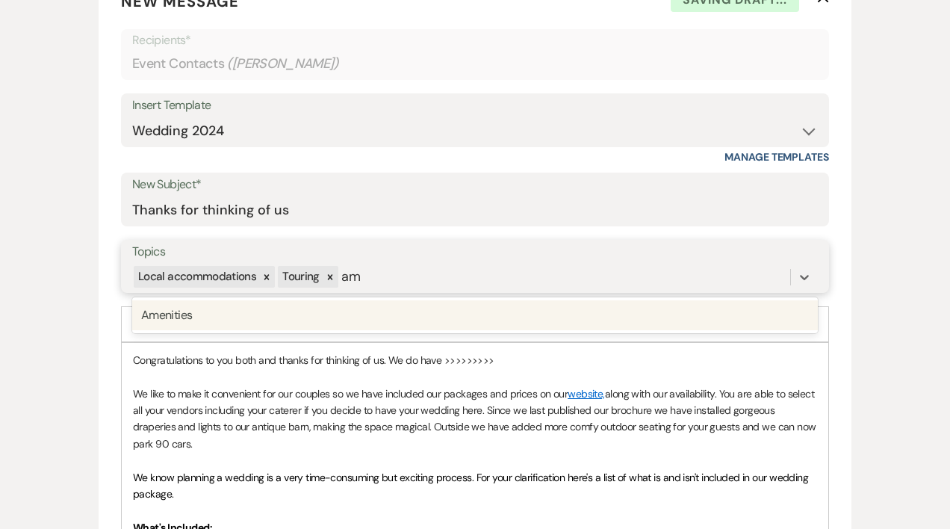
click at [149, 315] on div "Amenities" at bounding box center [474, 315] width 685 height 30
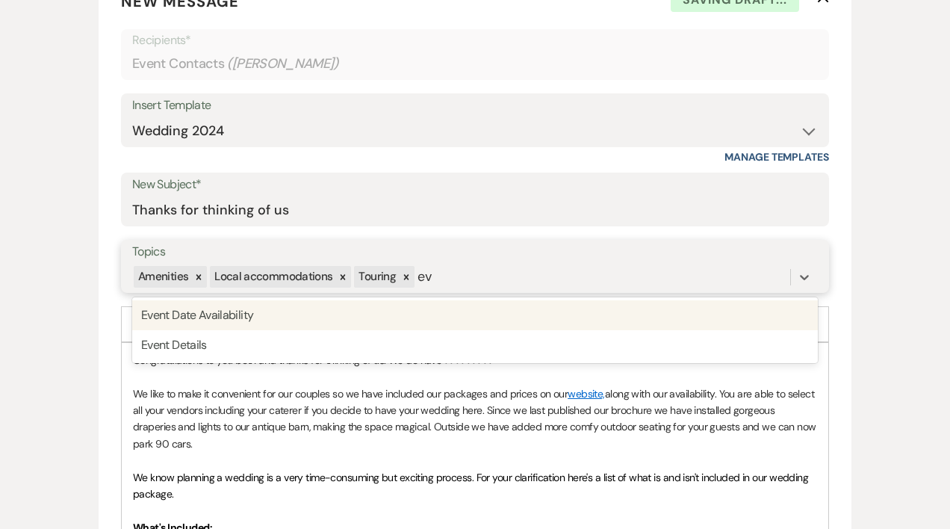
type input "eve"
click at [177, 316] on div "Event Date Availability" at bounding box center [474, 315] width 685 height 30
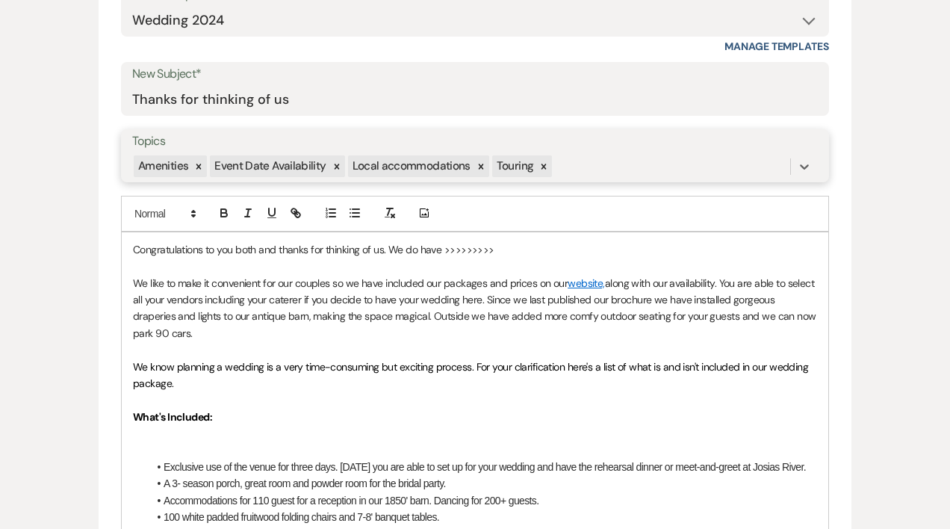
scroll to position [763, 0]
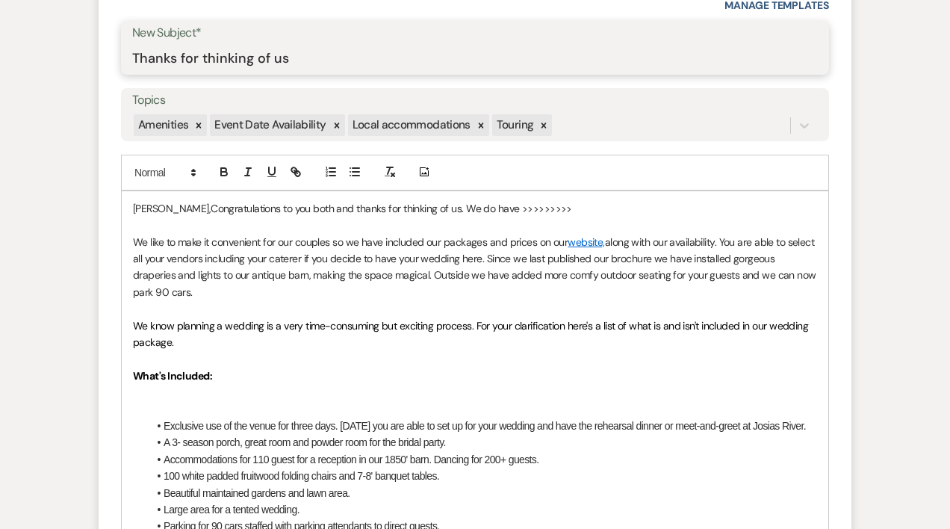
click at [306, 52] on input "Thanks for thinking of us" at bounding box center [474, 58] width 685 height 29
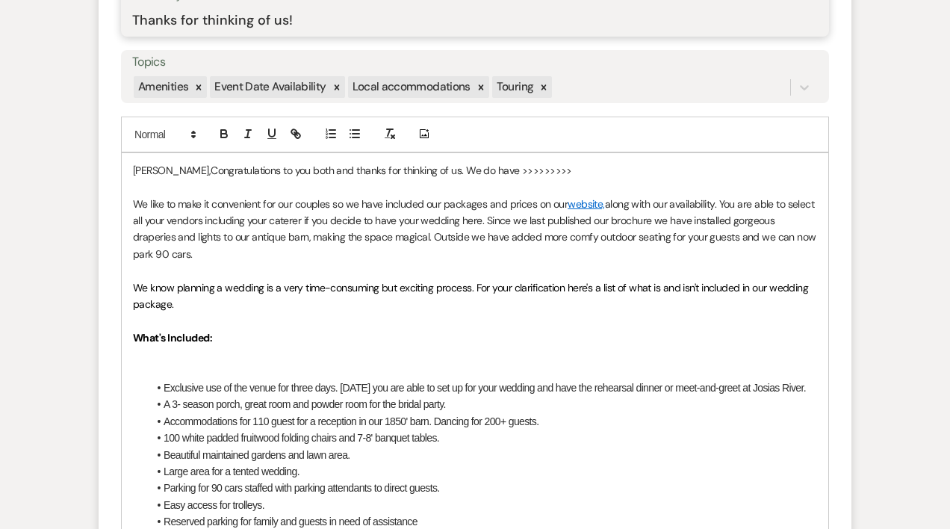
type input "Thanks for thinking of us!"
click at [157, 166] on p "[PERSON_NAME],Congratulations to you both and thanks for thinking of us. We do …" at bounding box center [475, 170] width 684 height 16
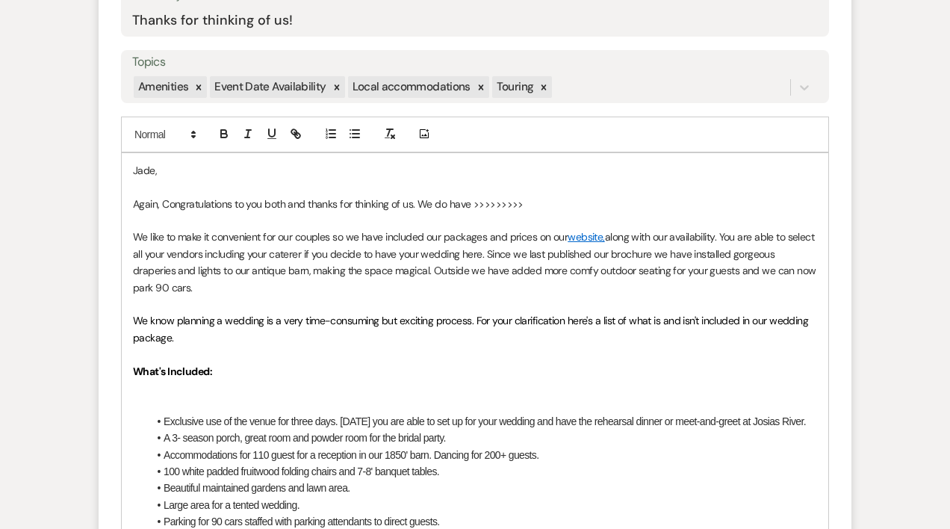
click at [166, 198] on p "Again, Congratulations to you both and thanks for thinking of us. We do have >>…" at bounding box center [475, 204] width 684 height 16
click at [529, 202] on p "Again, congratulations to you both and thanks for thinking of us. We do have >>…" at bounding box center [475, 204] width 684 height 16
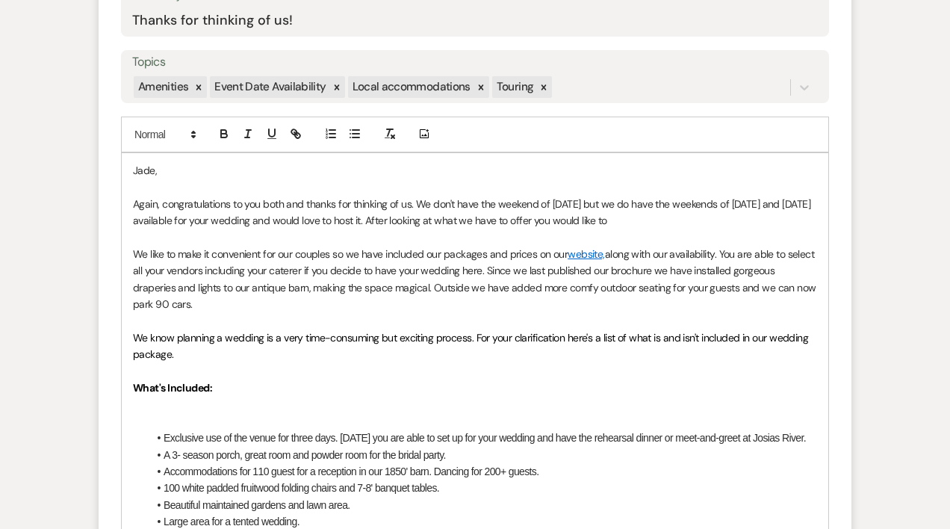
click at [600, 222] on p "Again, congratulations to you both and thanks for thinking of us. We don't have…" at bounding box center [475, 213] width 684 height 34
click at [720, 220] on p "Again, congratulations to you both and thanks for thinking of us. We don't have…" at bounding box center [475, 213] width 684 height 34
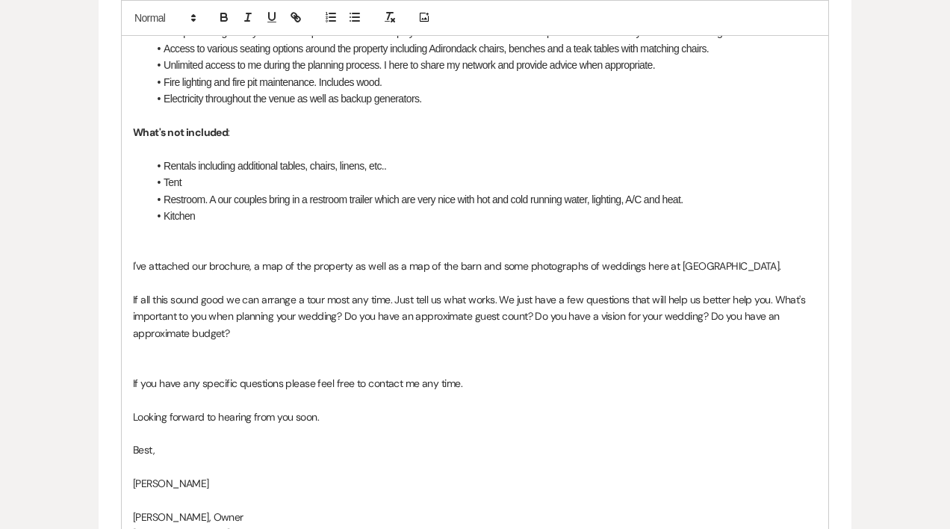
scroll to position [1499, 0]
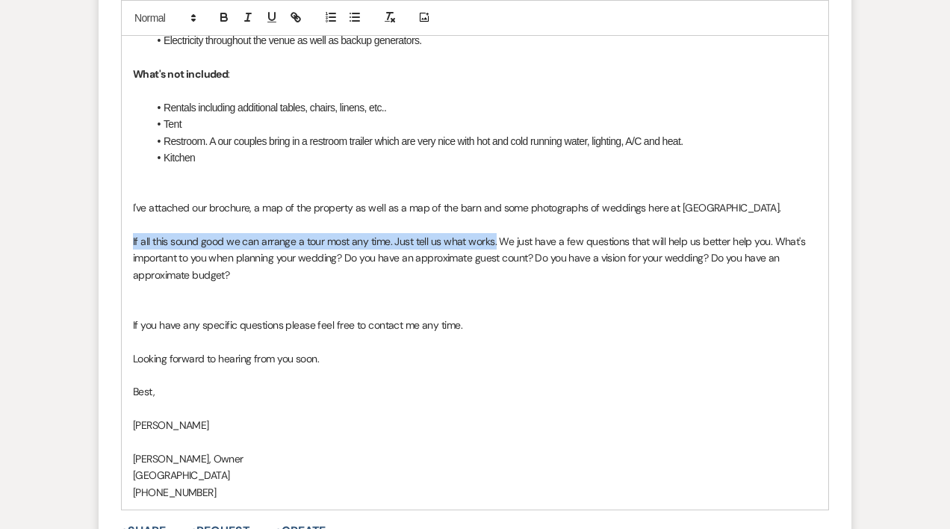
drag, startPoint x: 493, startPoint y: 258, endPoint x: 132, endPoint y: 256, distance: 360.6
click at [133, 256] on p "If all this sound good we can arrange a tour most any time. Just tell us what w…" at bounding box center [475, 258] width 684 height 50
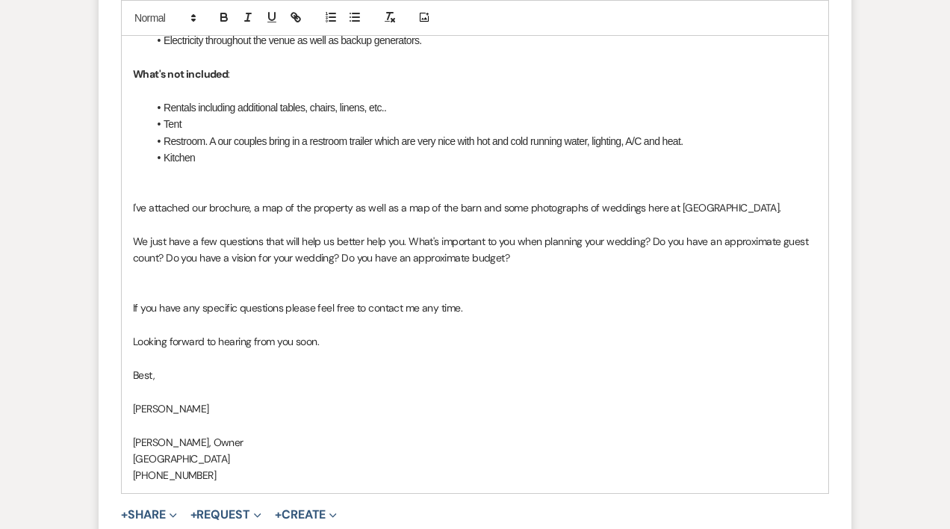
click at [163, 267] on p "We just have a few questions that will help us better help you. What's importan…" at bounding box center [475, 250] width 684 height 34
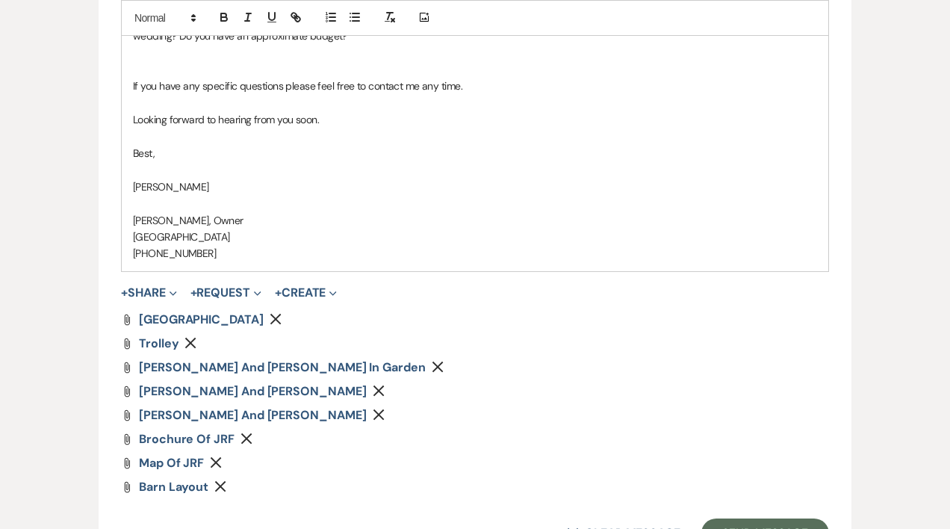
scroll to position [1846, 0]
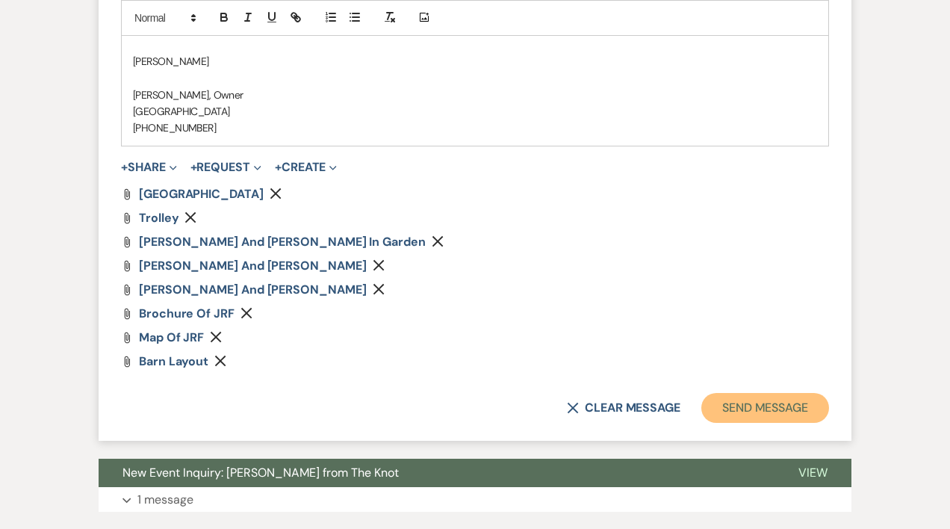
click at [796, 423] on button "Send Message" at bounding box center [765, 408] width 128 height 30
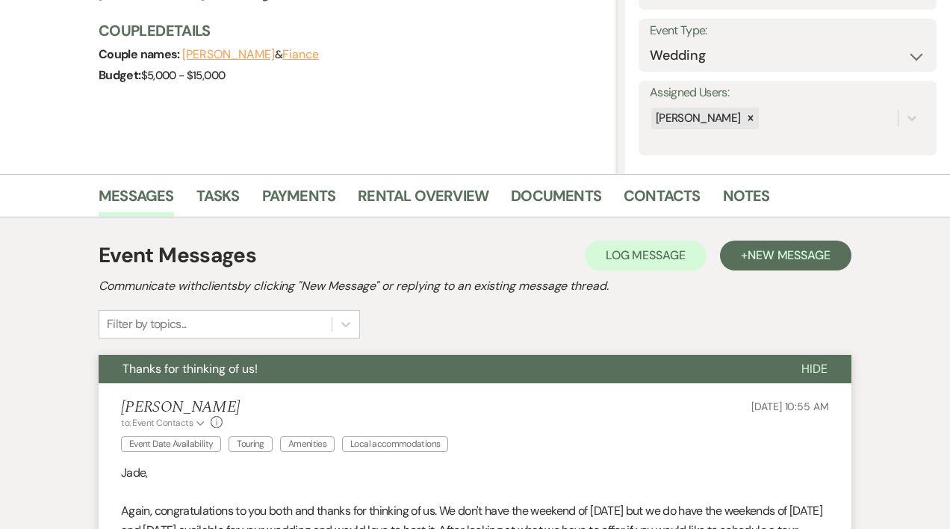
scroll to position [0, 0]
